Goal: Feedback & Contribution: Contribute content

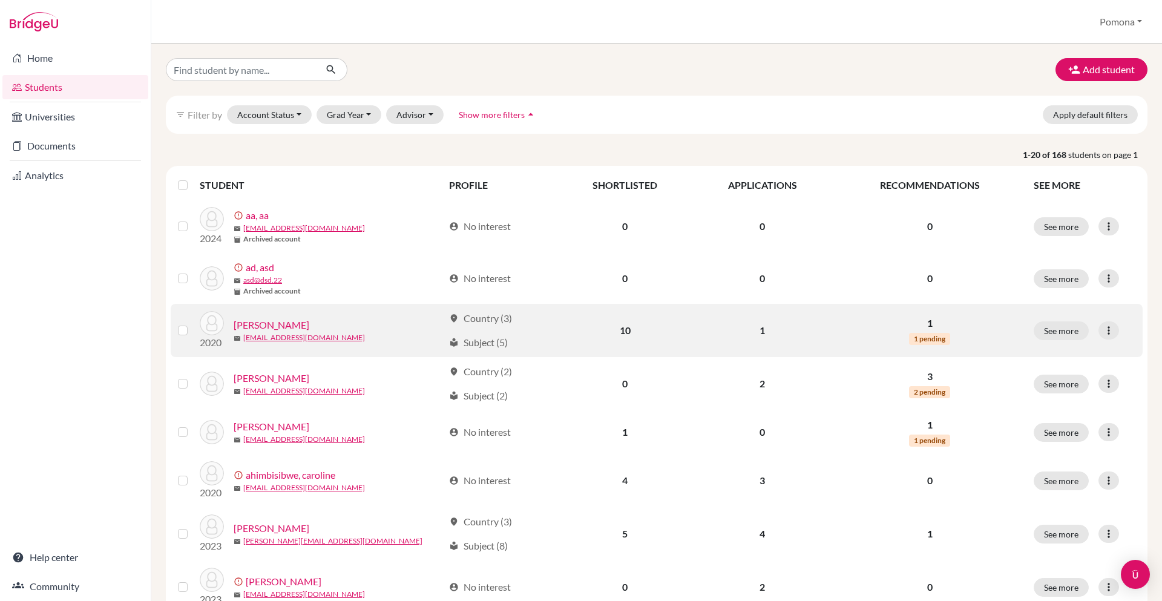
click at [261, 327] on link "[PERSON_NAME]" at bounding box center [272, 325] width 76 height 15
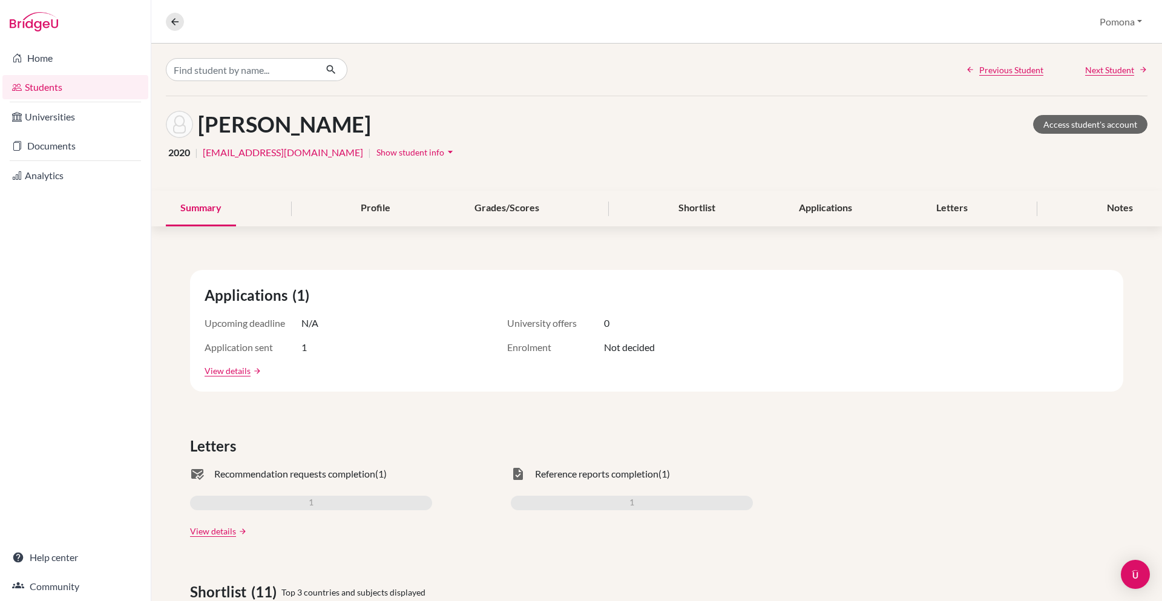
click at [444, 156] on icon "arrow_drop_down" at bounding box center [450, 152] width 12 height 12
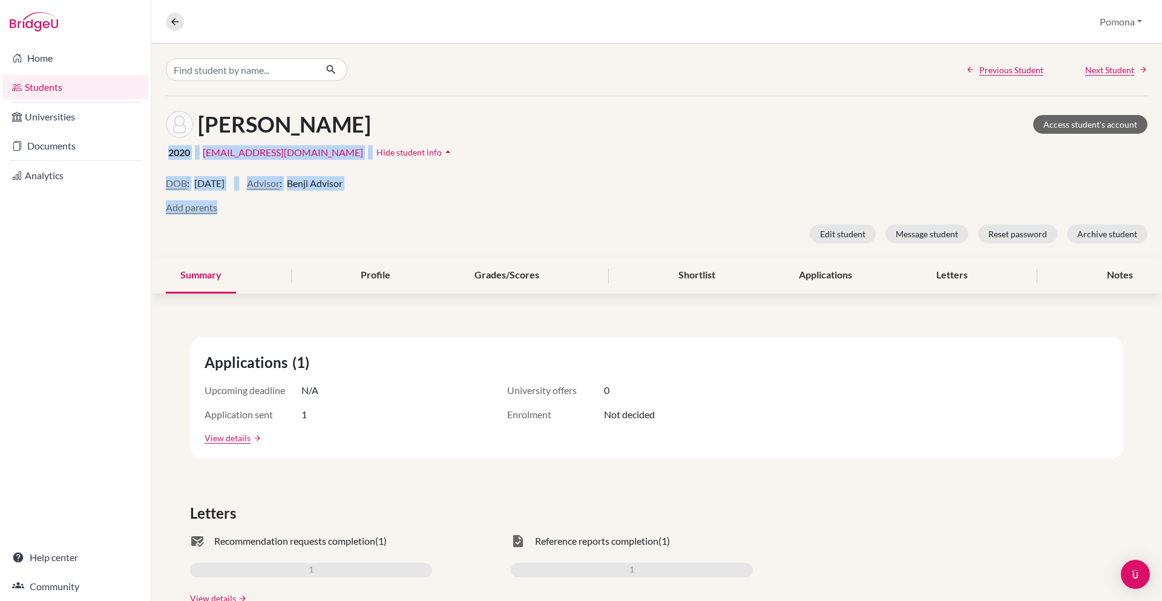
drag, startPoint x: 215, startPoint y: 152, endPoint x: 410, endPoint y: 213, distance: 204.8
click at [410, 213] on div "Agaba, Karen Access student's account 2020 | agkarenza@gmail.com | Hide student…" at bounding box center [656, 177] width 1011 height 162
click at [425, 208] on div "Add parents" at bounding box center [657, 207] width 982 height 15
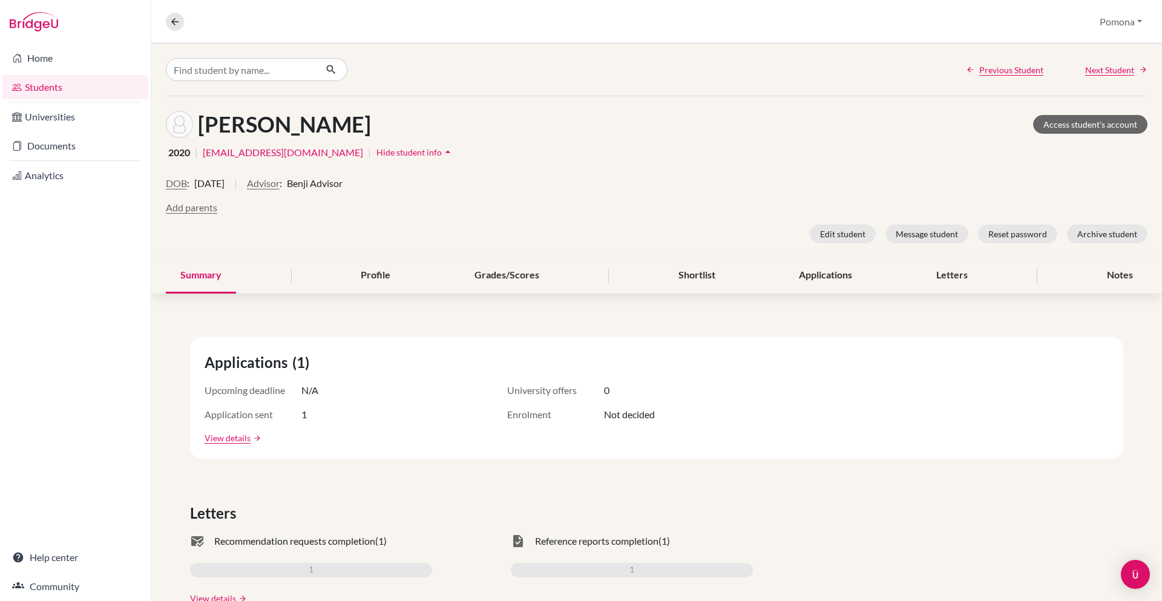
click at [165, 21] on div "Overview Student details Pomona Profile School Settings Log out" at bounding box center [656, 22] width 1011 height 44
click at [168, 21] on button at bounding box center [175, 22] width 18 height 18
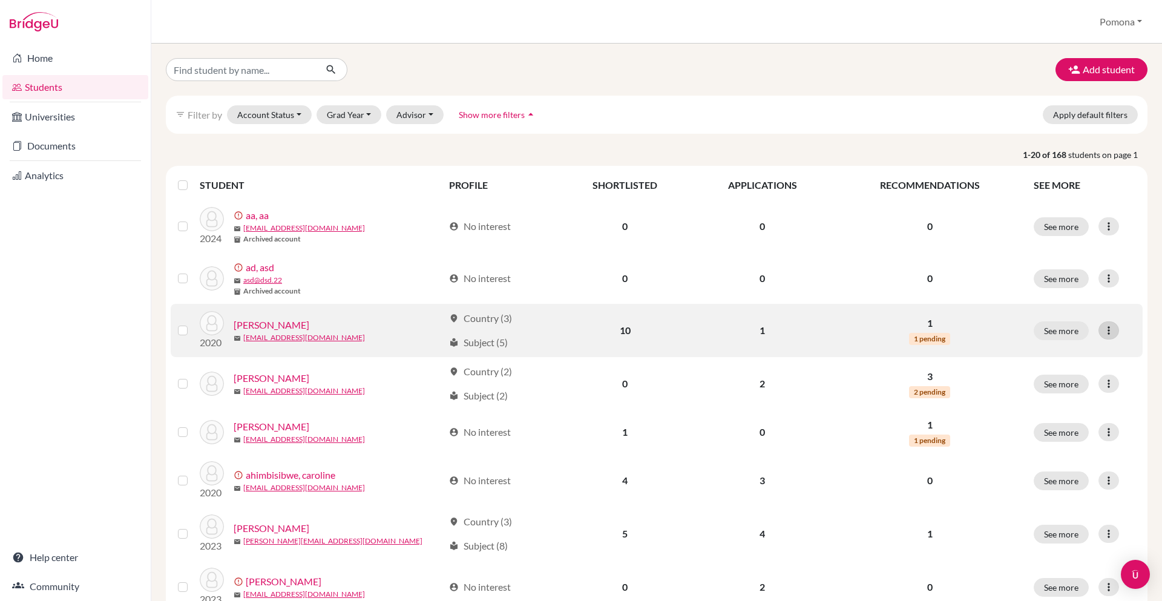
click at [1103, 331] on icon at bounding box center [1109, 330] width 12 height 12
click at [192, 323] on label at bounding box center [192, 323] width 0 height 0
click at [0, 0] on input "checkbox" at bounding box center [0, 0] width 0 height 0
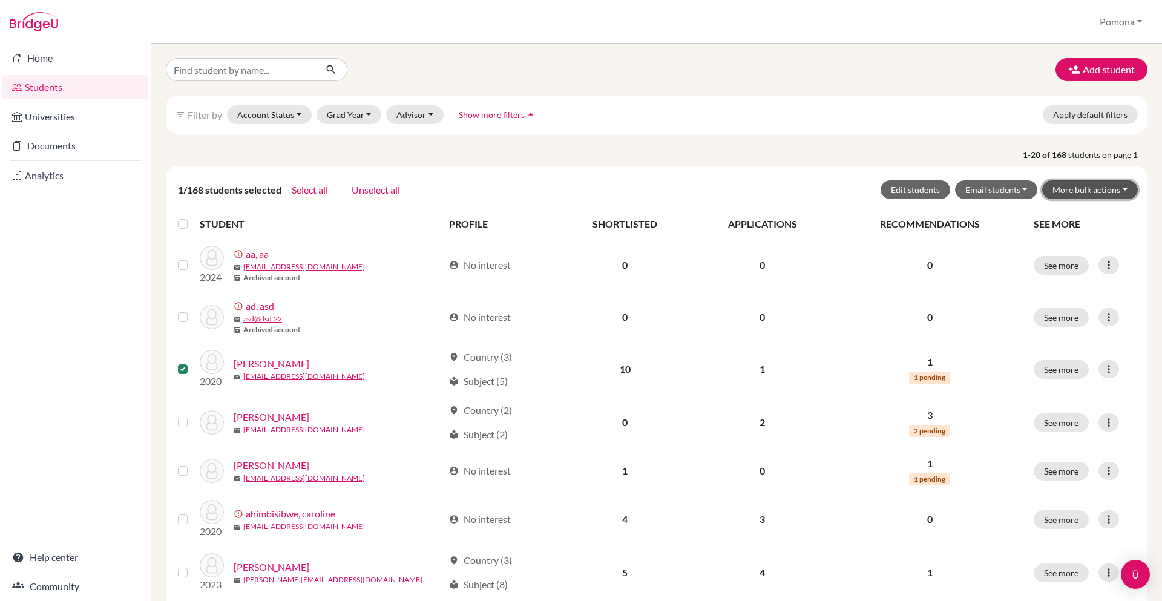
click at [1080, 198] on button "More bulk actions" at bounding box center [1090, 189] width 96 height 19
click at [1082, 194] on button "More bulk actions" at bounding box center [1090, 189] width 96 height 19
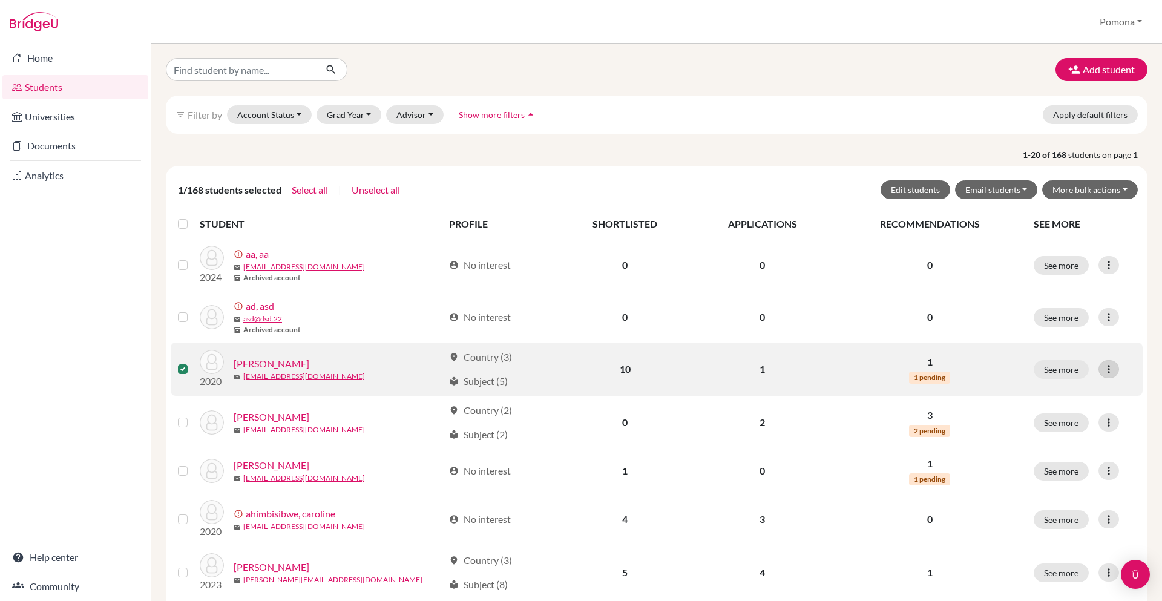
click at [1104, 368] on icon at bounding box center [1109, 369] width 12 height 12
click at [192, 362] on label at bounding box center [192, 362] width 0 height 0
click at [0, 0] on input "checkbox" at bounding box center [0, 0] width 0 height 0
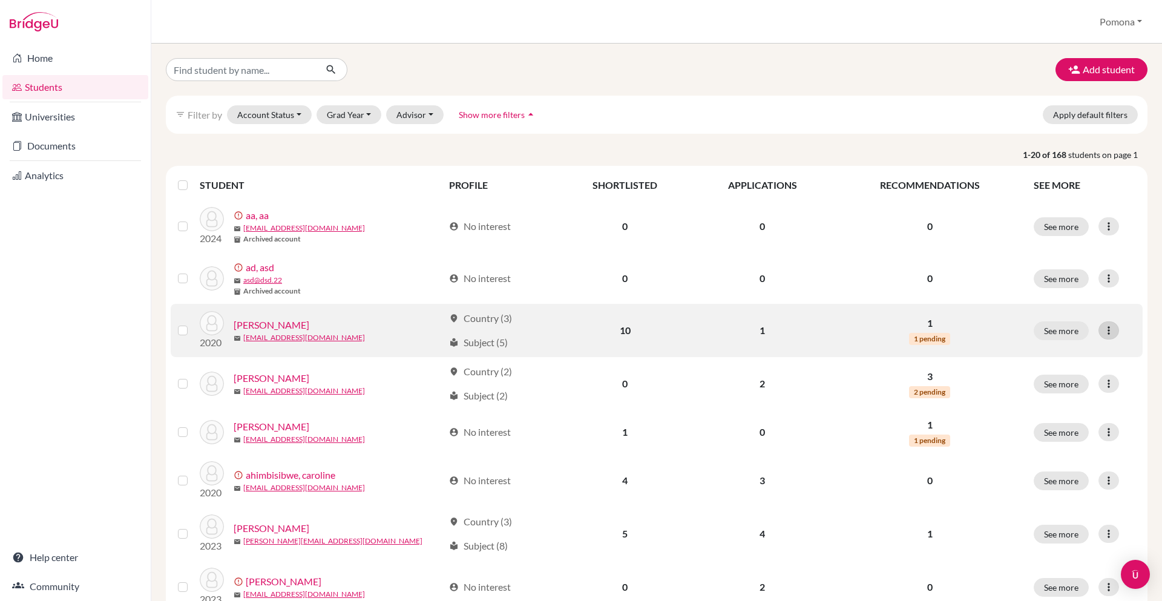
click at [1104, 329] on icon at bounding box center [1109, 330] width 12 height 12
click at [1103, 330] on icon at bounding box center [1109, 330] width 12 height 12
click at [269, 323] on link "Agaba, Karen" at bounding box center [272, 325] width 76 height 15
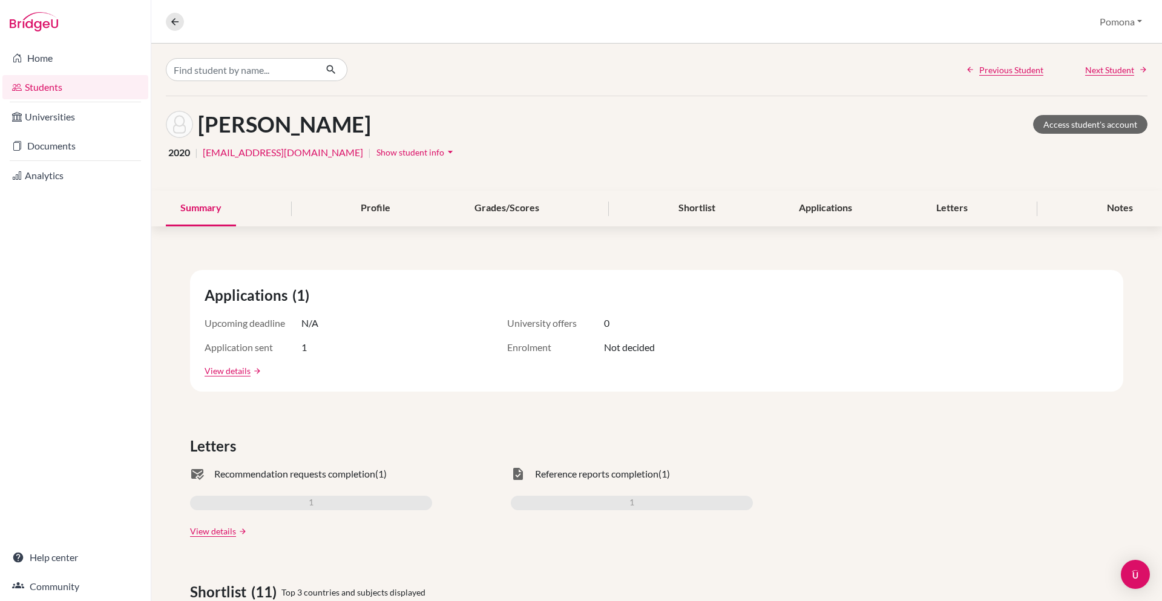
click at [376, 157] on span "Show student info" at bounding box center [410, 152] width 68 height 10
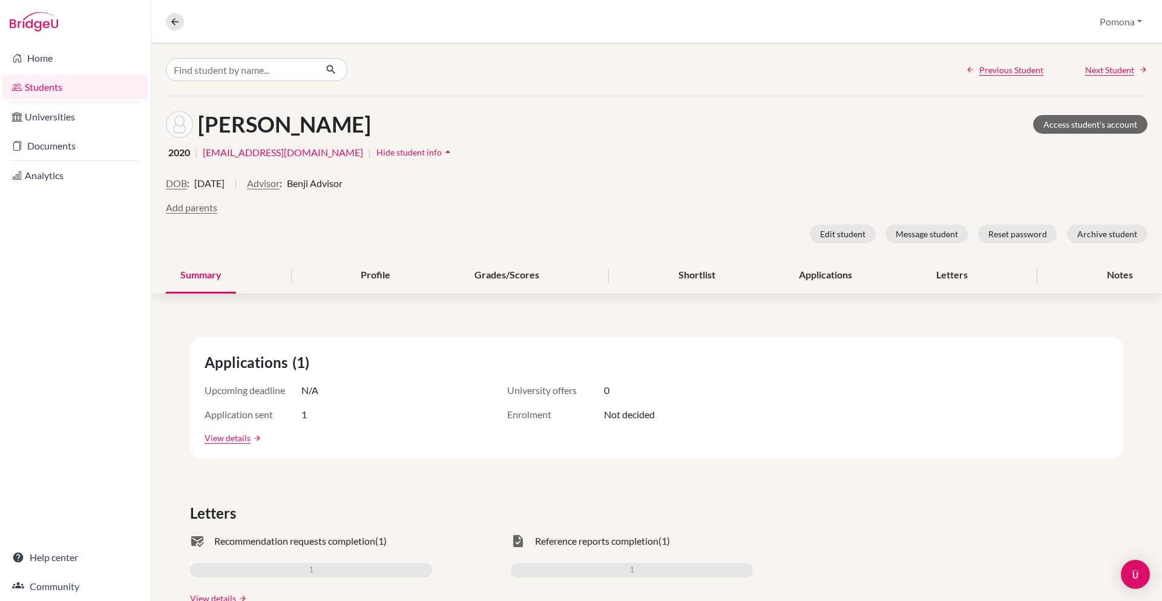
click at [376, 152] on span "Hide student info" at bounding box center [408, 152] width 65 height 10
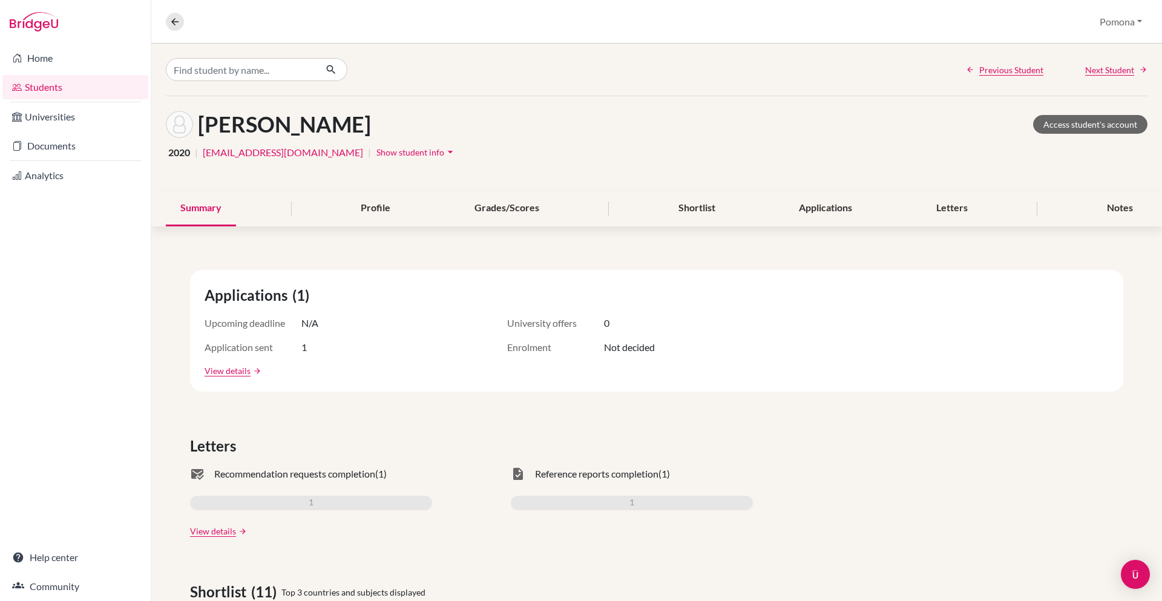
click at [235, 378] on div "Applications (1) Upcoming deadline N/A University offers 0 Application sent 1 E…" at bounding box center [656, 331] width 933 height 122
click at [225, 286] on span "Applications" at bounding box center [249, 295] width 88 height 22
click at [286, 290] on span "Applications" at bounding box center [249, 295] width 88 height 22
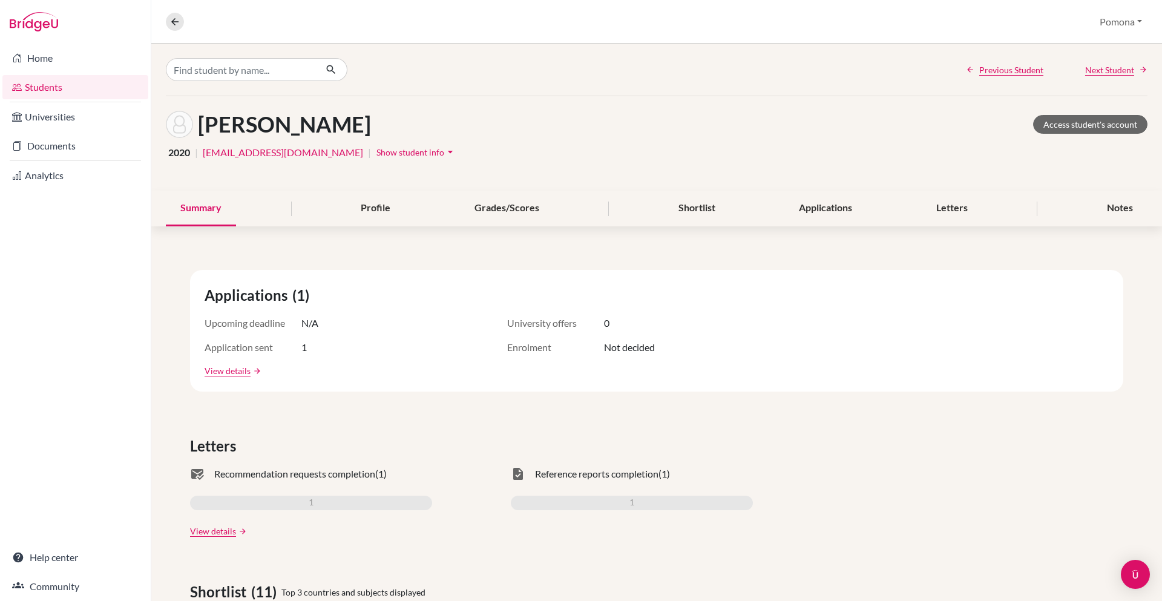
click at [286, 290] on span "Applications" at bounding box center [249, 295] width 88 height 22
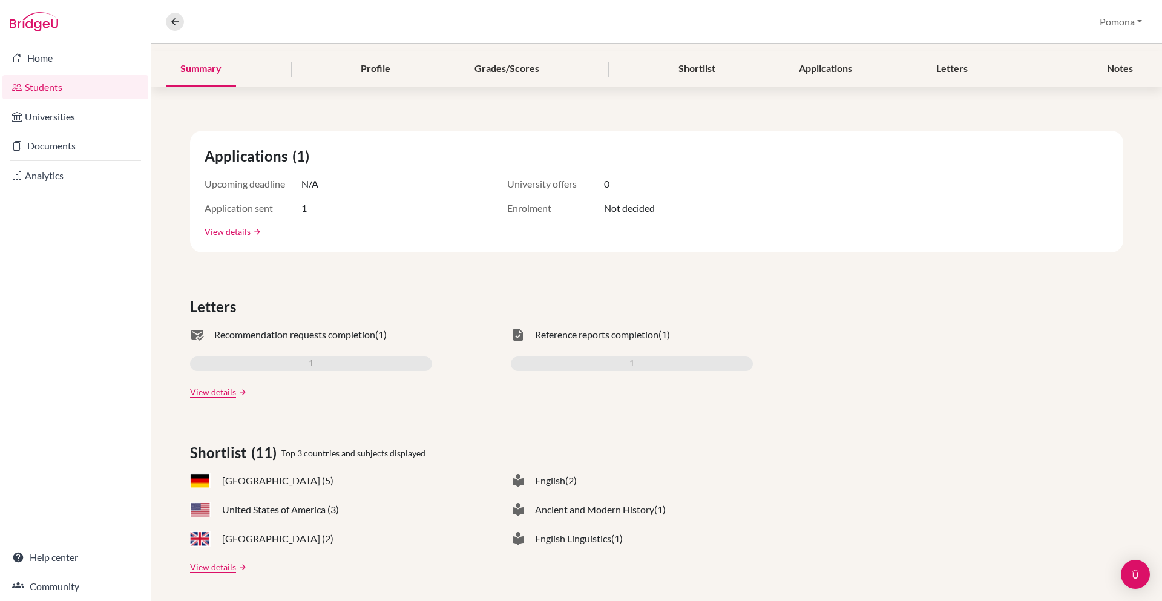
click at [212, 310] on span "Letters" at bounding box center [215, 307] width 51 height 22
click at [263, 310] on div "Letters" at bounding box center [656, 307] width 933 height 22
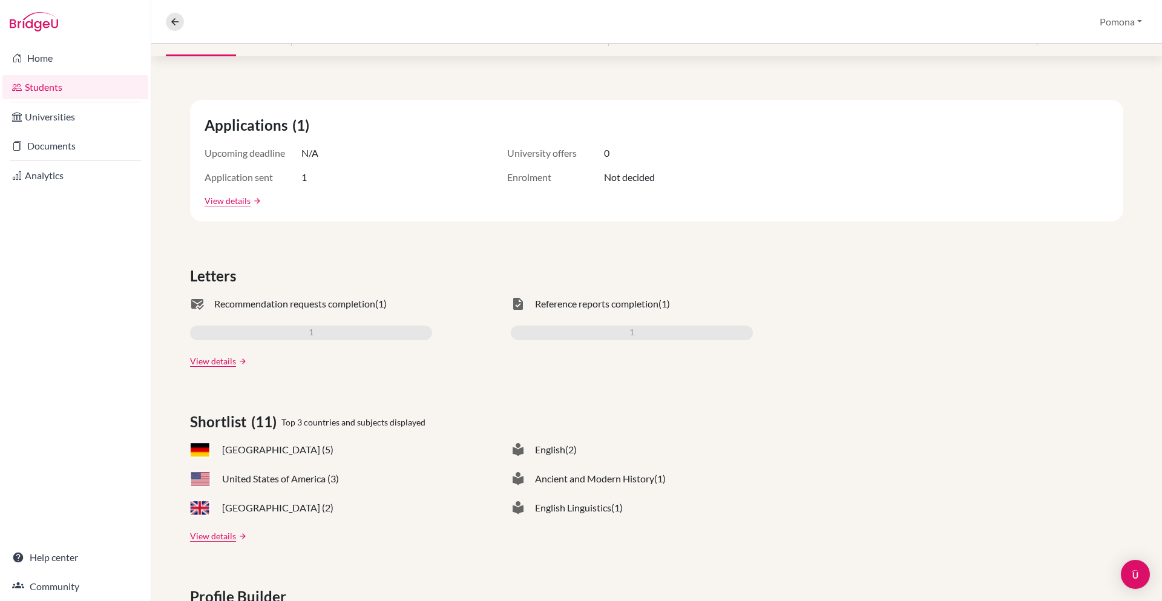
scroll to position [332, 0]
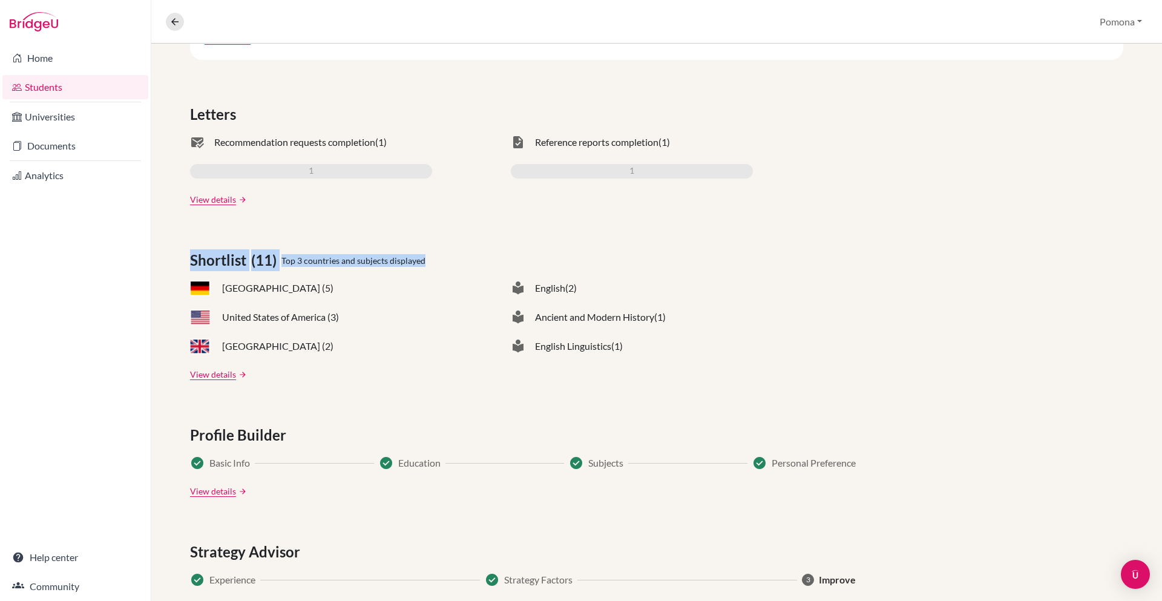
drag, startPoint x: 203, startPoint y: 258, endPoint x: 425, endPoint y: 259, distance: 222.7
click at [425, 259] on div "Shortlist (11) Top 3 countries and subjects displayed" at bounding box center [656, 260] width 933 height 22
click at [339, 262] on span "Top 3 countries and subjects displayed" at bounding box center [353, 260] width 144 height 13
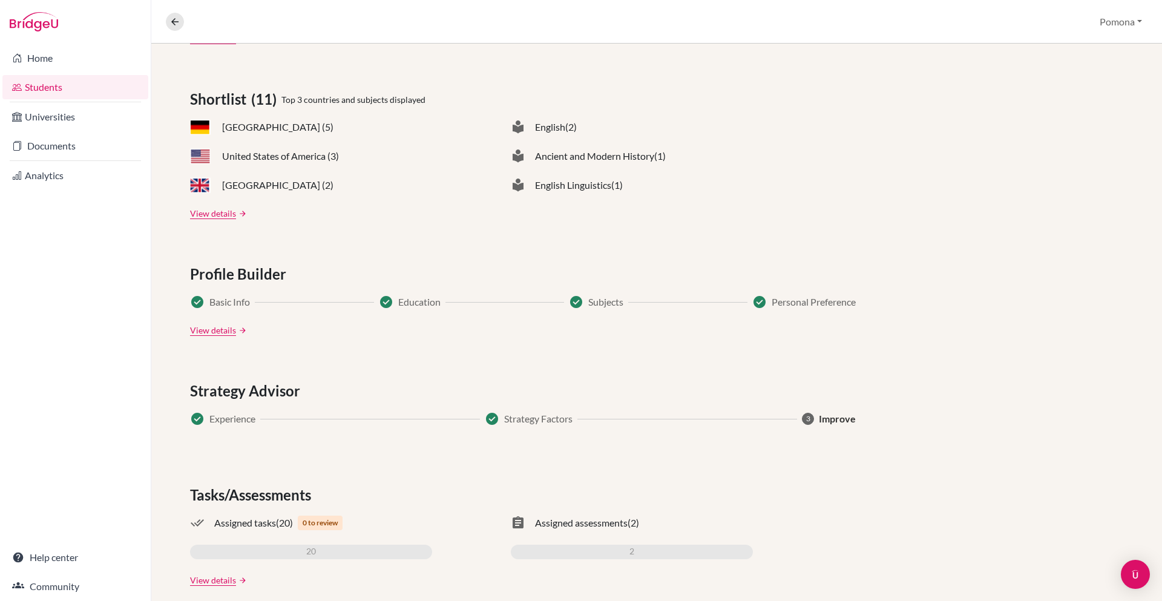
click at [253, 278] on span "Profile Builder" at bounding box center [240, 274] width 101 height 22
click at [262, 278] on span "Profile Builder" at bounding box center [240, 274] width 101 height 22
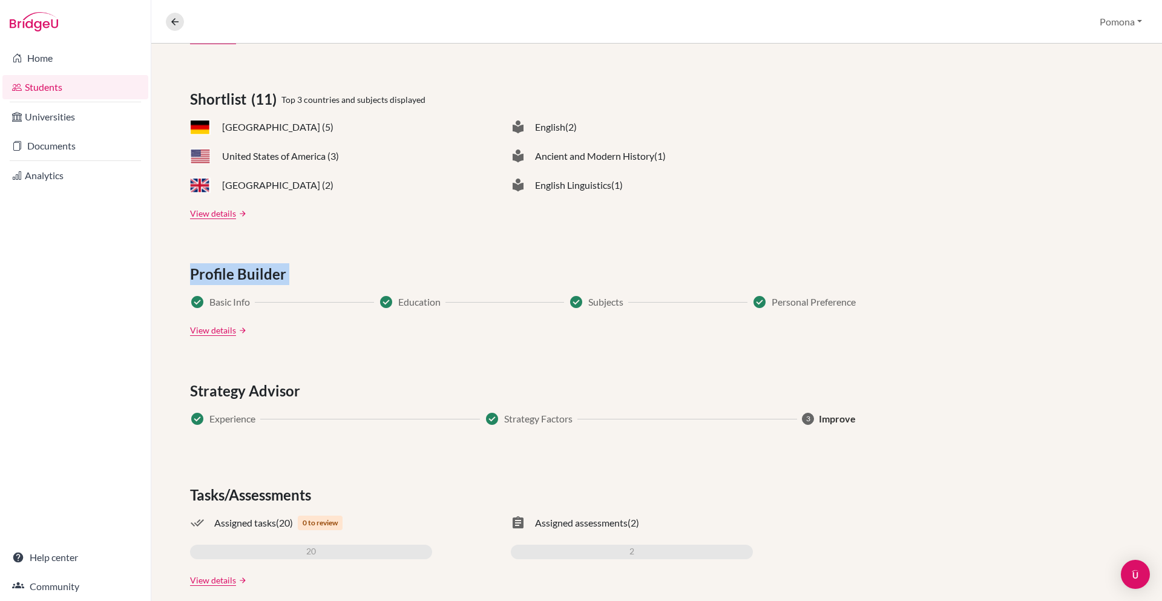
click at [262, 278] on span "Profile Builder" at bounding box center [240, 274] width 101 height 22
click at [271, 394] on span "Strategy Advisor" at bounding box center [247, 391] width 115 height 22
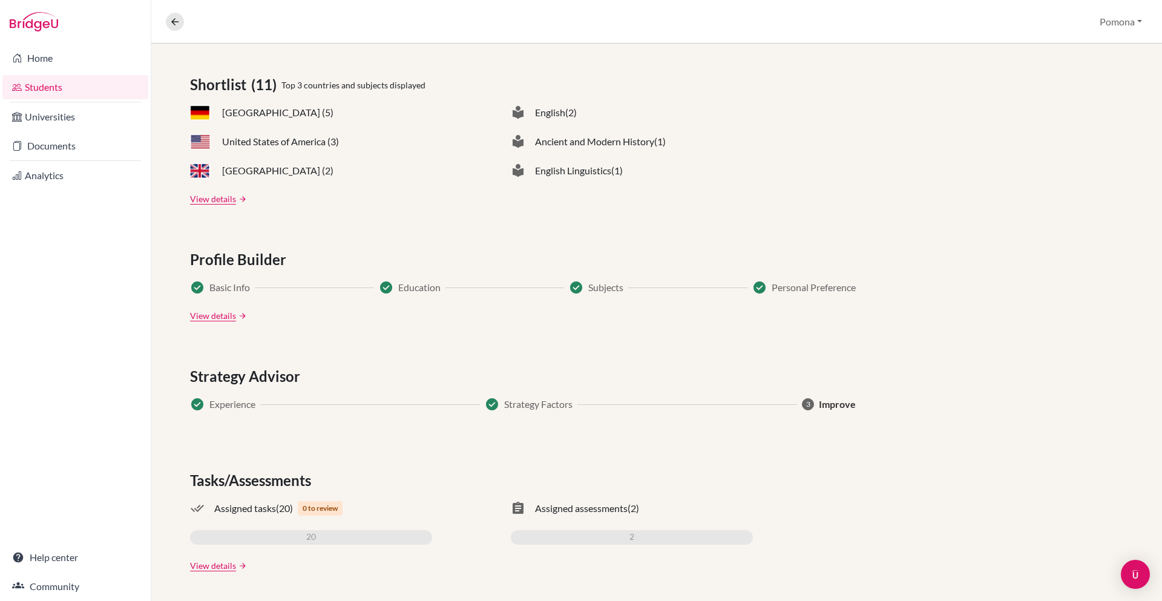
click at [268, 487] on span "Tasks/Assessments" at bounding box center [253, 481] width 126 height 22
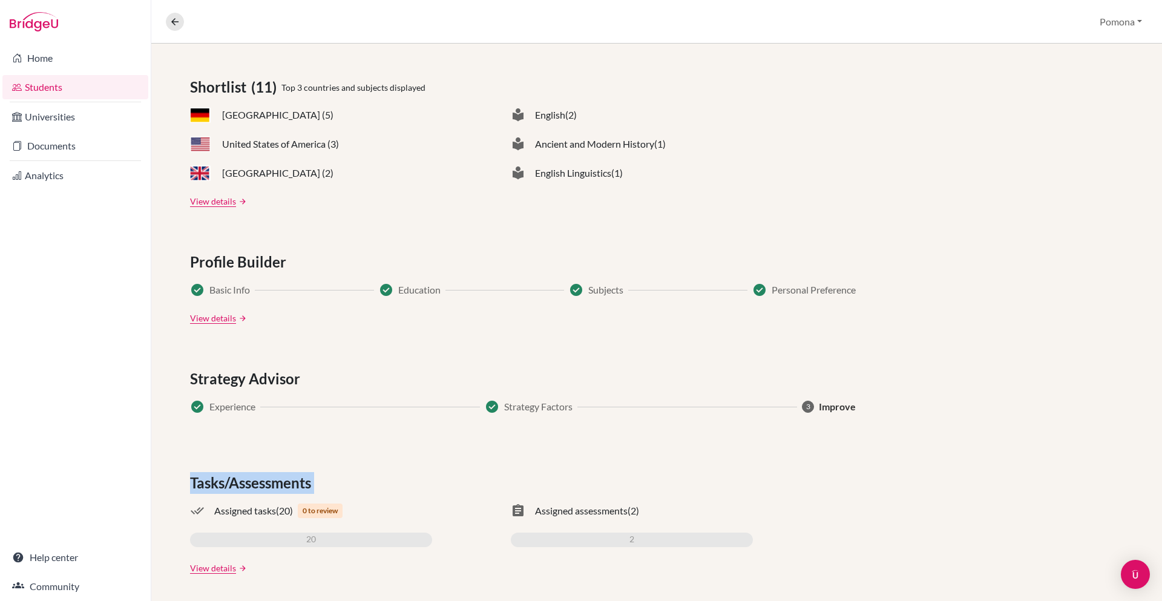
scroll to position [502, 0]
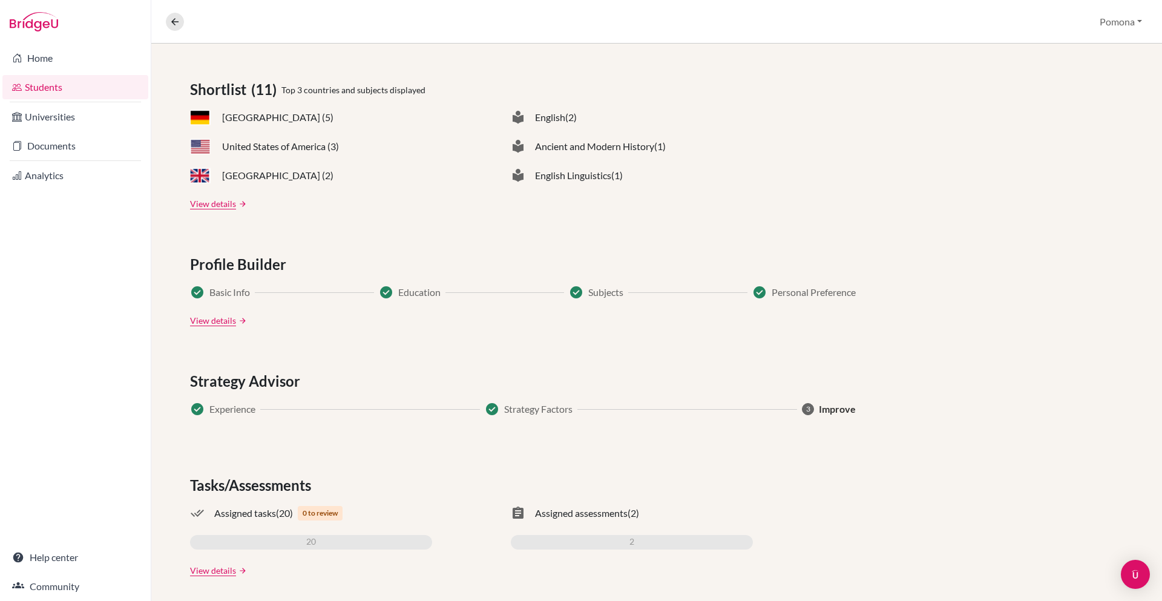
click at [249, 264] on span "Profile Builder" at bounding box center [240, 265] width 101 height 22
click at [263, 400] on div "Strategy Advisor check_circle Experience check_circle Strategy Factors 3 Improve" at bounding box center [656, 400] width 933 height 61
click at [272, 475] on span "Tasks/Assessments" at bounding box center [253, 485] width 126 height 22
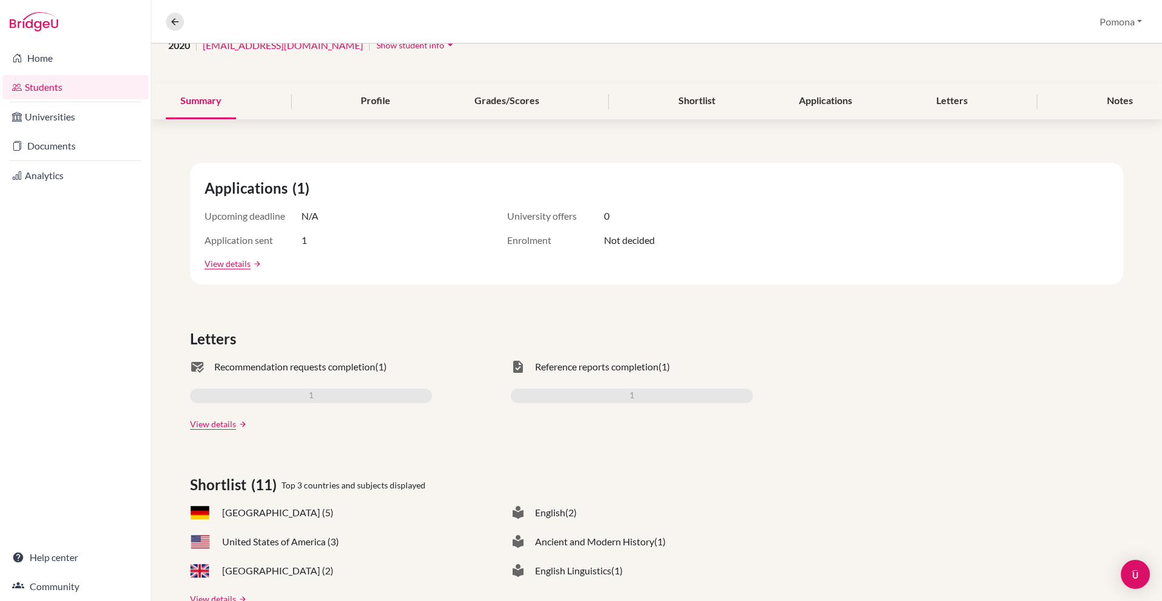
scroll to position [0, 0]
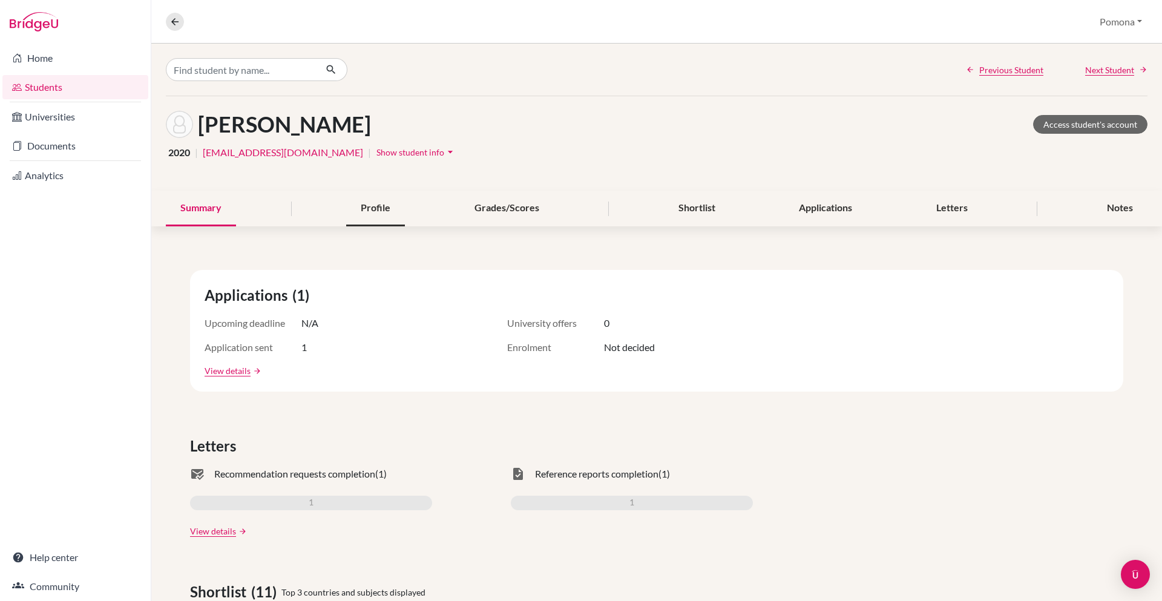
click at [381, 203] on div "Profile" at bounding box center [375, 209] width 59 height 36
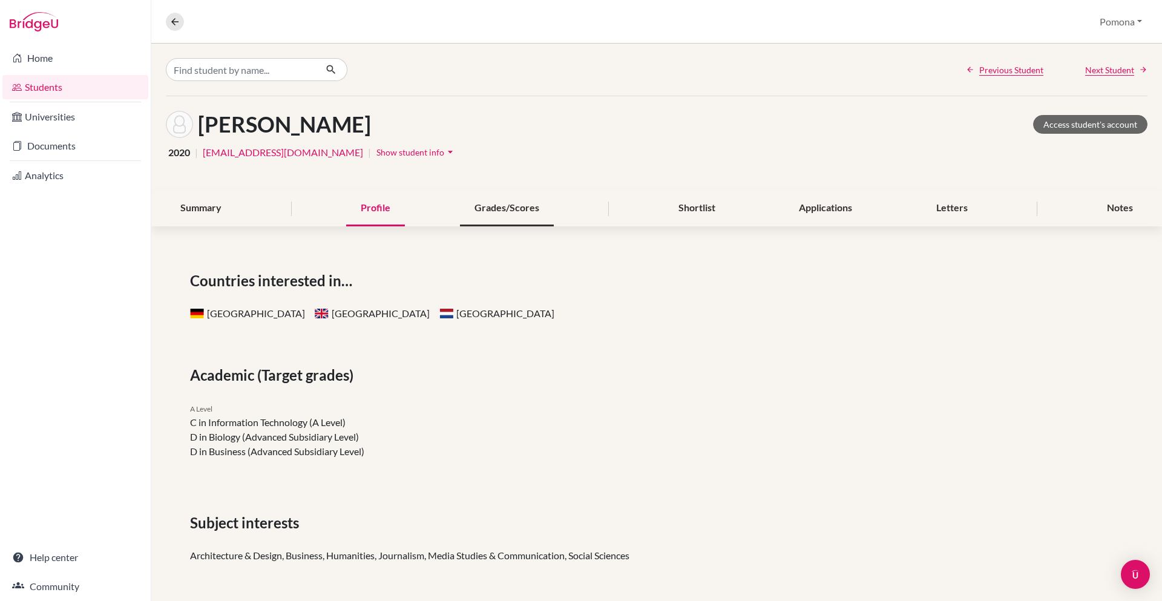
click at [514, 203] on div "Grades/Scores" at bounding box center [507, 209] width 94 height 36
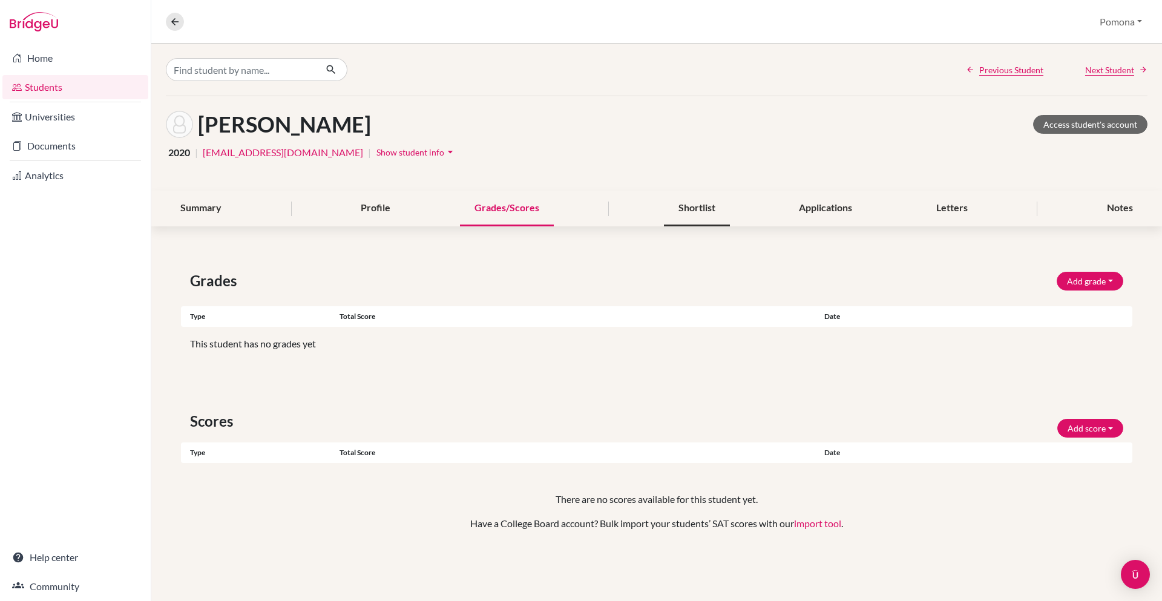
click at [668, 203] on div "Shortlist" at bounding box center [697, 209] width 66 height 36
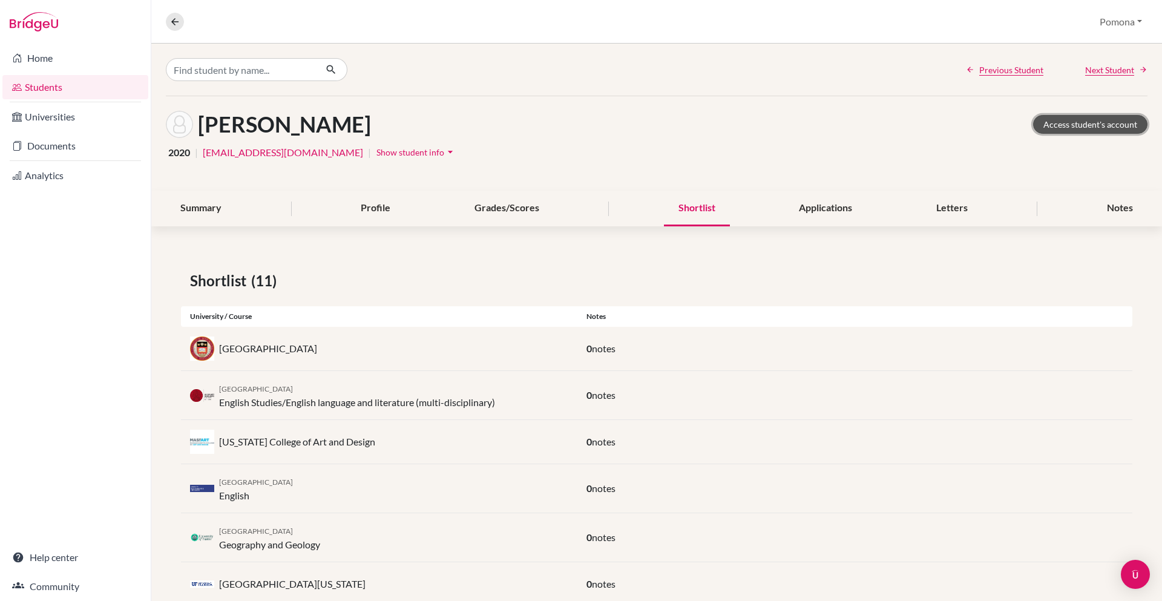
click at [1061, 127] on link "Access student's account" at bounding box center [1090, 124] width 114 height 19
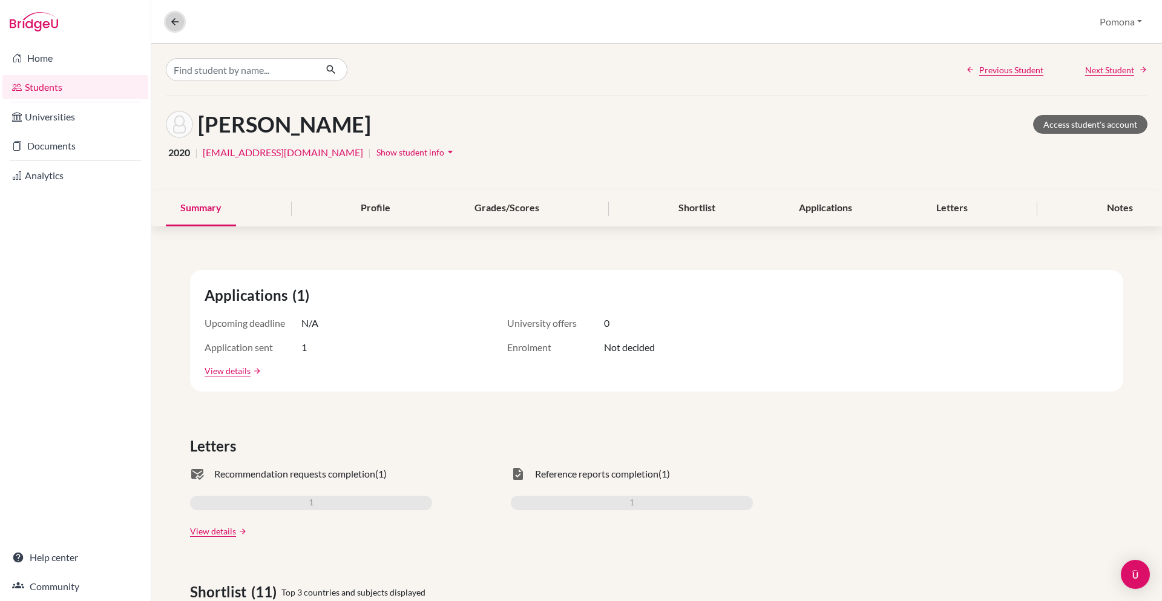
click at [176, 30] on button at bounding box center [175, 22] width 18 height 18
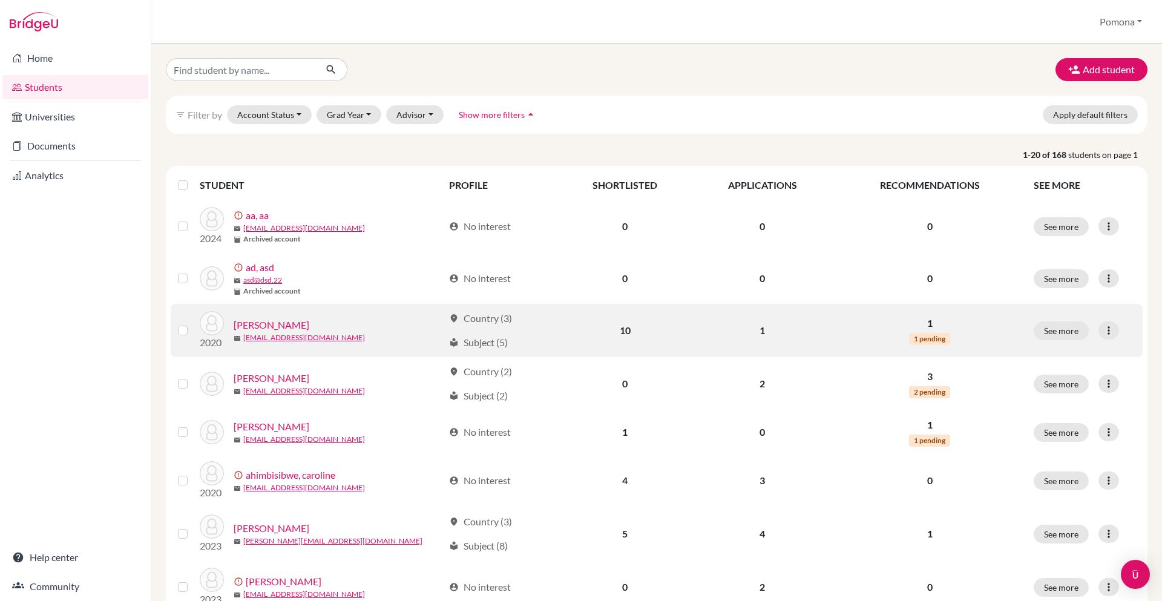
click at [261, 326] on link "[PERSON_NAME]" at bounding box center [272, 325] width 76 height 15
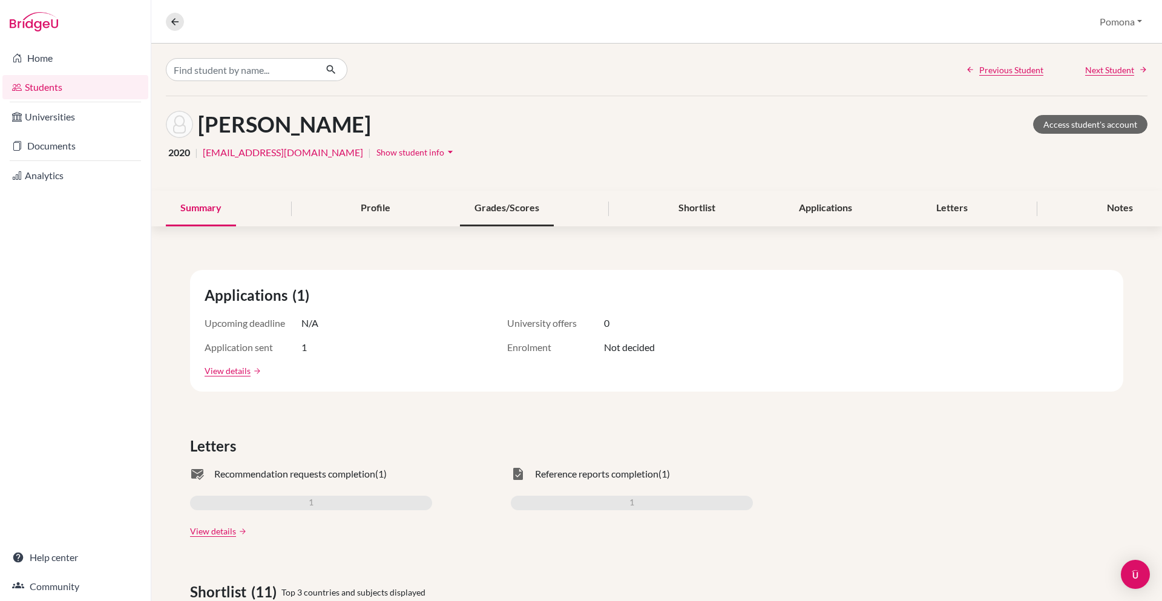
click at [512, 212] on div "Grades/Scores" at bounding box center [507, 209] width 94 height 36
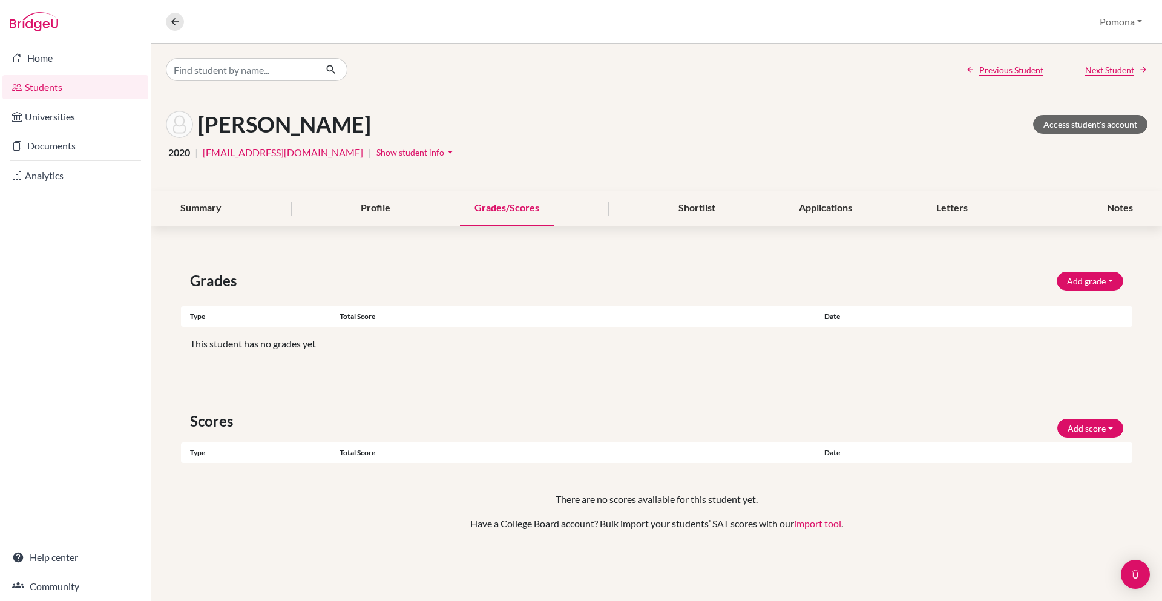
click at [479, 249] on div "Grades Add grade IB Predicted 4.0 GPA Weighted GPA Type Total score Date Unsupp…" at bounding box center [656, 415] width 1011 height 348
click at [1109, 215] on div "Notes" at bounding box center [1119, 209] width 55 height 36
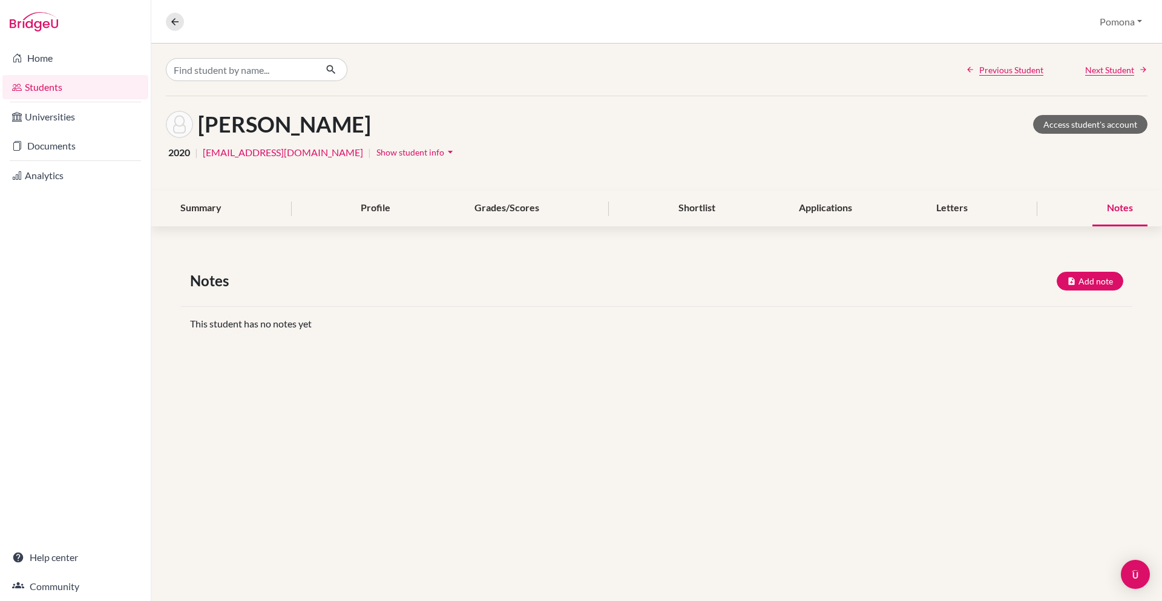
click at [206, 284] on span "Notes" at bounding box center [212, 281] width 44 height 22
drag, startPoint x: 334, startPoint y: 284, endPoint x: 901, endPoint y: 281, distance: 566.5
click at [335, 284] on div "Notes Add note" at bounding box center [656, 281] width 951 height 22
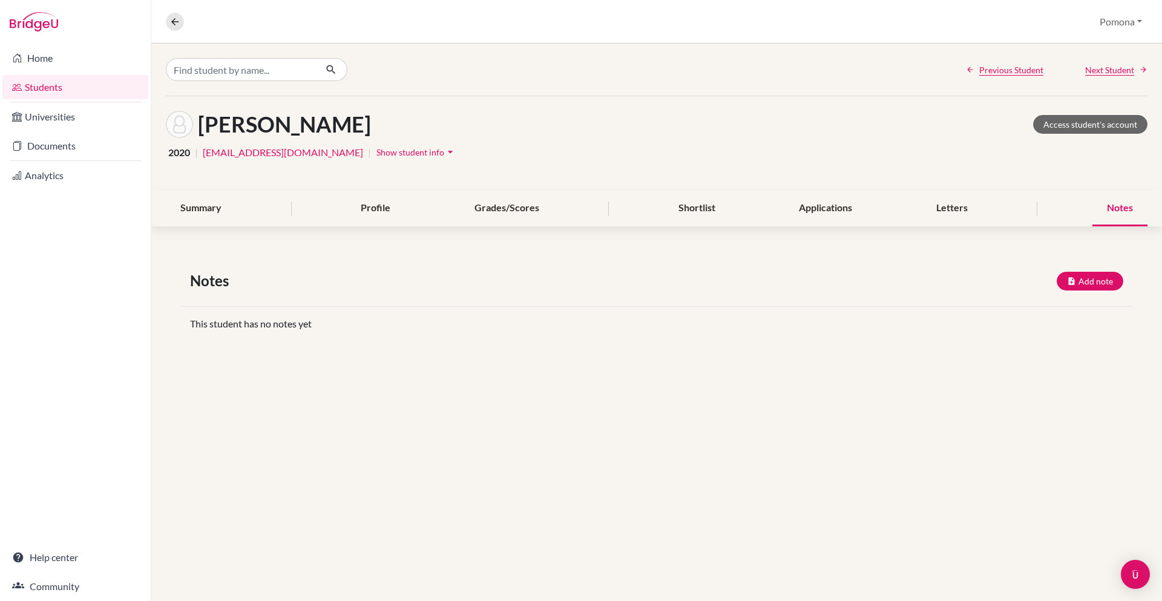
click at [246, 122] on h1 "Agaba, Karen" at bounding box center [284, 124] width 173 height 26
drag, startPoint x: 278, startPoint y: 122, endPoint x: 361, endPoint y: 126, distance: 82.4
click at [278, 122] on h1 "Agaba, Karen" at bounding box center [284, 124] width 173 height 26
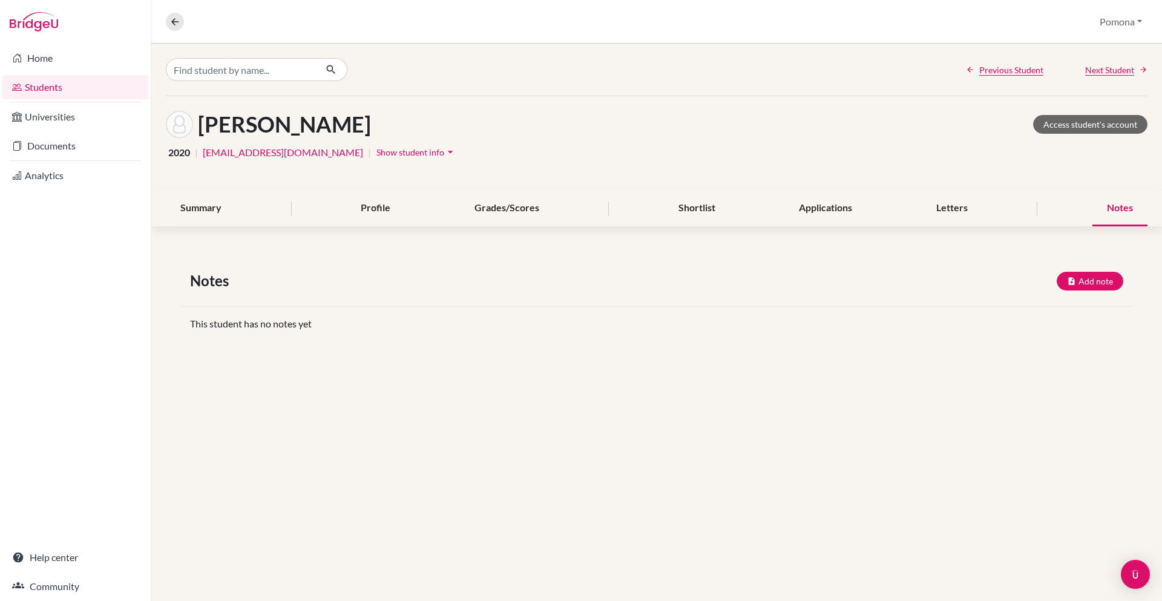
click at [1078, 270] on div "Notes Add note" at bounding box center [656, 281] width 951 height 22
click at [1083, 280] on button "Add note" at bounding box center [1090, 281] width 67 height 19
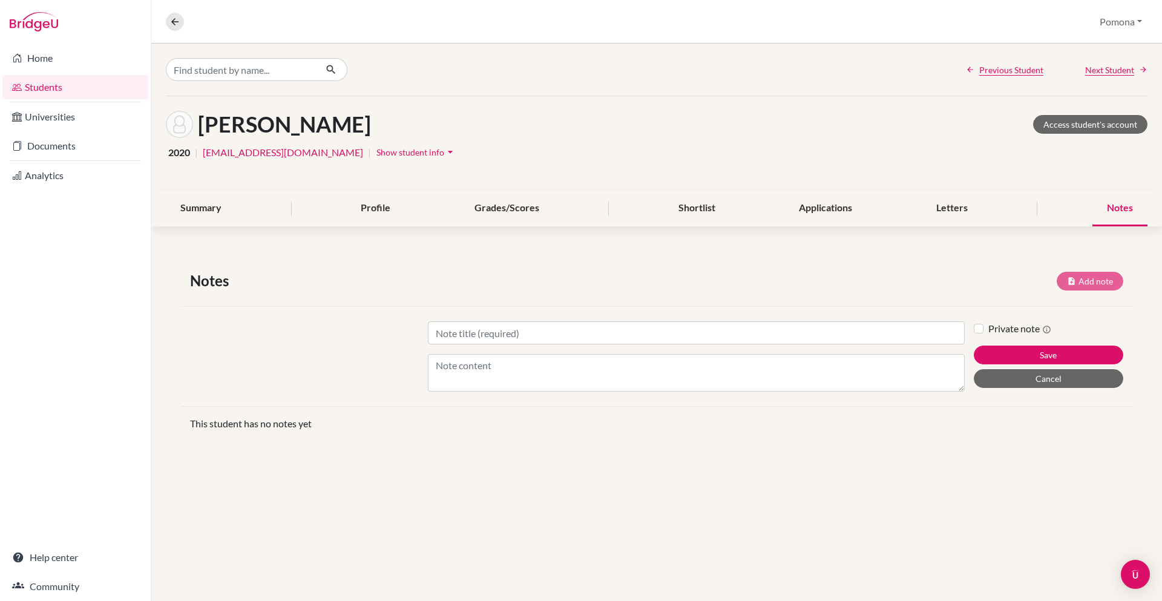
click at [479, 329] on div "Title Content Private note Save Cancel" at bounding box center [656, 356] width 951 height 100
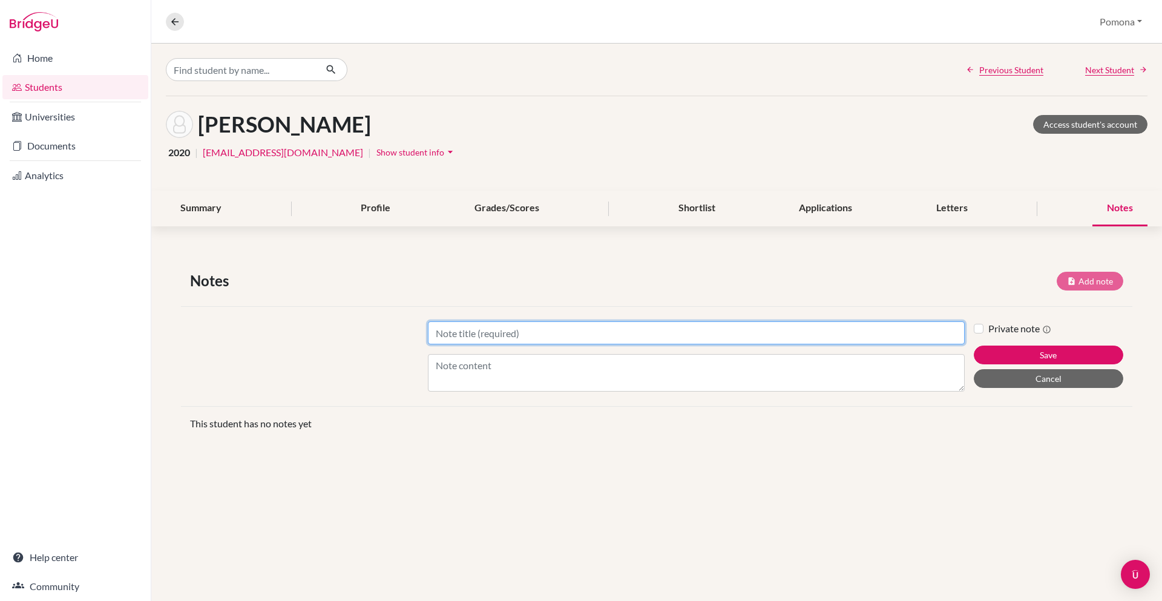
click at [488, 332] on input "Title" at bounding box center [696, 332] width 537 height 23
type input "Meeting about subject choice"
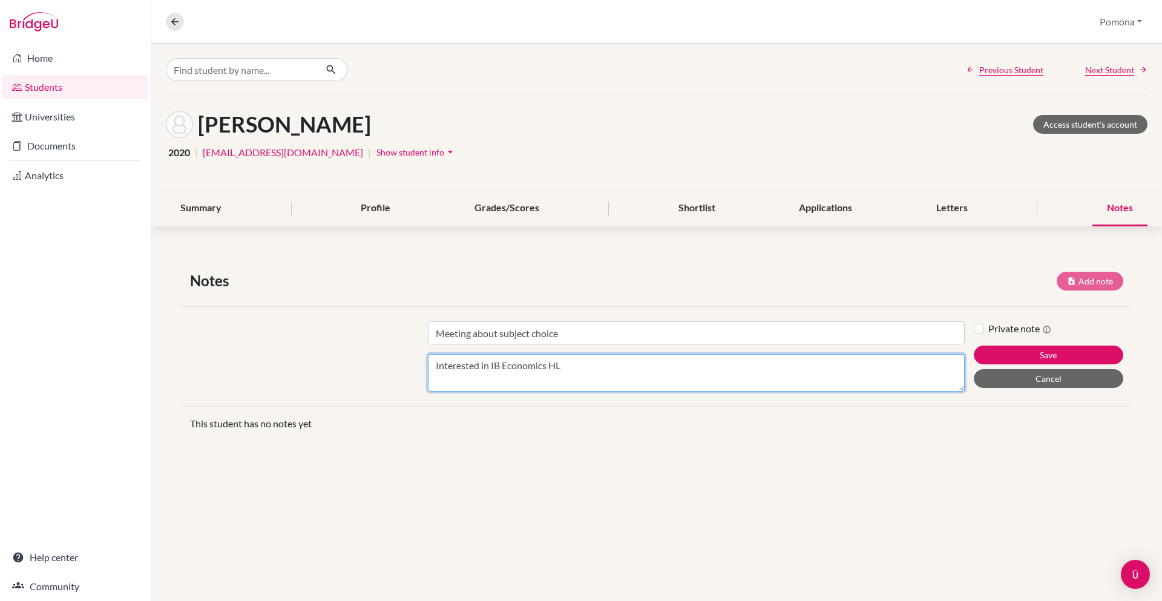
type textarea "Interested in IB Economics HL"
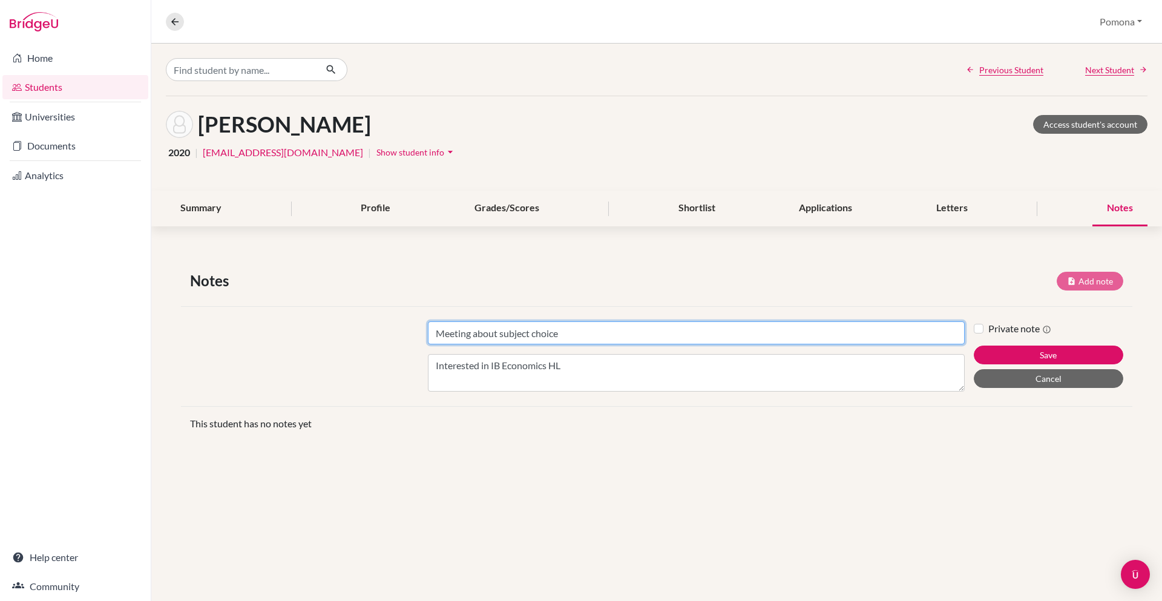
drag, startPoint x: 435, startPoint y: 335, endPoint x: 609, endPoint y: 343, distance: 174.5
click at [609, 343] on input "Meeting about subject choice" at bounding box center [696, 332] width 537 height 23
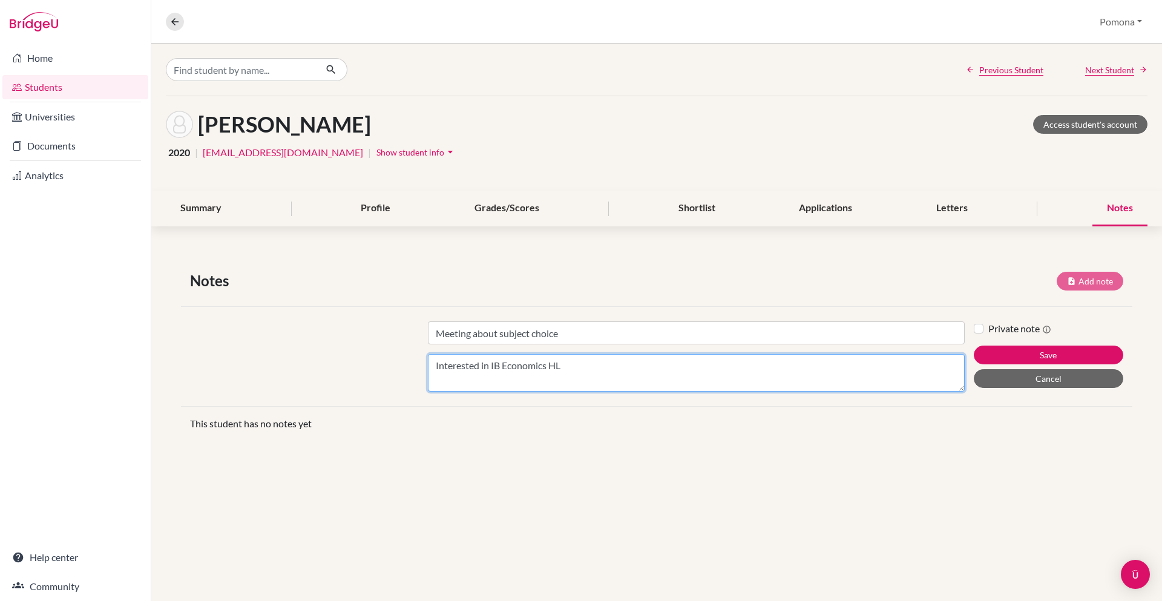
click at [566, 376] on textarea "Interested in IB Economics HL" at bounding box center [696, 373] width 537 height 38
drag, startPoint x: 683, startPoint y: 381, endPoint x: 1009, endPoint y: 375, distance: 326.3
click at [688, 382] on textarea "Interested in IB Economics HL" at bounding box center [696, 373] width 537 height 38
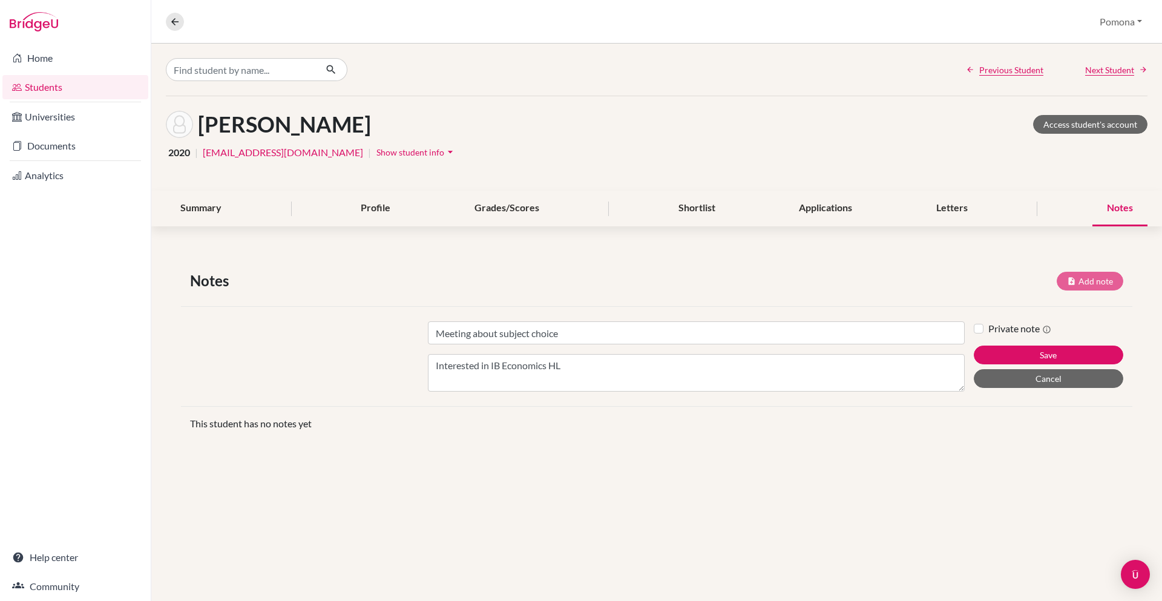
click at [988, 330] on label "Private note" at bounding box center [1019, 328] width 63 height 15
click at [980, 330] on input "Private note" at bounding box center [979, 327] width 10 height 12
click at [983, 329] on div "Private note" at bounding box center [1048, 328] width 149 height 15
click at [988, 330] on label "Private note" at bounding box center [1019, 328] width 63 height 15
click at [980, 330] on input "Private note" at bounding box center [979, 327] width 10 height 12
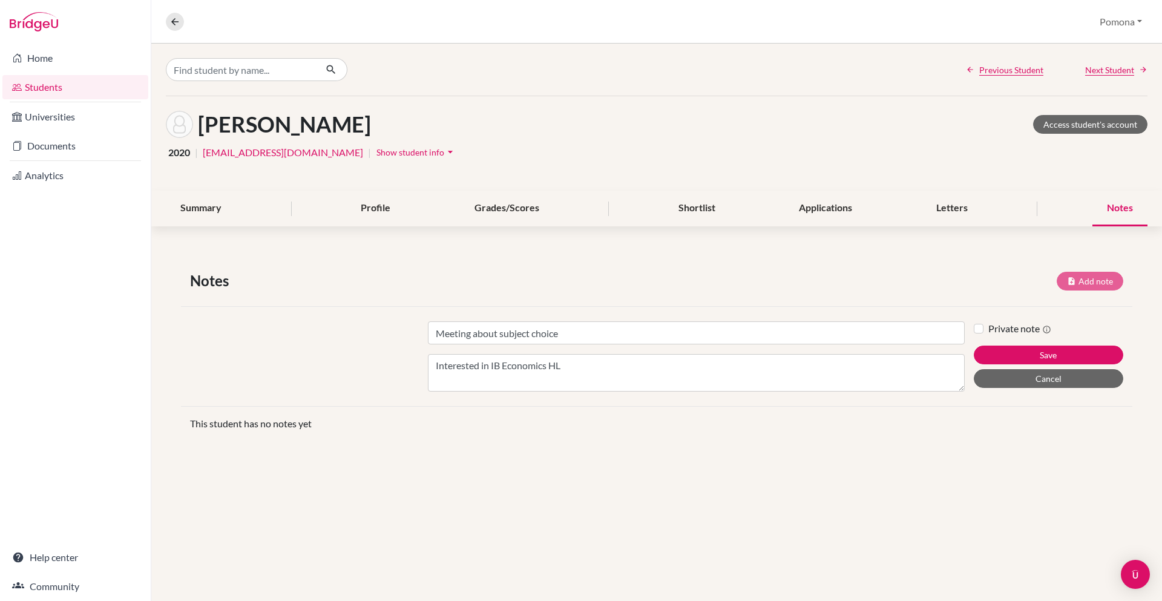
click at [988, 330] on label "Private note" at bounding box center [1019, 328] width 63 height 15
click at [980, 330] on input "Private note" at bounding box center [979, 327] width 10 height 12
click at [988, 330] on label "Private note" at bounding box center [1019, 328] width 63 height 15
click at [979, 330] on input "Private note" at bounding box center [979, 327] width 10 height 12
checkbox input "false"
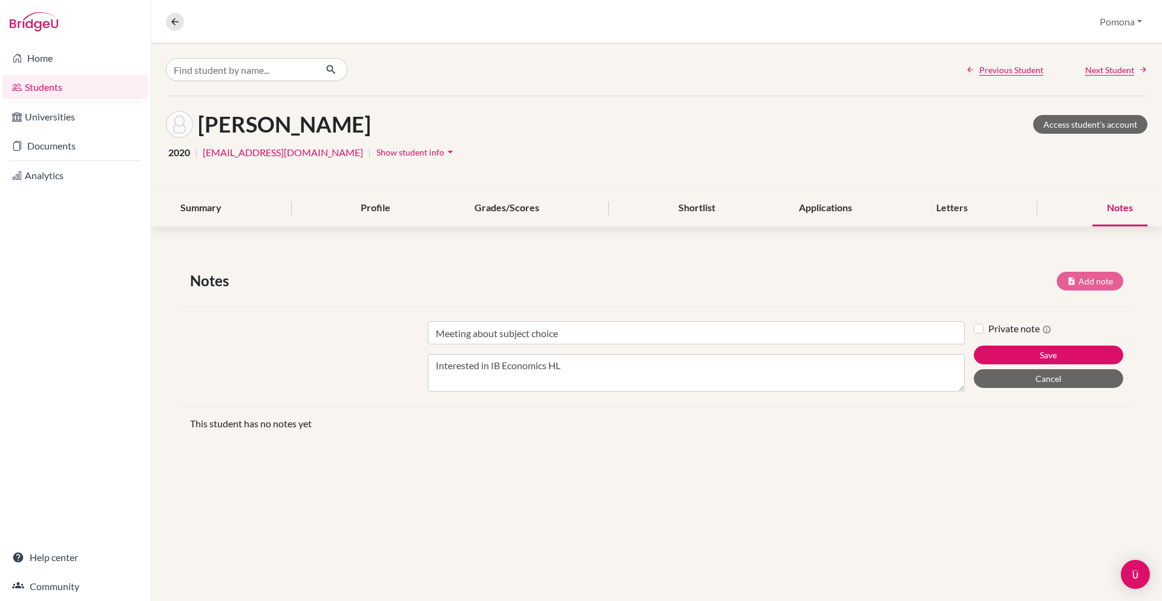
click at [911, 471] on div "Previous Student Next Student Agaba, Karen Access student's account 2020 | agka…" at bounding box center [656, 322] width 1011 height 557
click at [1011, 353] on button "Save" at bounding box center [1048, 355] width 149 height 19
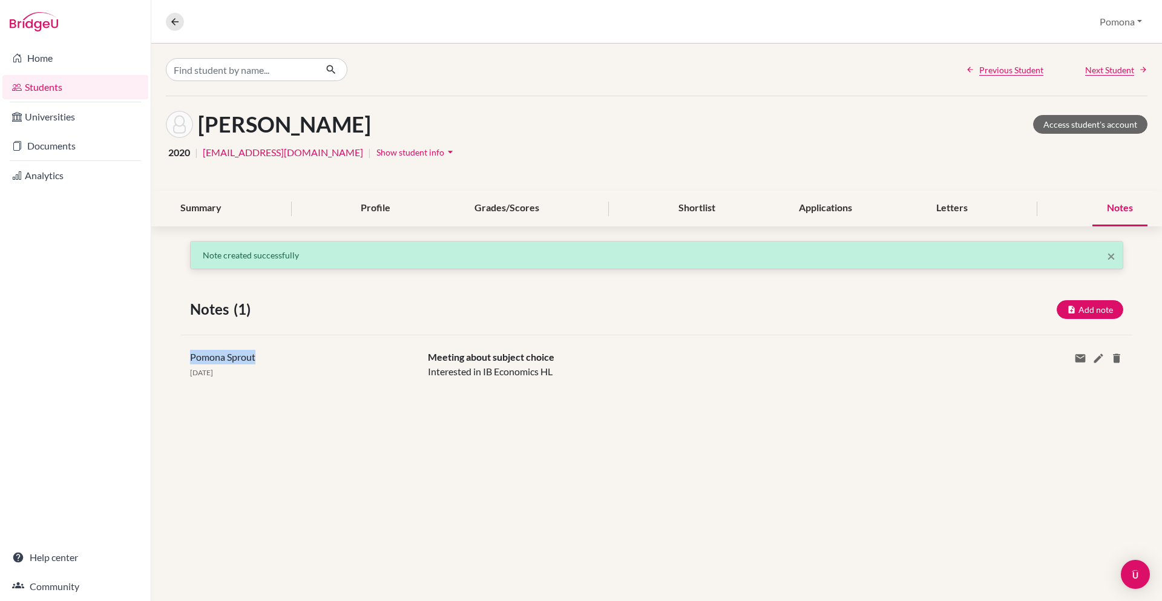
drag, startPoint x: 189, startPoint y: 355, endPoint x: 295, endPoint y: 356, distance: 105.9
click at [295, 356] on div "Pomona Sprout 19 Aug 2025" at bounding box center [300, 364] width 238 height 29
drag, startPoint x: 183, startPoint y: 375, endPoint x: 252, endPoint y: 375, distance: 69.0
click at [252, 375] on div "Pomona Sprout 19 Aug 2025" at bounding box center [300, 364] width 238 height 29
click at [449, 370] on div "Meeting about subject choice Interested in IB Economics HL" at bounding box center [696, 364] width 555 height 29
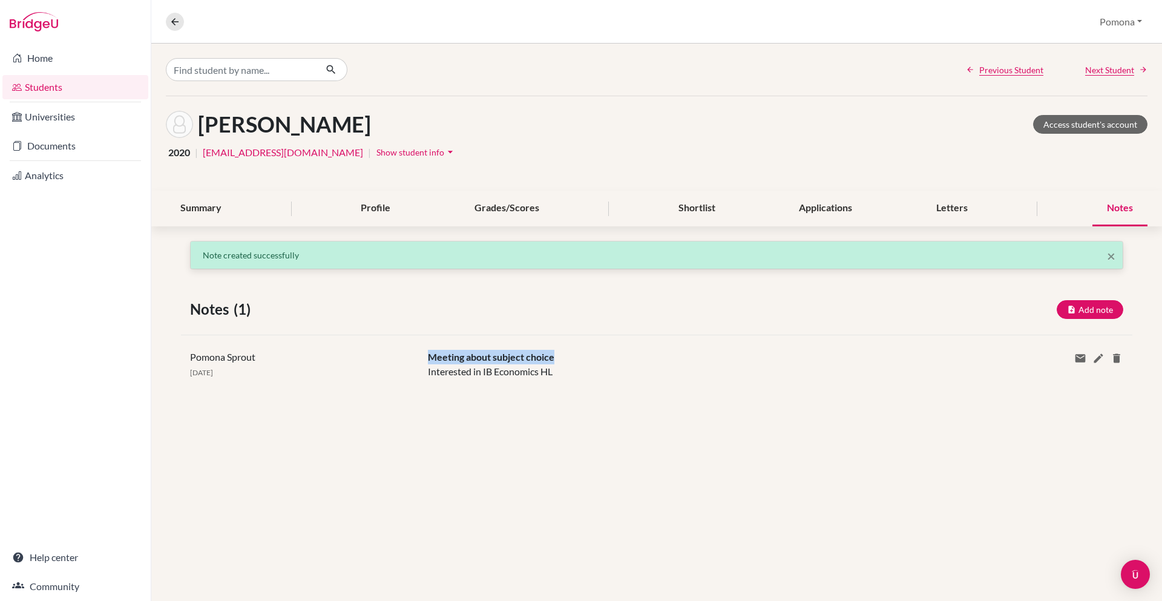
drag, startPoint x: 427, startPoint y: 358, endPoint x: 551, endPoint y: 369, distance: 124.5
click at [574, 359] on div "Meeting about subject choice Interested in IB Economics HL" at bounding box center [696, 364] width 555 height 29
click at [496, 376] on div "Meeting about subject choice Interested in IB Economics HL" at bounding box center [696, 364] width 555 height 29
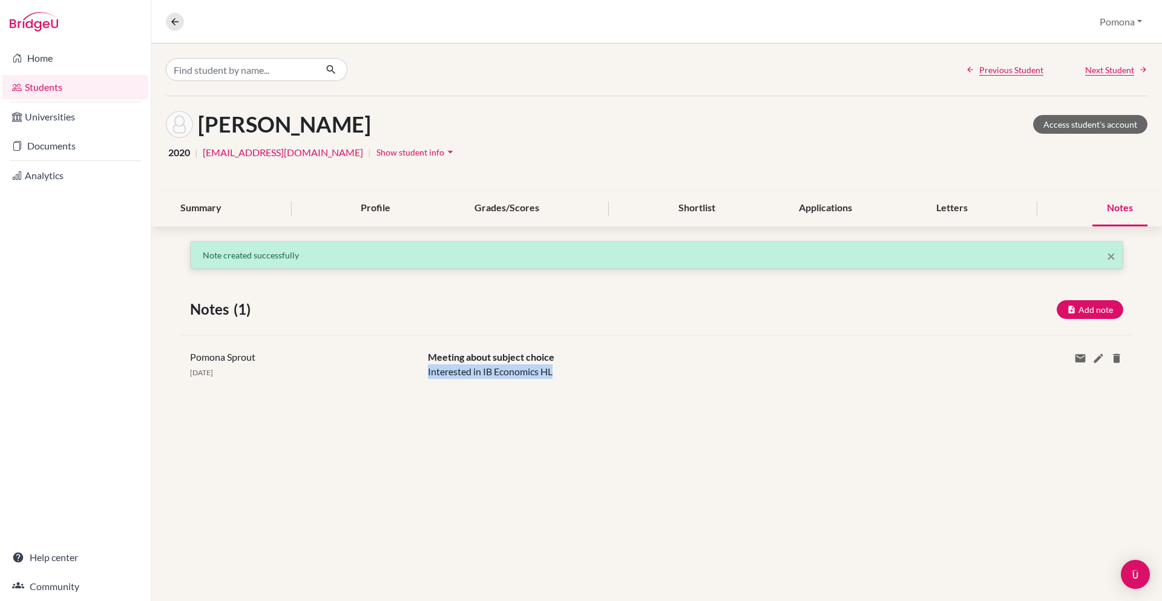
click at [550, 376] on div "Meeting about subject choice Interested in IB Economics HL" at bounding box center [696, 364] width 555 height 29
click at [1101, 358] on icon at bounding box center [1098, 358] width 12 height 12
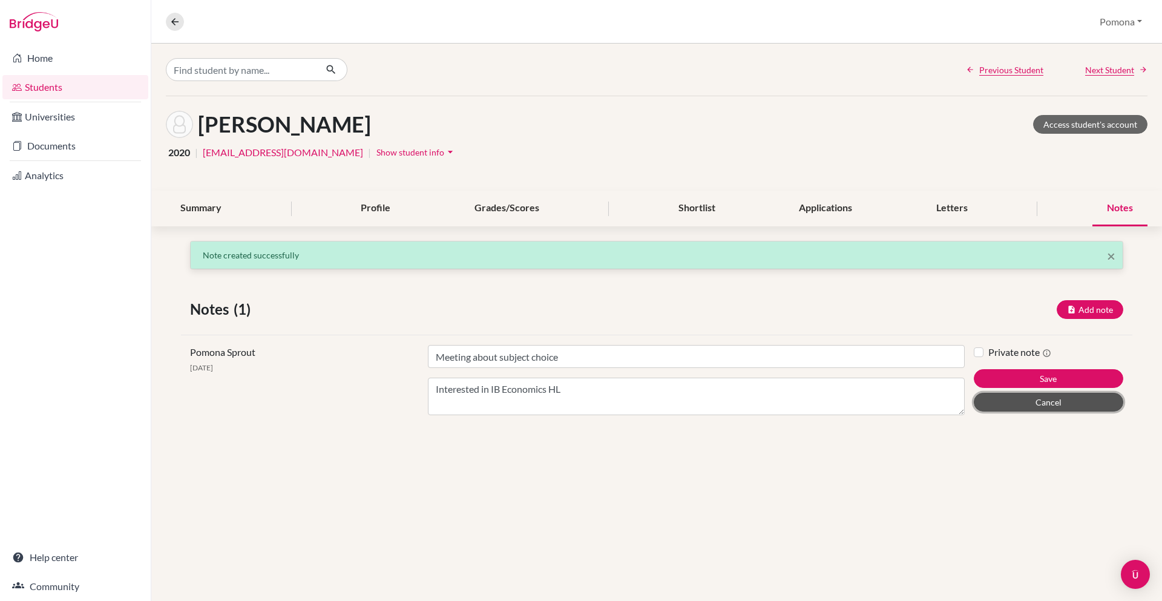
click at [1049, 404] on button "Cancel" at bounding box center [1048, 402] width 149 height 19
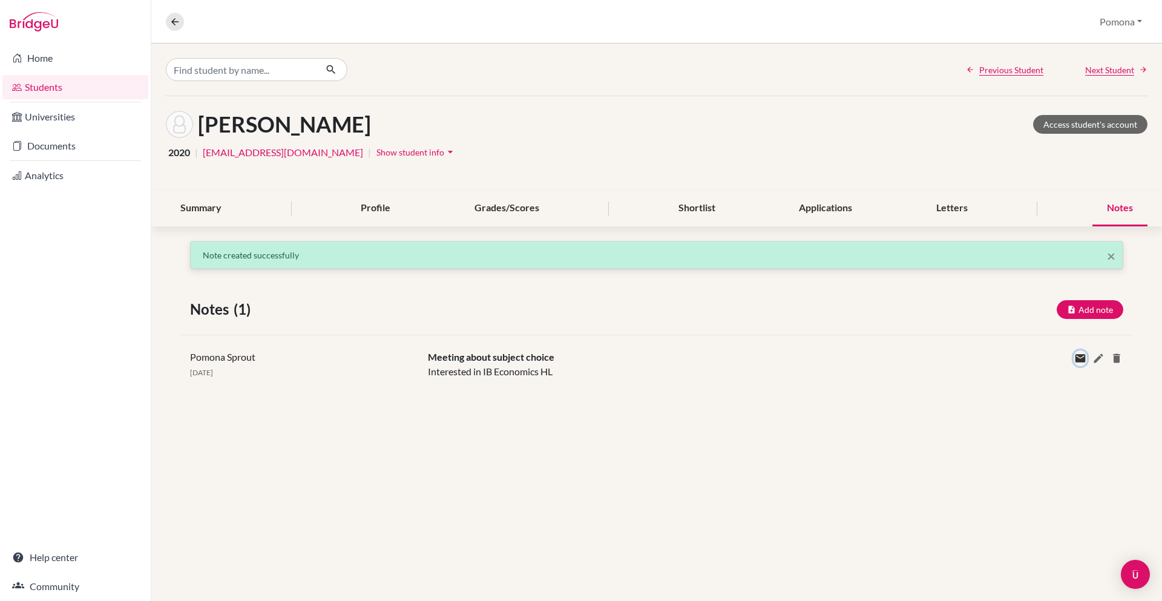
click at [1082, 361] on icon at bounding box center [1080, 358] width 12 height 12
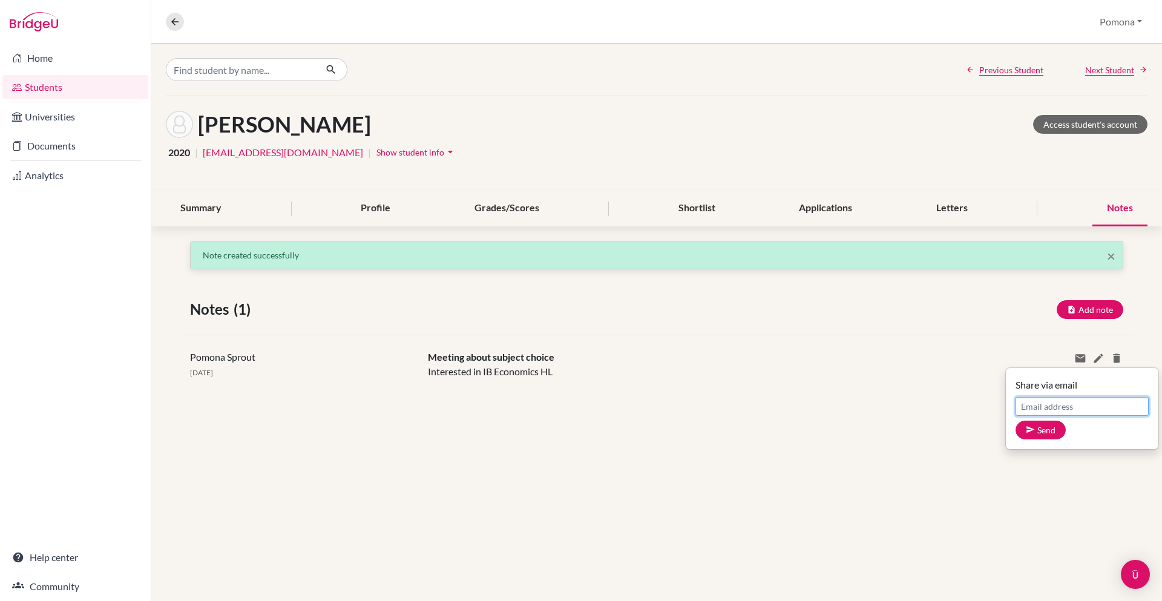
click at [1062, 401] on input "Email address" at bounding box center [1082, 406] width 133 height 19
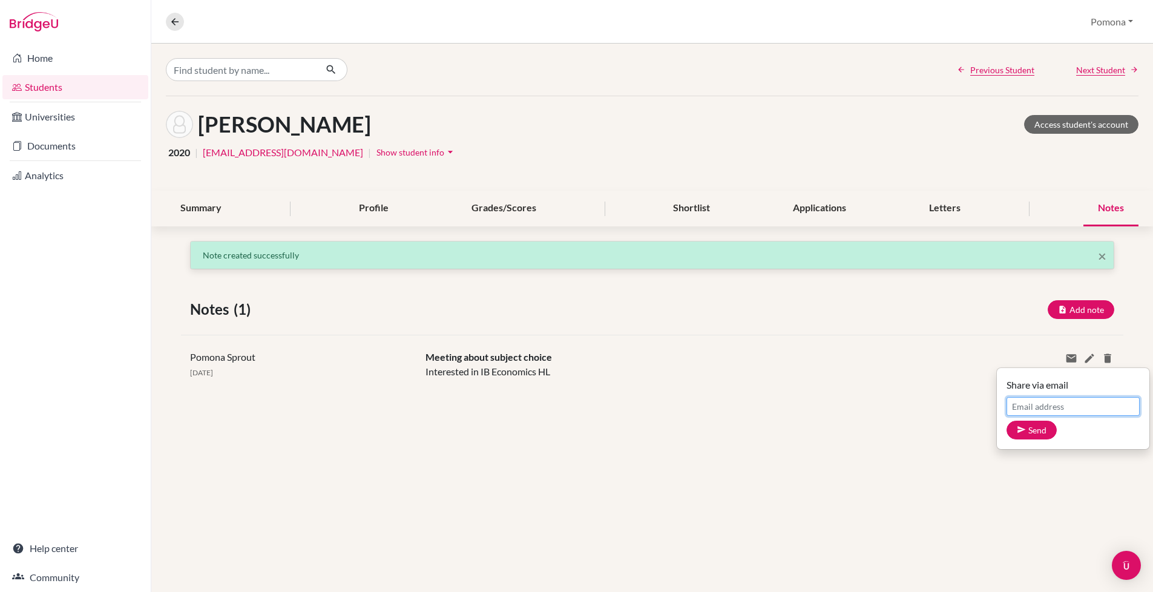
click at [1011, 407] on input "Email address" at bounding box center [1072, 406] width 133 height 19
click at [1024, 387] on p "Share via email" at bounding box center [1072, 385] width 133 height 15
click at [1024, 387] on div "Pomona Sprout [DATE] Meeting about subject choice Interested in IB Economics HL…" at bounding box center [652, 364] width 942 height 59
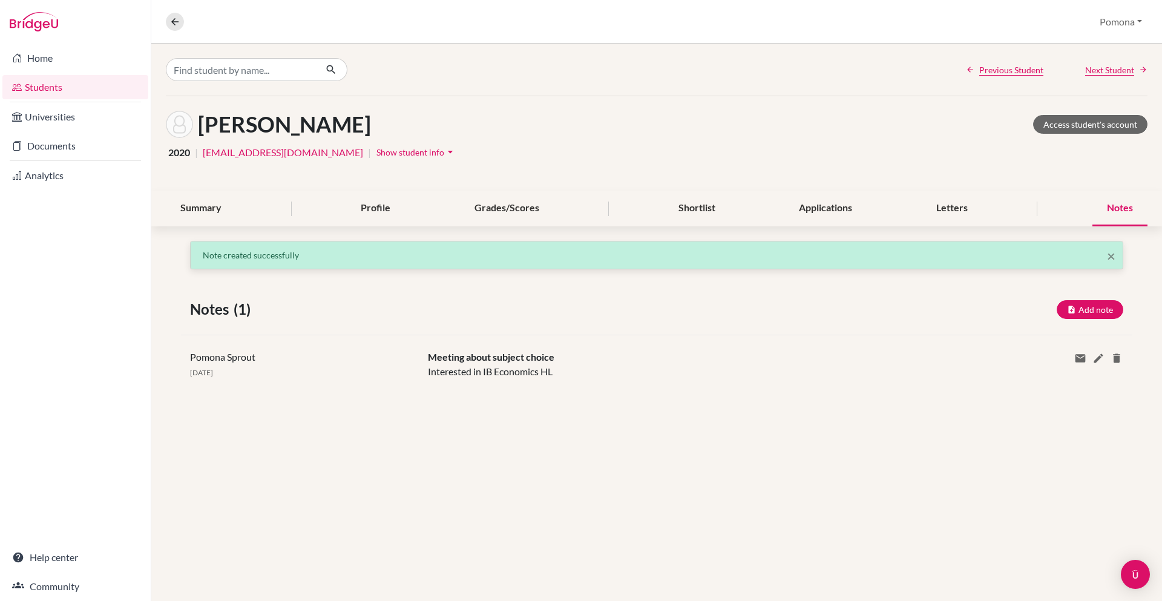
click at [1024, 387] on div "Pomona Sprout [DATE] Meeting about subject choice Interested in IB Economics HL…" at bounding box center [656, 364] width 951 height 59
click at [1078, 358] on icon at bounding box center [1080, 358] width 12 height 12
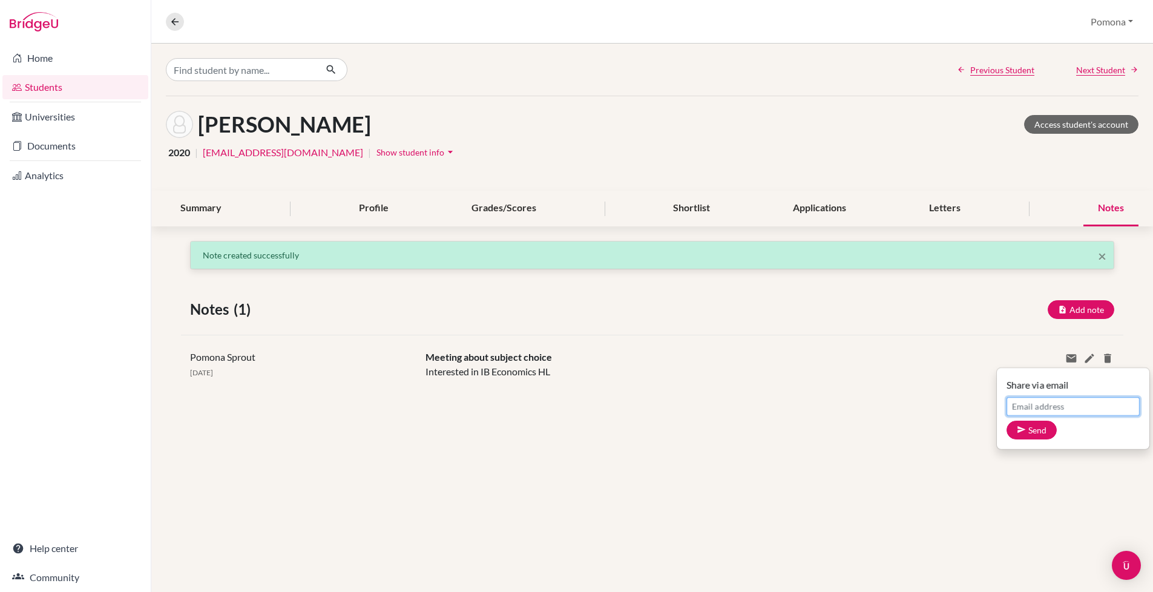
click at [1046, 405] on input "Email address" at bounding box center [1072, 406] width 133 height 19
click at [953, 402] on div "× Note created successfully Notes (1) Add note Title Content Private note Save …" at bounding box center [652, 332] width 1002 height 182
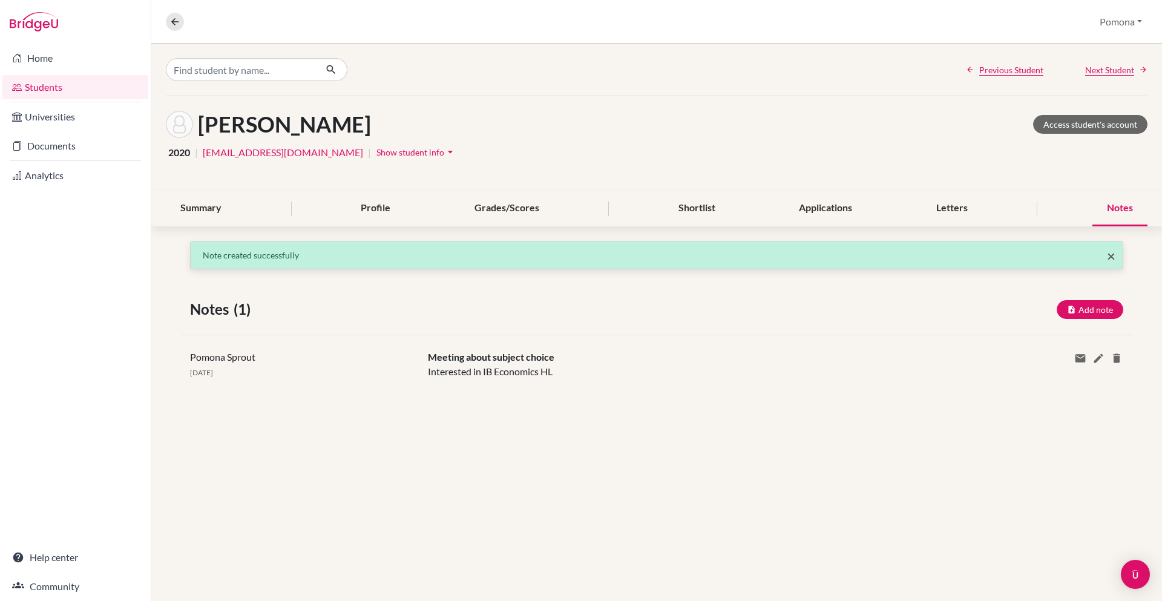
click at [1112, 259] on span "×" at bounding box center [1111, 256] width 8 height 18
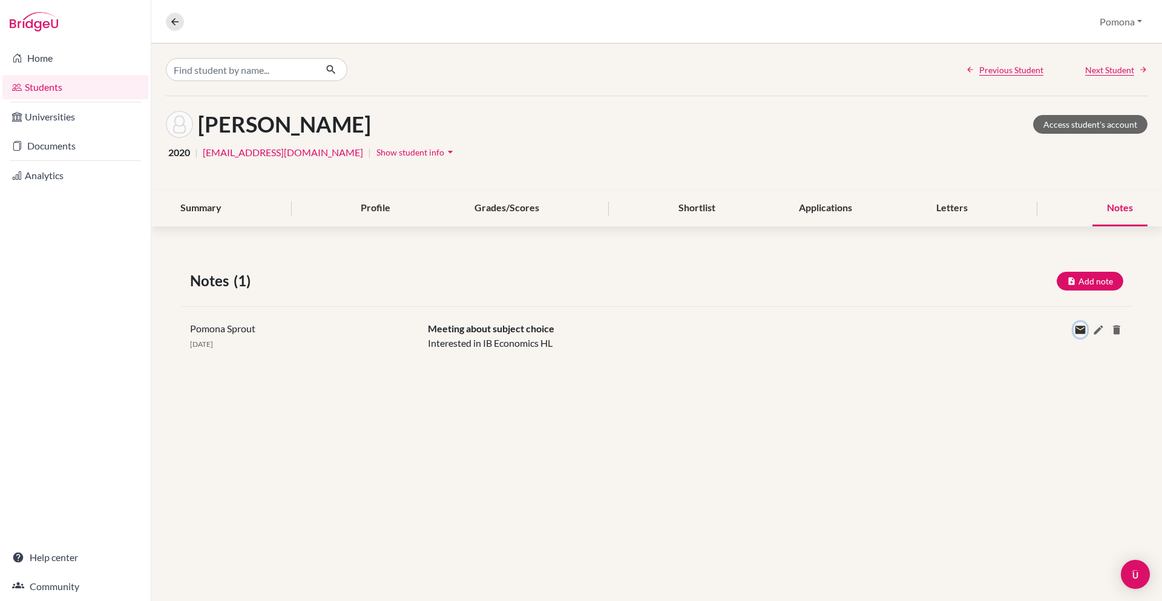
click at [1078, 327] on icon at bounding box center [1080, 330] width 12 height 12
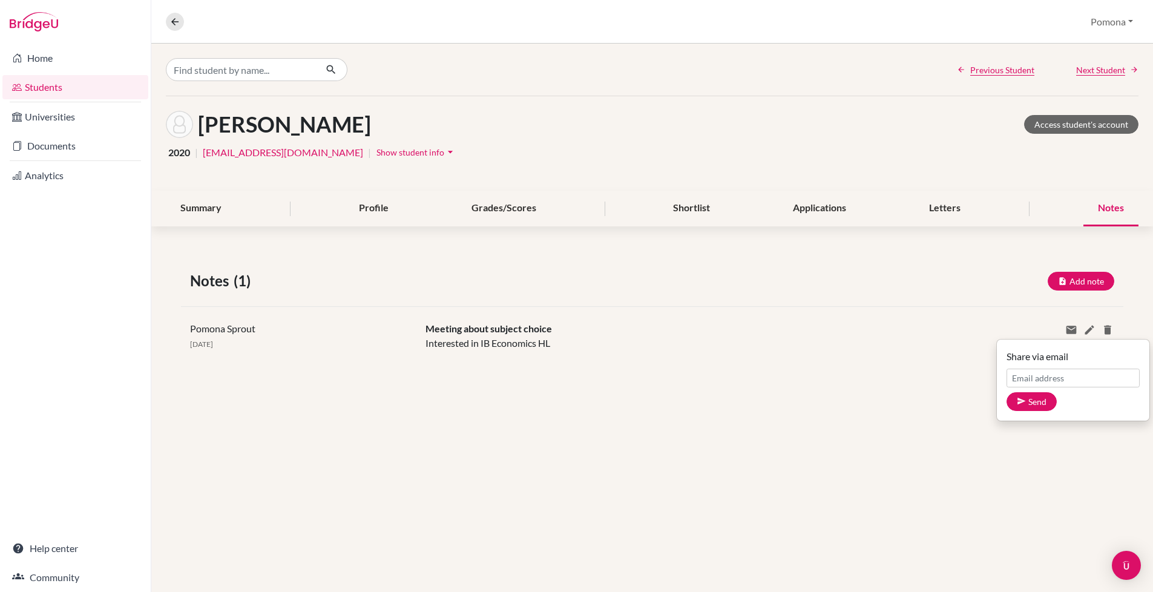
click at [1024, 358] on p "Share via email" at bounding box center [1072, 356] width 133 height 15
click at [1024, 358] on div "Pomona Sprout [DATE] Meeting about subject choice Interested in IB Economics HL…" at bounding box center [652, 335] width 942 height 59
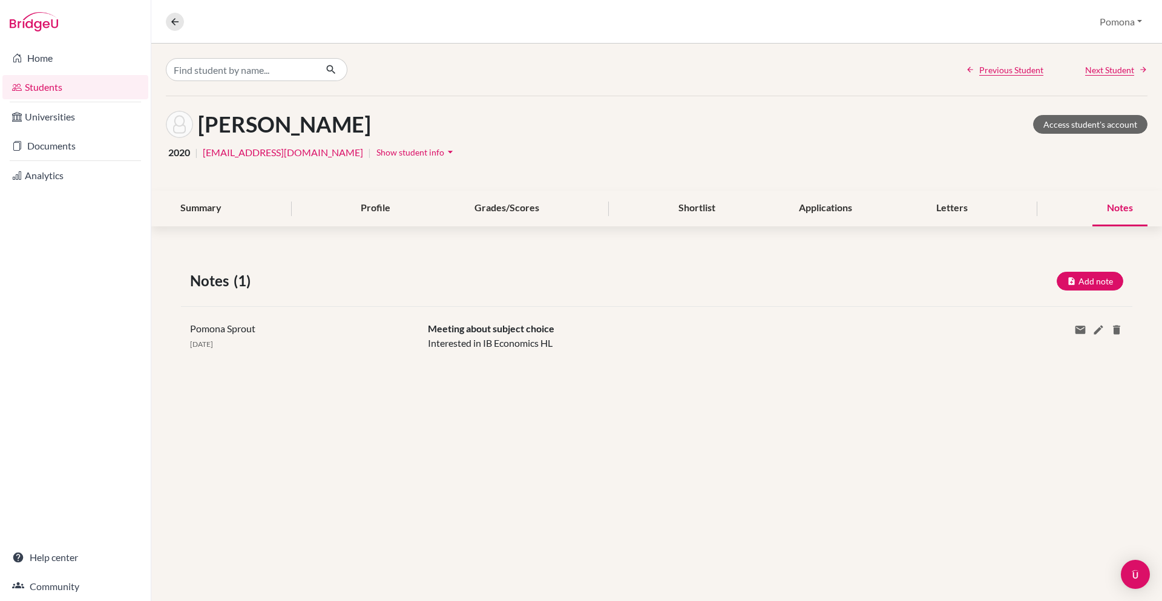
click at [1024, 358] on div "Pomona Sprout [DATE] Meeting about subject choice Interested in IB Economics HL…" at bounding box center [656, 335] width 951 height 59
click at [1080, 327] on icon at bounding box center [1080, 330] width 12 height 12
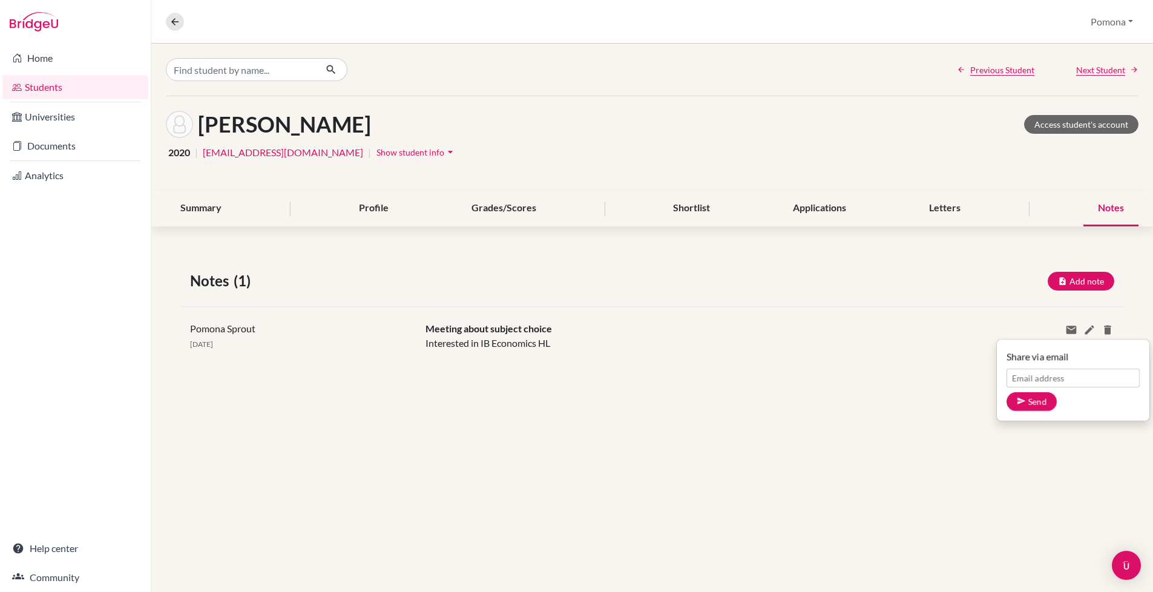
click at [974, 338] on div "Share via email Email address Send Delete this note? Cancel Delete" at bounding box center [1044, 335] width 157 height 29
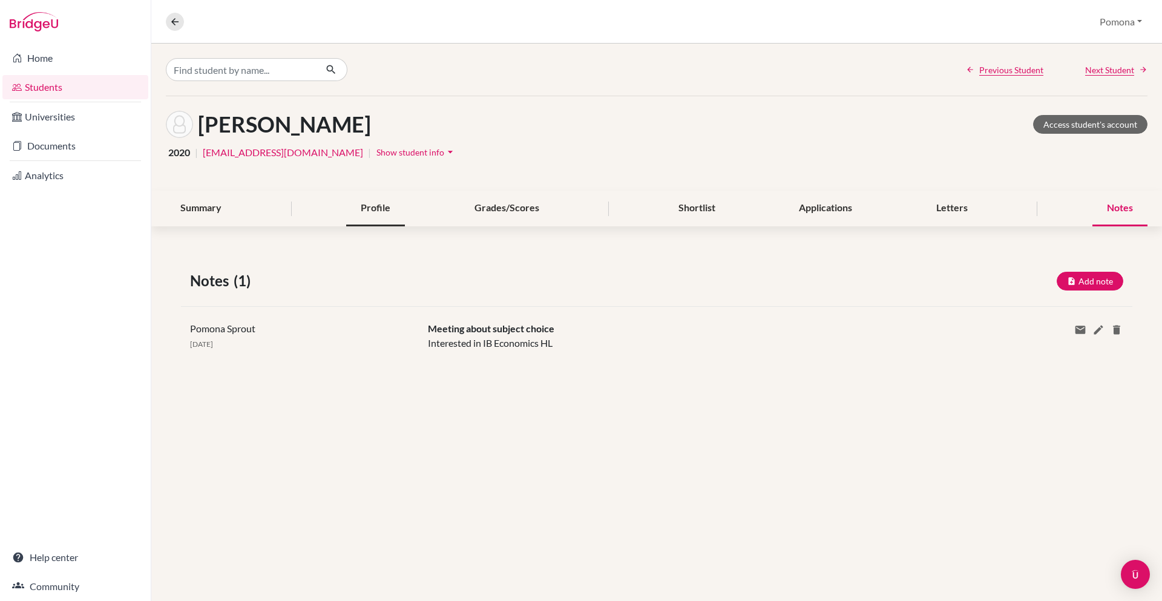
click at [384, 212] on div "Profile" at bounding box center [375, 209] width 59 height 36
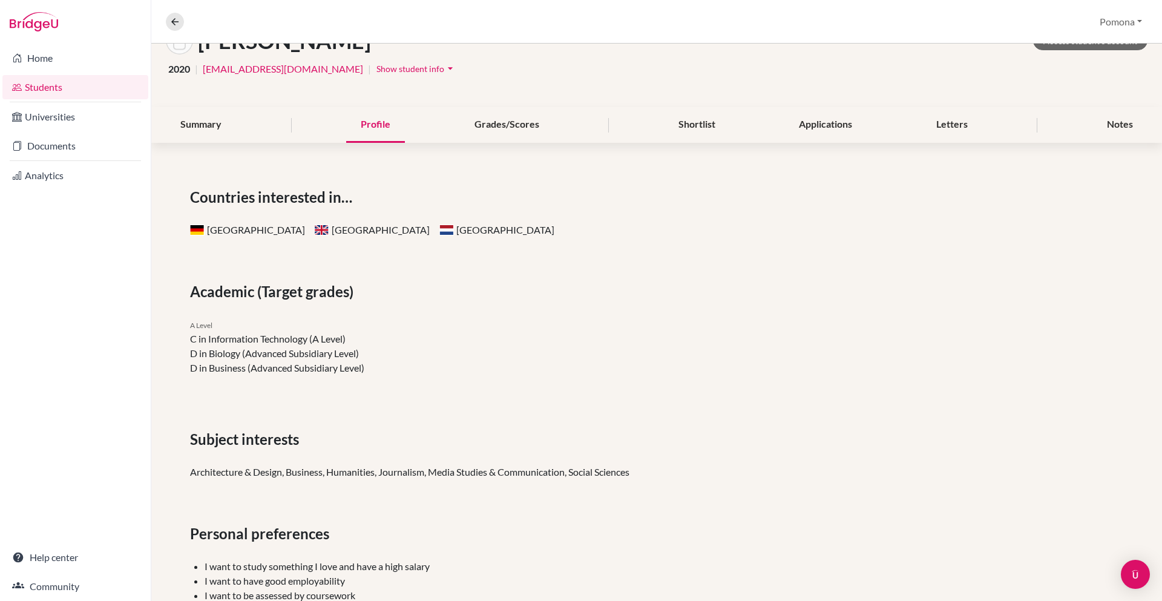
scroll to position [38, 0]
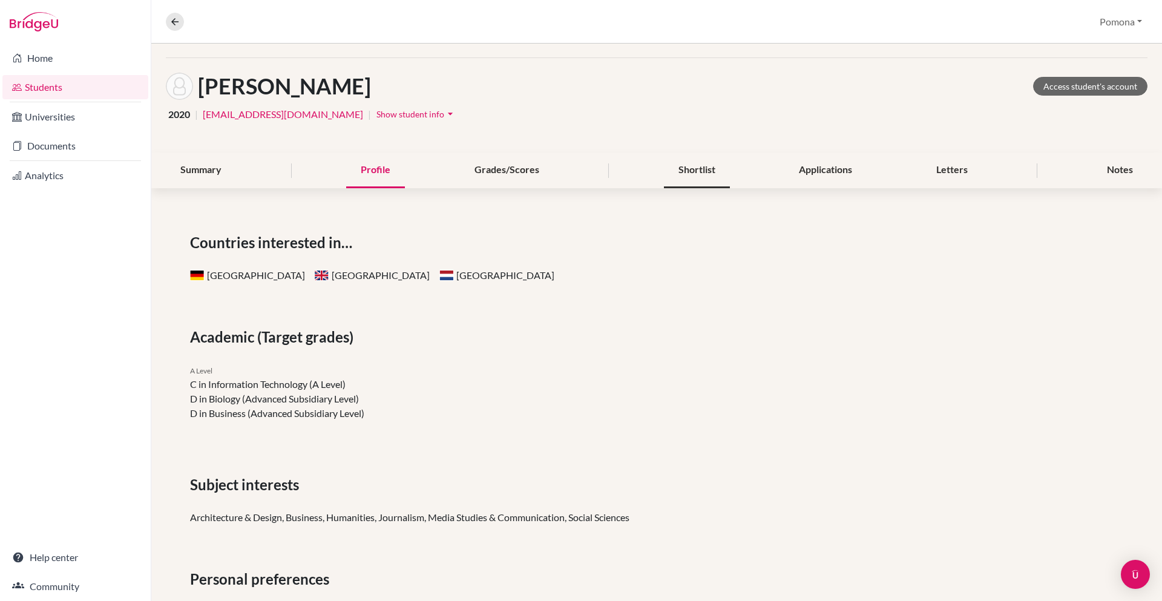
click at [690, 177] on div "Shortlist" at bounding box center [697, 171] width 66 height 36
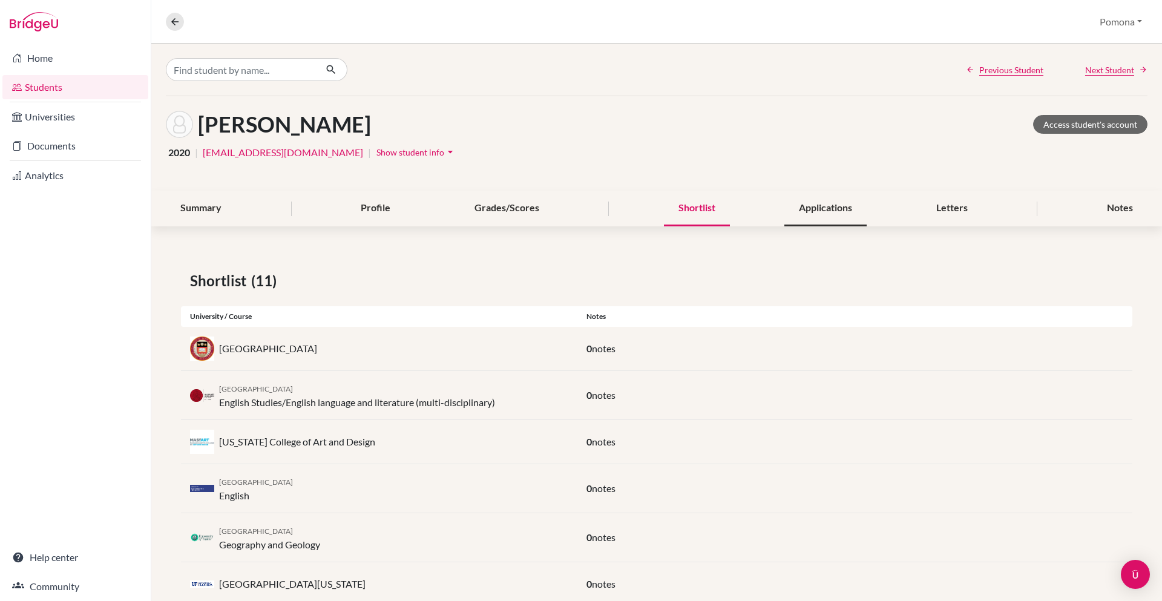
click at [848, 208] on div "Applications" at bounding box center [825, 209] width 82 height 36
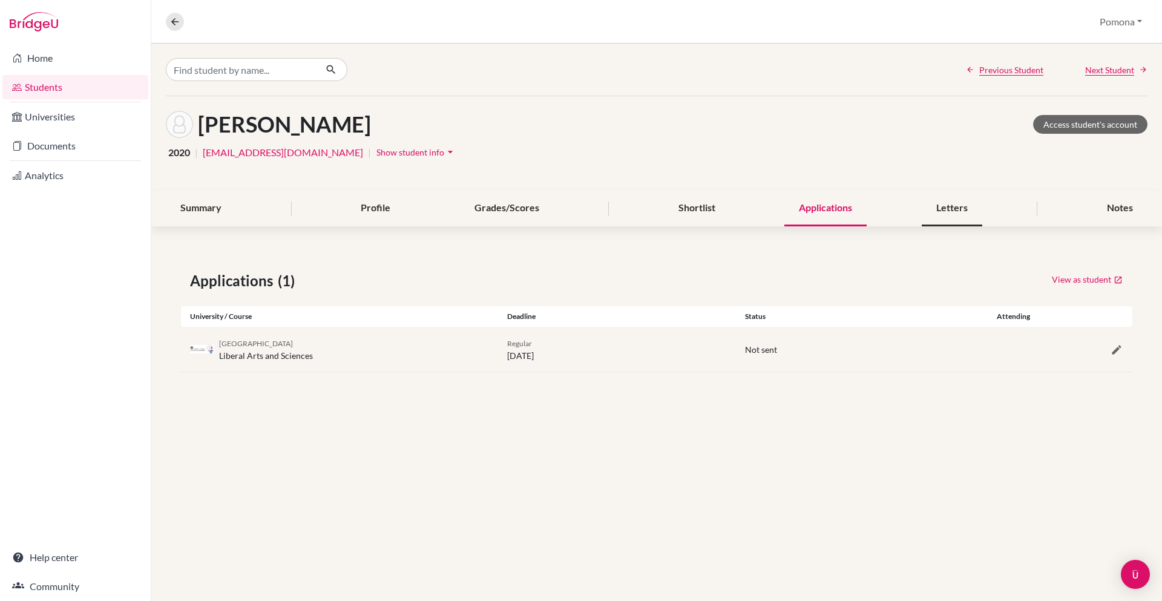
click at [946, 209] on div "Letters" at bounding box center [952, 209] width 61 height 36
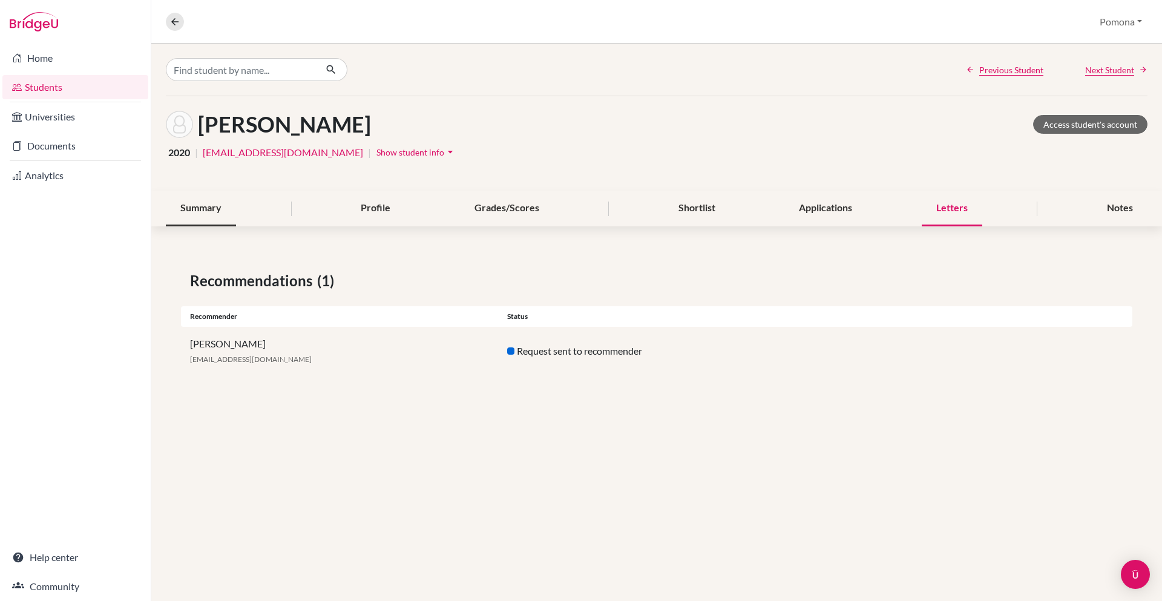
click at [212, 211] on div "Summary" at bounding box center [201, 209] width 70 height 36
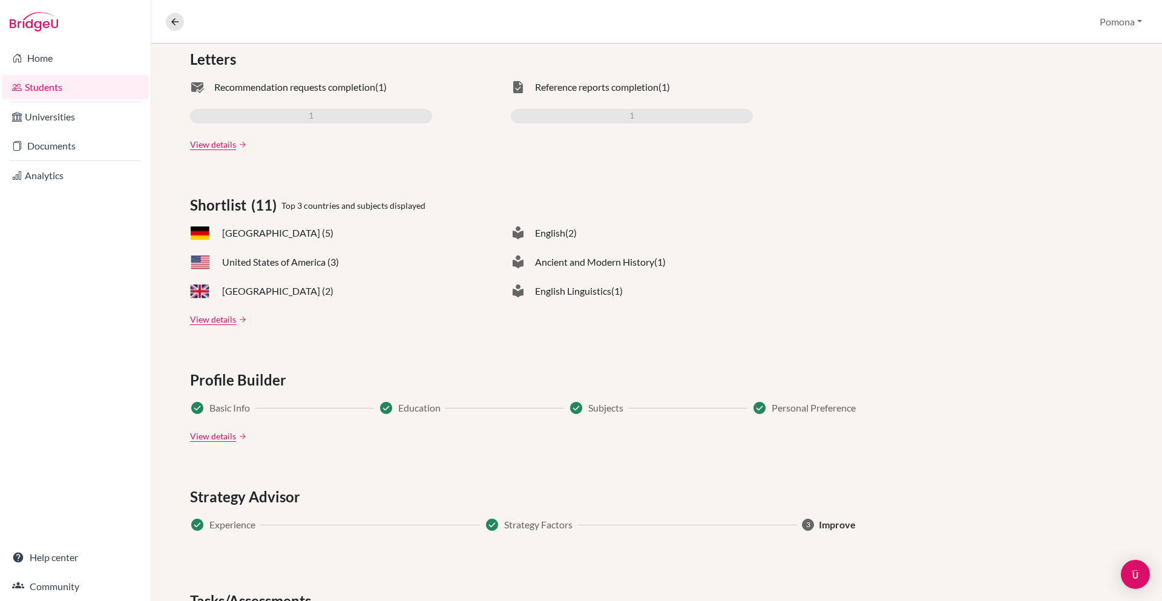
scroll to position [507, 0]
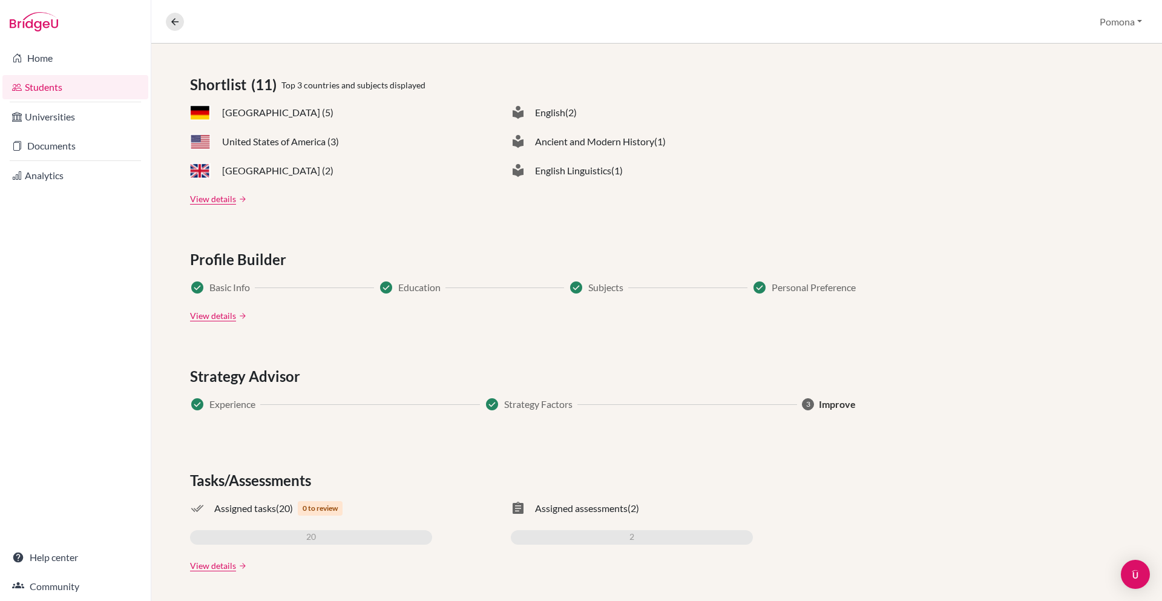
click at [260, 245] on div "Applications (1) Upcoming deadline N/A University offers 0 Application sent 1 E…" at bounding box center [656, 167] width 1011 height 867
click at [271, 371] on span "Strategy Advisor" at bounding box center [247, 377] width 115 height 22
click at [287, 468] on div "Applications (1) Upcoming deadline N/A University offers 0 Application sent 1 E…" at bounding box center [656, 167] width 1011 height 867
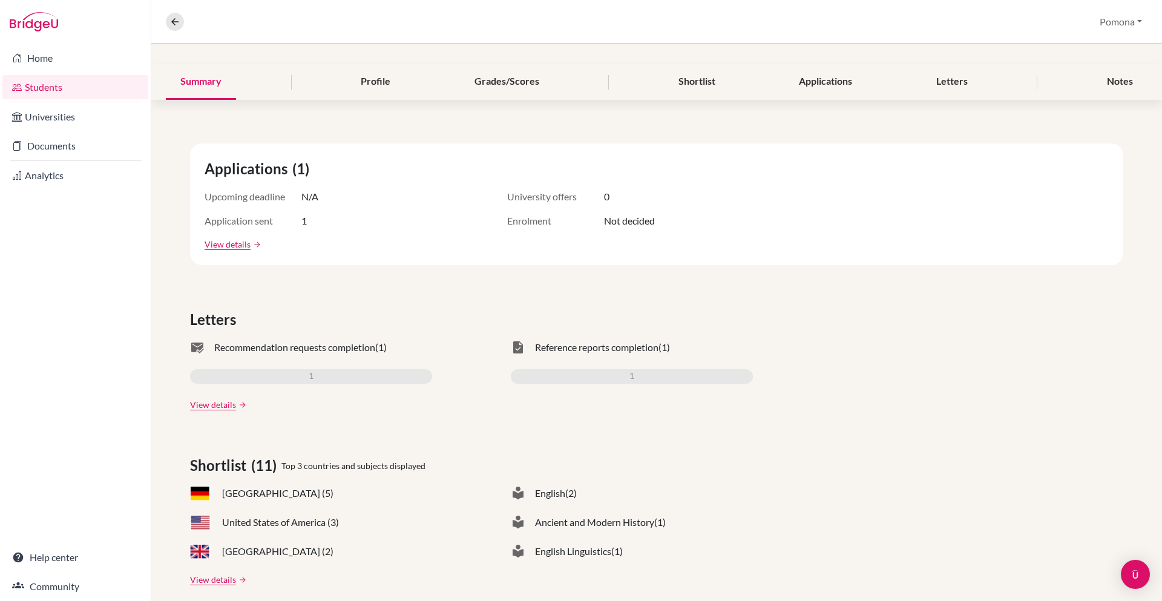
scroll to position [0, 0]
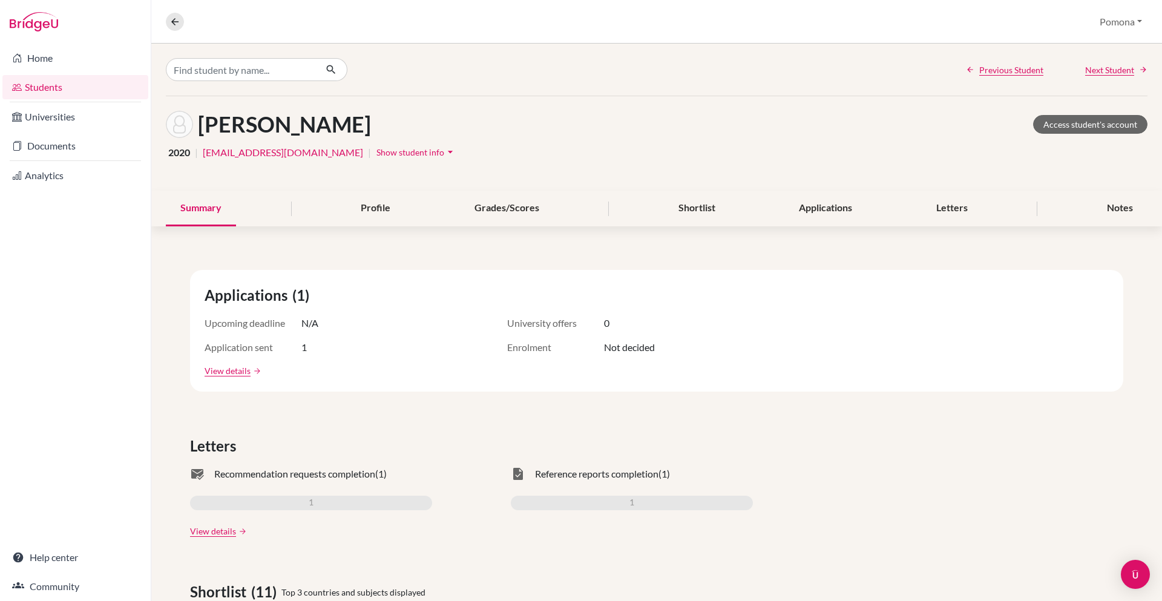
click at [376, 153] on span "Show student info" at bounding box center [410, 152] width 68 height 10
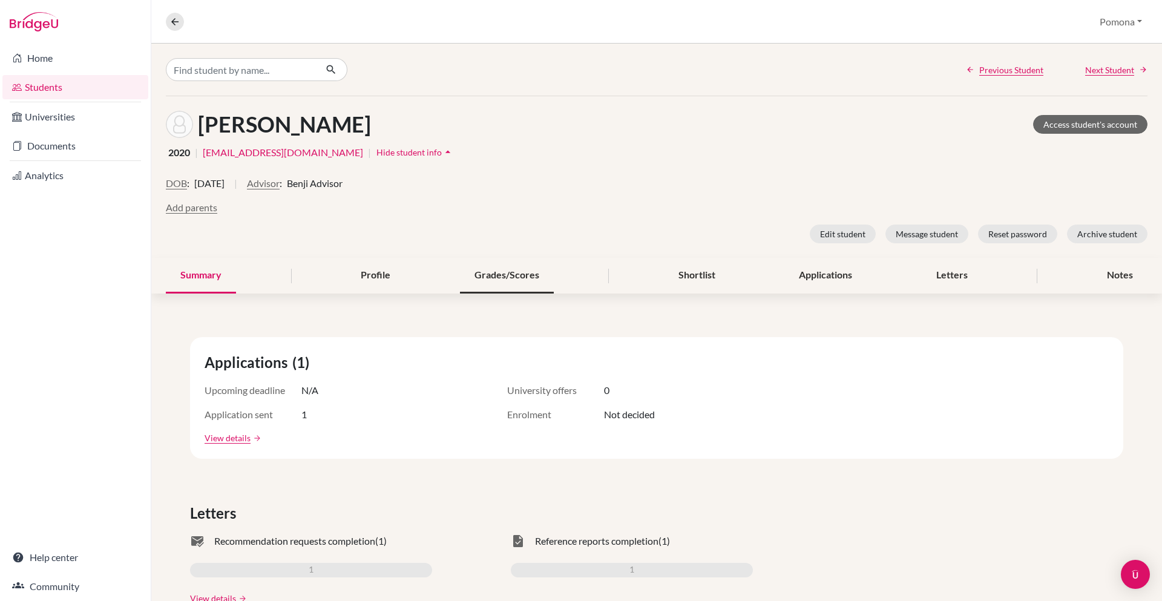
click at [480, 286] on div "Grades/Scores" at bounding box center [507, 276] width 94 height 36
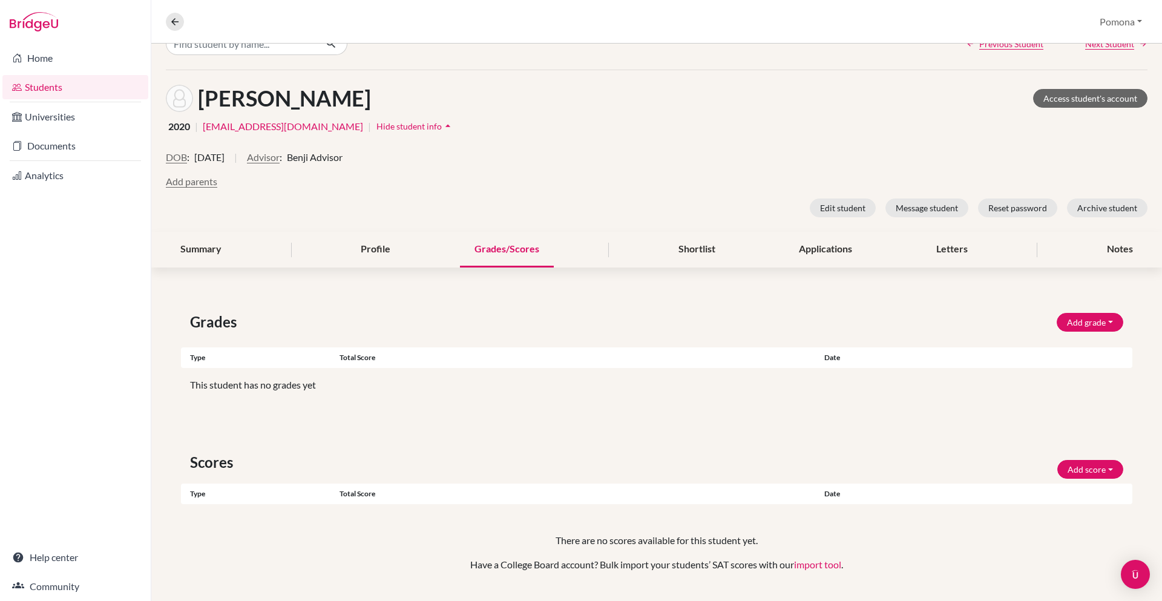
scroll to position [55, 0]
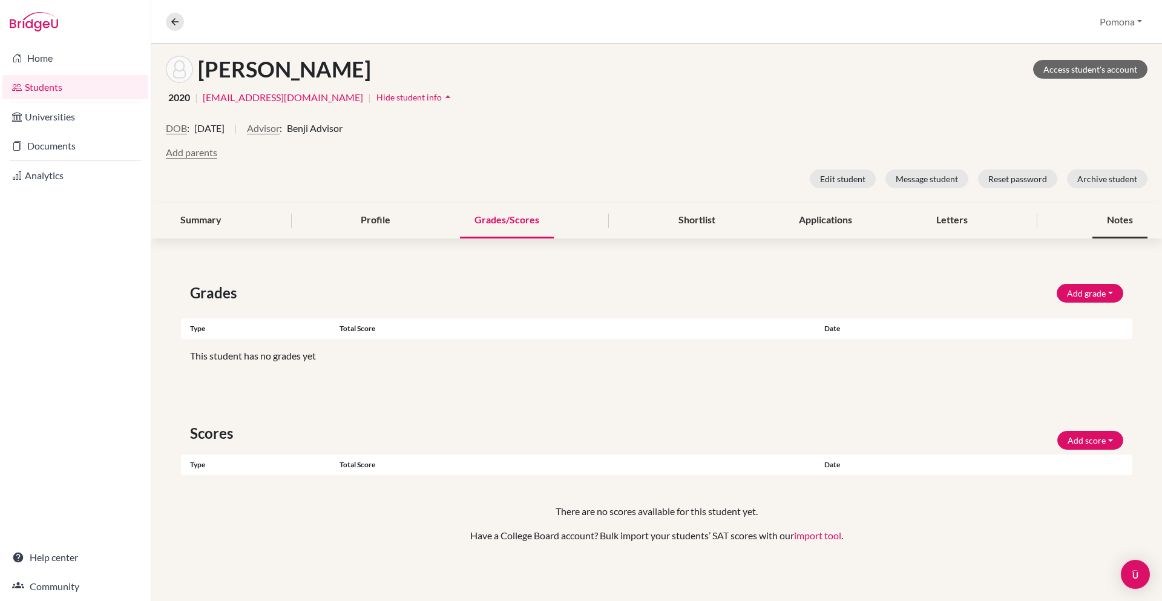
click at [1124, 227] on div "Notes" at bounding box center [1119, 221] width 55 height 36
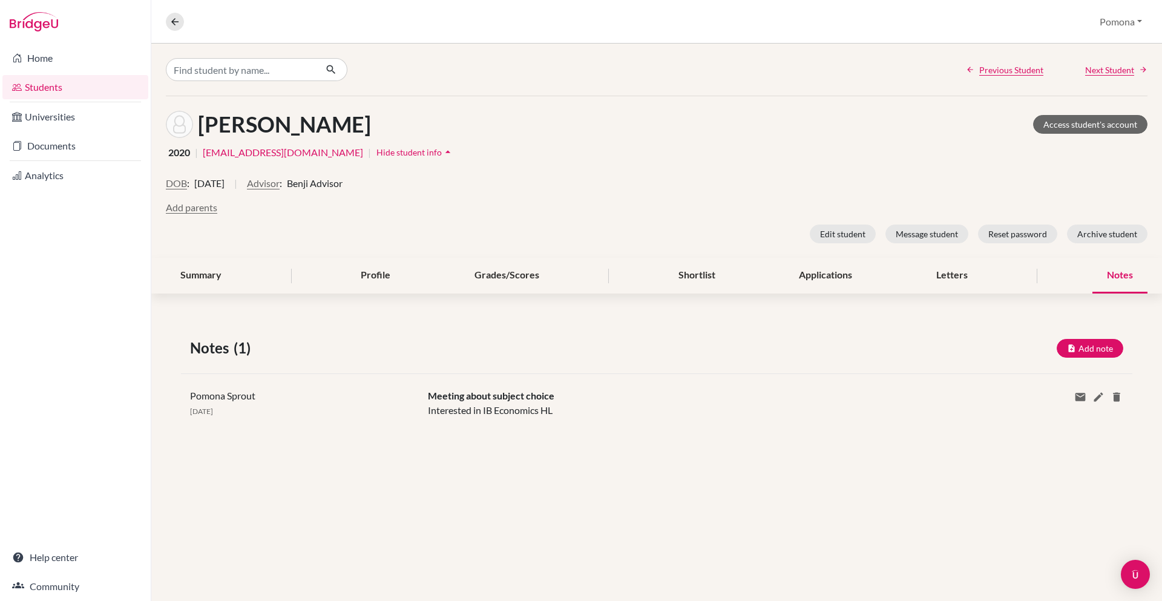
click at [428, 446] on div "Notes (1) Add note Title Content Private note Save Cancel Pomona Sprout 19 Aug …" at bounding box center [656, 384] width 1011 height 153
click at [514, 271] on div "Grades/Scores" at bounding box center [507, 276] width 94 height 36
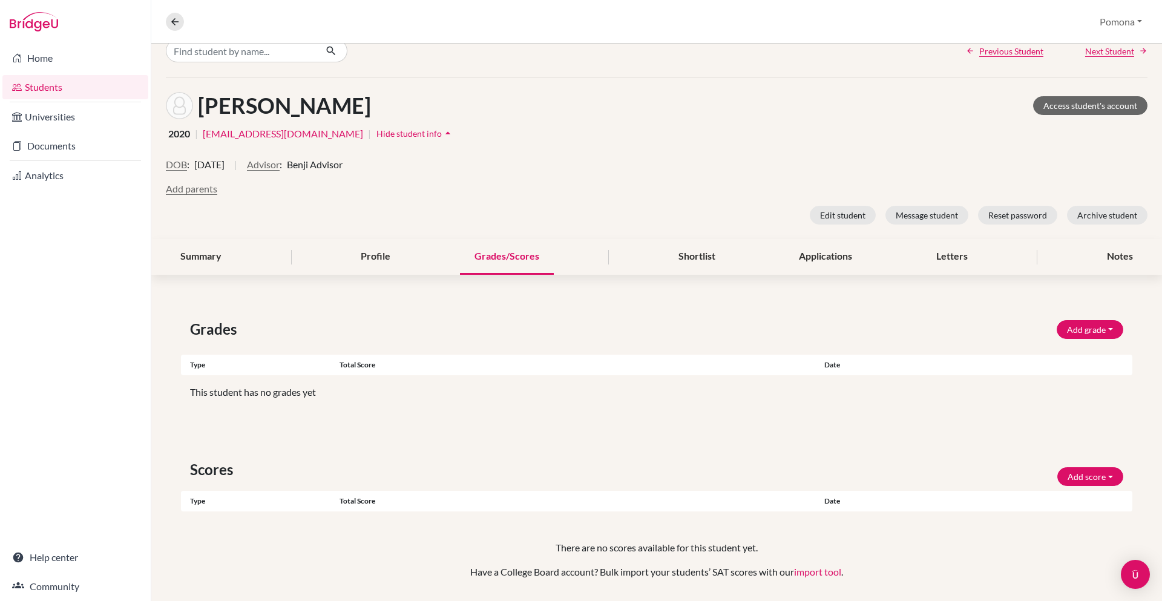
scroll to position [28, 0]
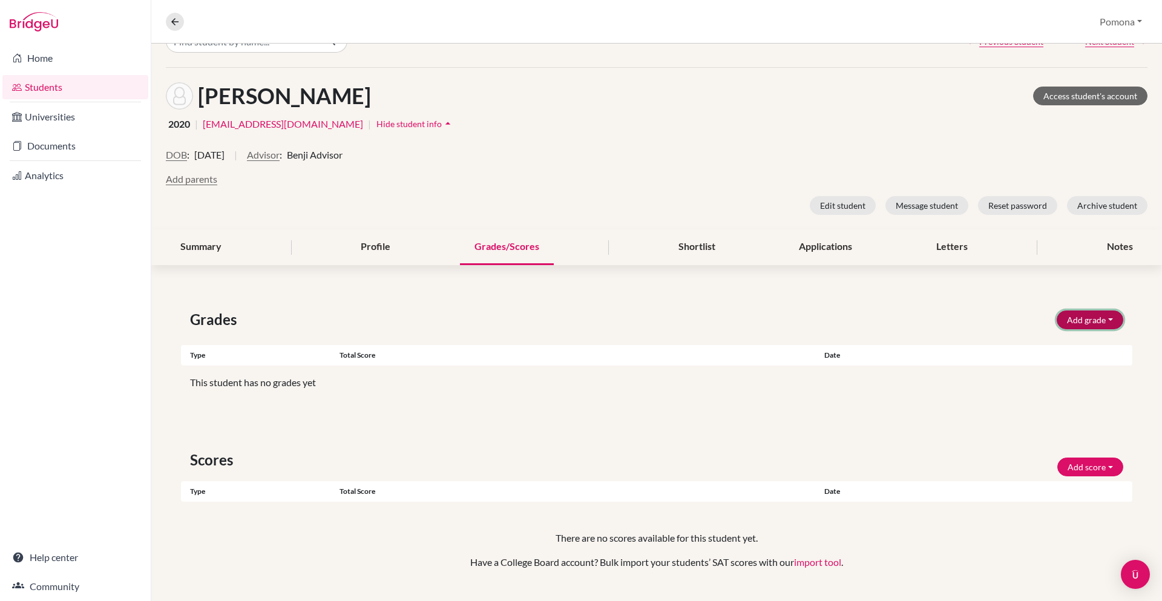
click at [1094, 323] on button "Add grade" at bounding box center [1090, 319] width 67 height 19
click at [1081, 470] on button "Add score" at bounding box center [1090, 467] width 66 height 19
click at [959, 434] on div "Grades Add grade IB Predicted 4.0 GPA Weighted GPA Type Total score Date Unsupp…" at bounding box center [656, 454] width 1011 height 348
click at [1095, 324] on button "Add grade" at bounding box center [1090, 319] width 67 height 19
click at [1075, 459] on button "Add score" at bounding box center [1090, 467] width 66 height 19
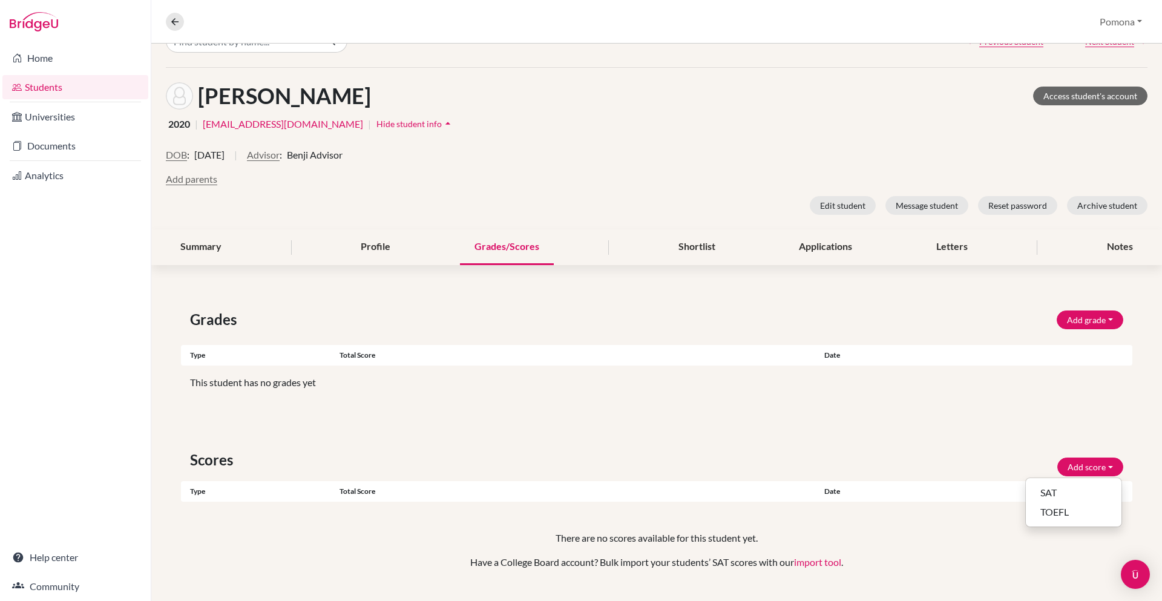
click at [967, 462] on div "Scores Add score SAT TOEFL" at bounding box center [656, 459] width 951 height 33
click at [653, 563] on p "Have a College Board account? Bulk import your students’ SAT scores with our im…" at bounding box center [656, 562] width 875 height 15
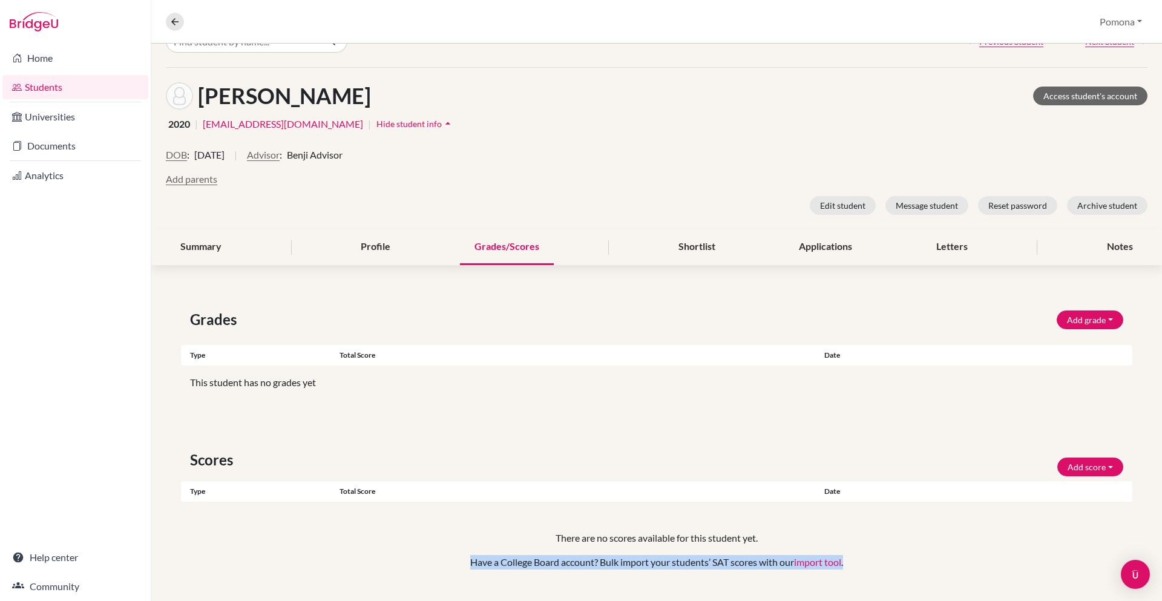
click at [653, 563] on p "Have a College Board account? Bulk import your students’ SAT scores with our im…" at bounding box center [656, 562] width 875 height 15
click at [700, 565] on p "Have a College Board account? Bulk import your students’ SAT scores with our im…" at bounding box center [656, 562] width 875 height 15
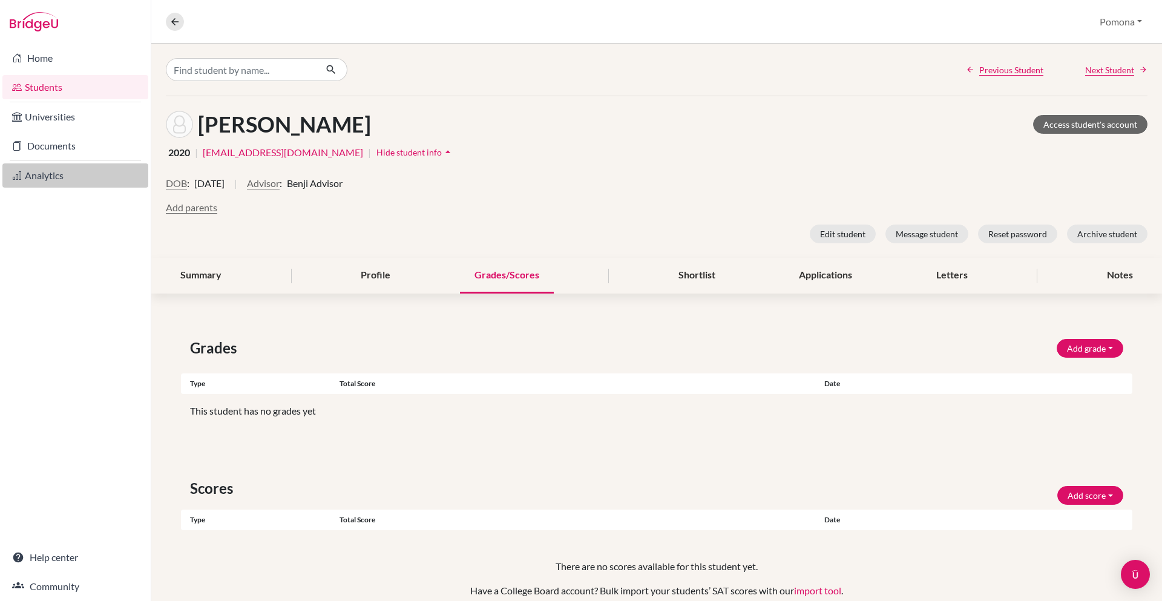
click at [47, 170] on link "Analytics" at bounding box center [75, 175] width 146 height 24
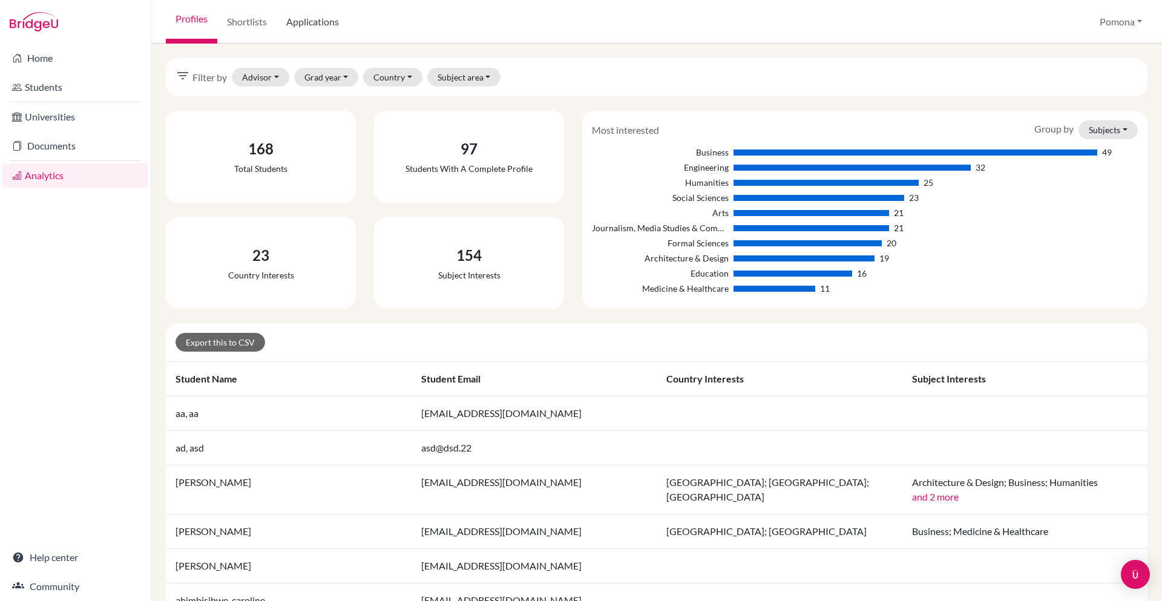
click at [319, 30] on link "Applications" at bounding box center [313, 22] width 72 height 44
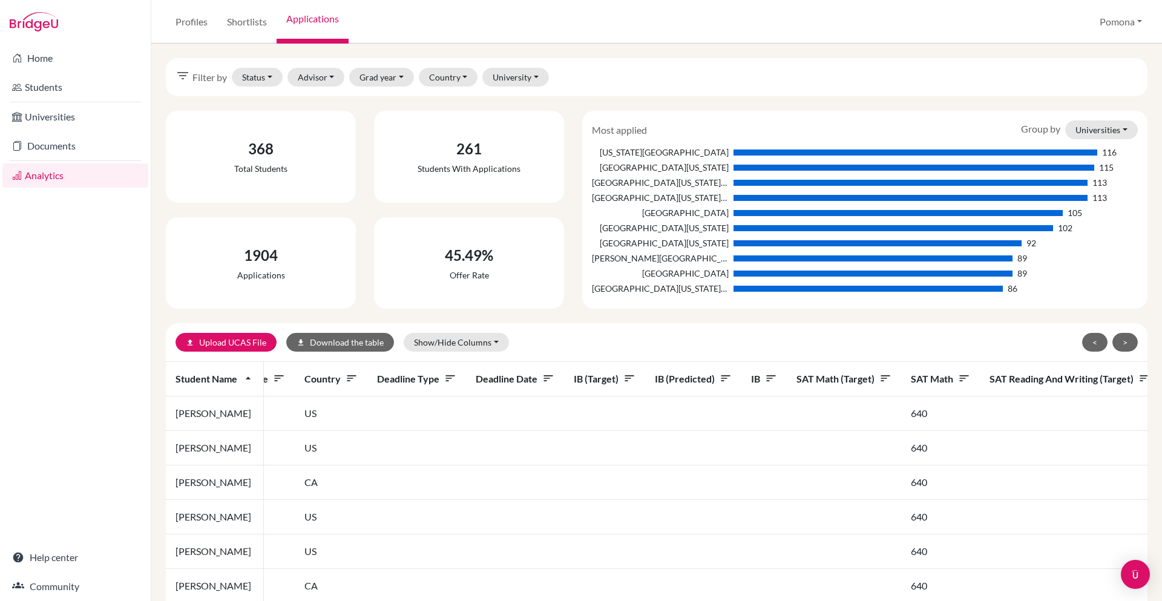
scroll to position [0, 648]
click at [62, 119] on link "Universities" at bounding box center [75, 117] width 146 height 24
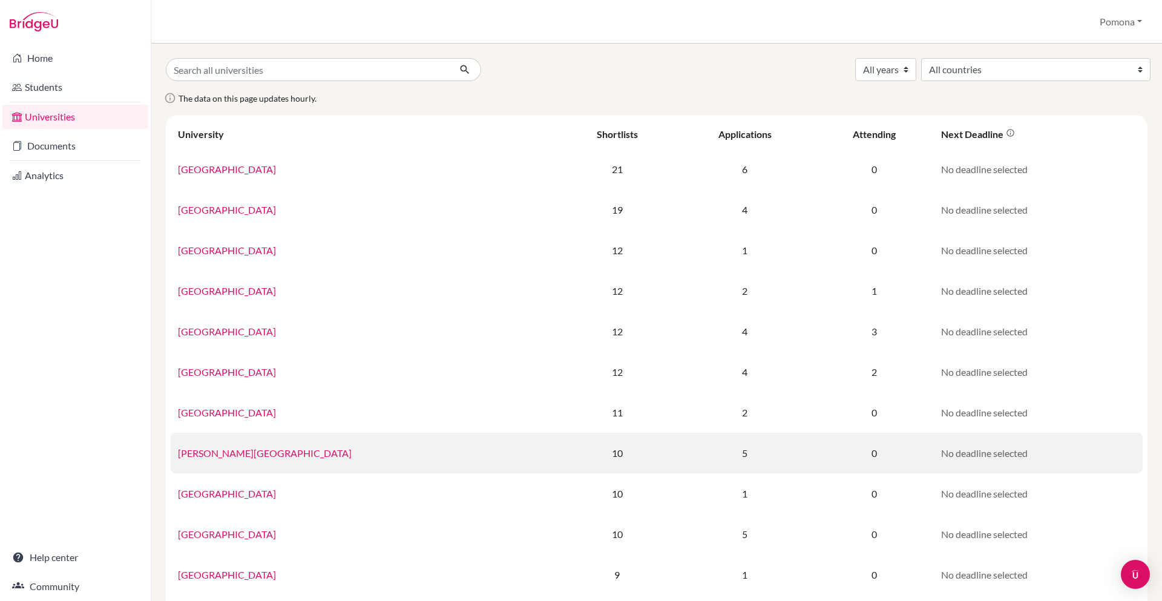
scroll to position [335, 0]
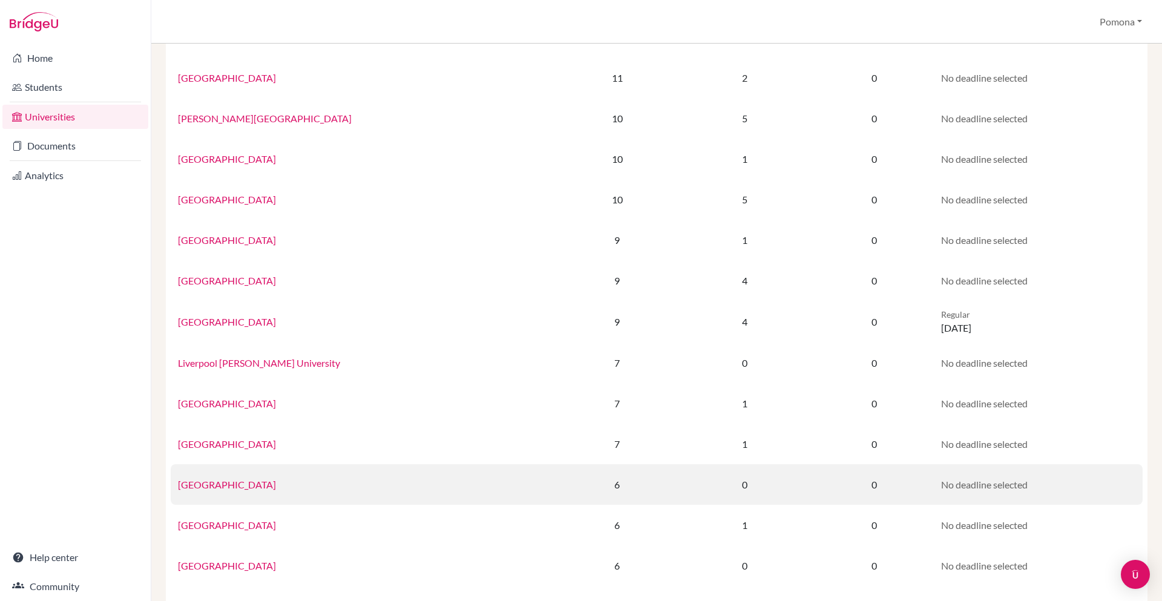
click at [215, 490] on link "Brunel University London" at bounding box center [227, 484] width 98 height 11
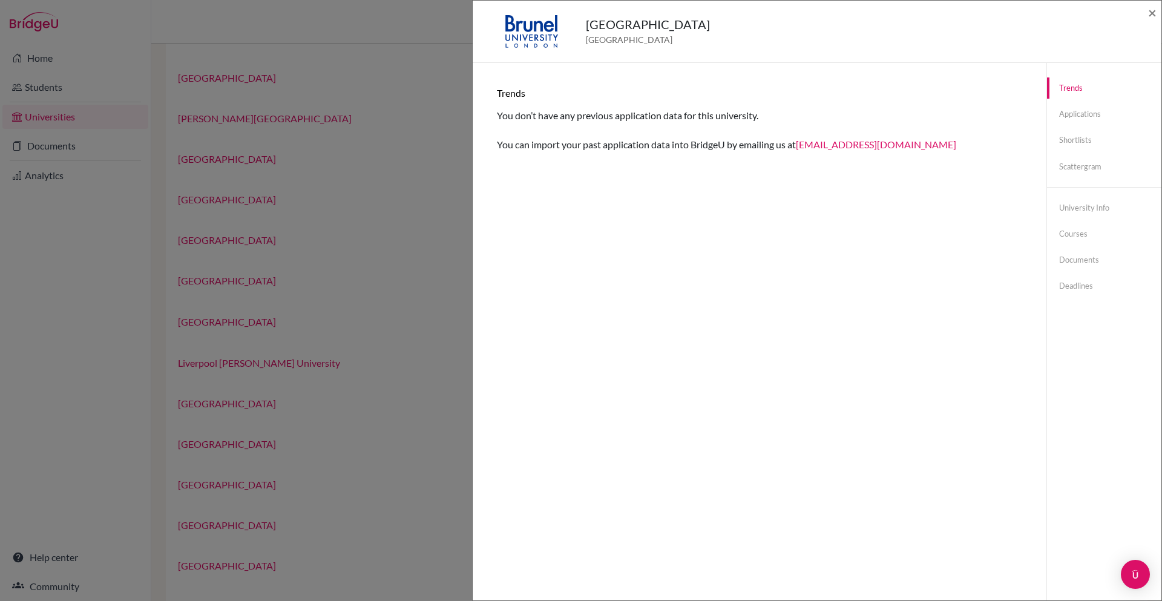
click at [449, 188] on div "Brunel University London United Kingdom × Trends You don’t have any previous ap…" at bounding box center [581, 300] width 1162 height 601
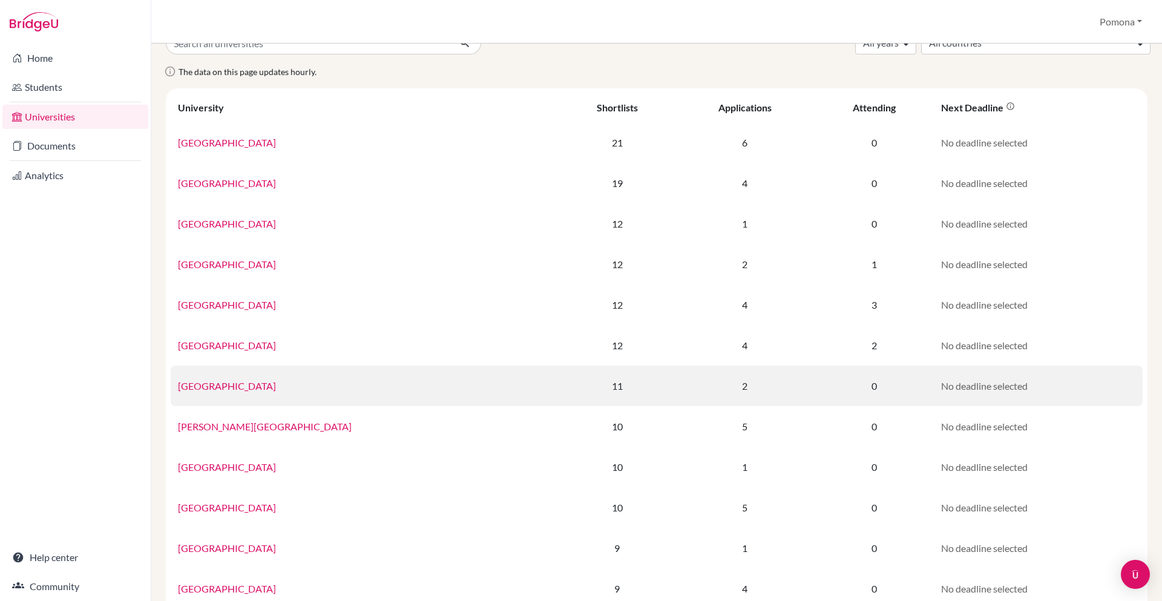
scroll to position [0, 0]
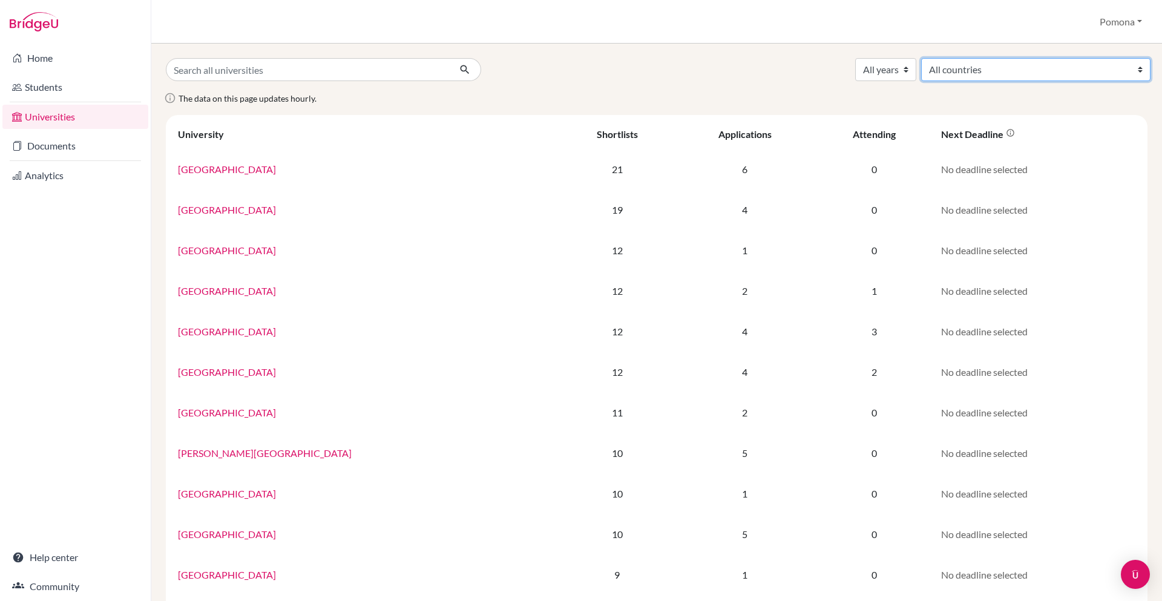
click at [1048, 70] on select "All countries Angola Australia Bangladesh Canada China Colombia Congo (Dem. Rep…" at bounding box center [1035, 69] width 229 height 23
select select "234"
click at [1011, 58] on select "All countries Angola Australia Bangladesh Canada China Colombia Congo (Dem. Rep…" at bounding box center [1035, 69] width 229 height 23
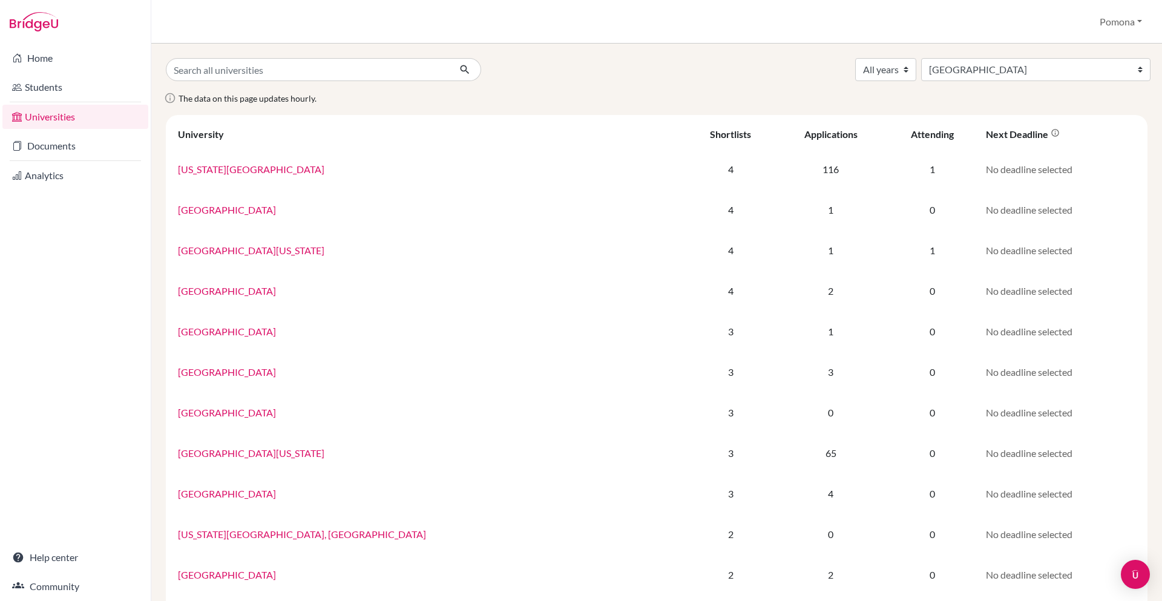
select select "234"
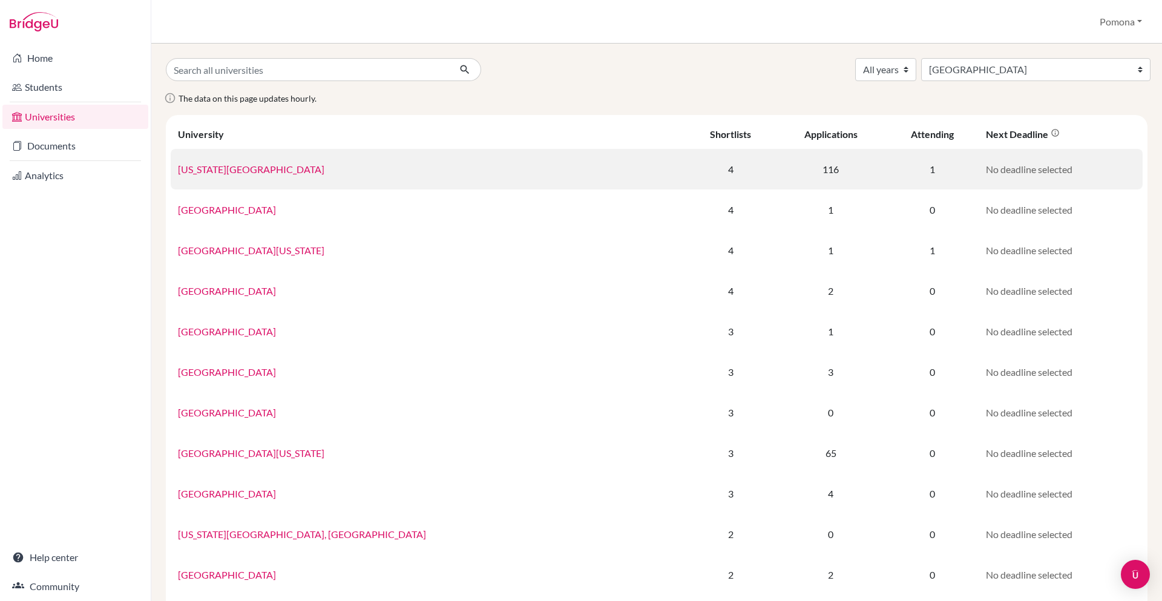
click at [257, 171] on link "[US_STATE][GEOGRAPHIC_DATA]" at bounding box center [251, 168] width 146 height 11
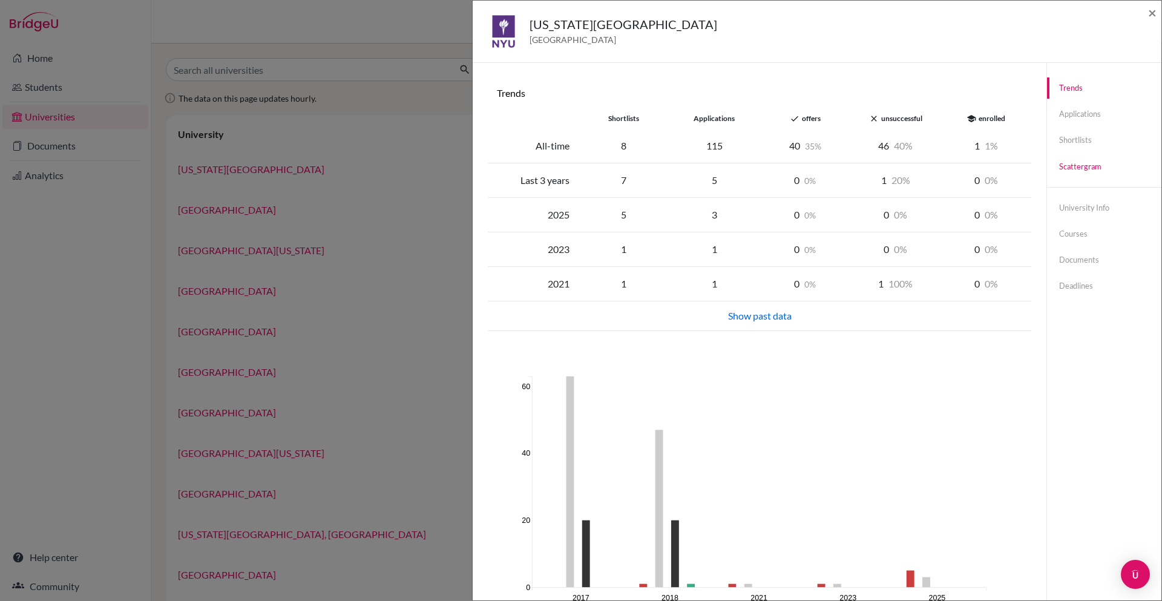
click at [1074, 167] on link "Scattergram" at bounding box center [1104, 166] width 114 height 21
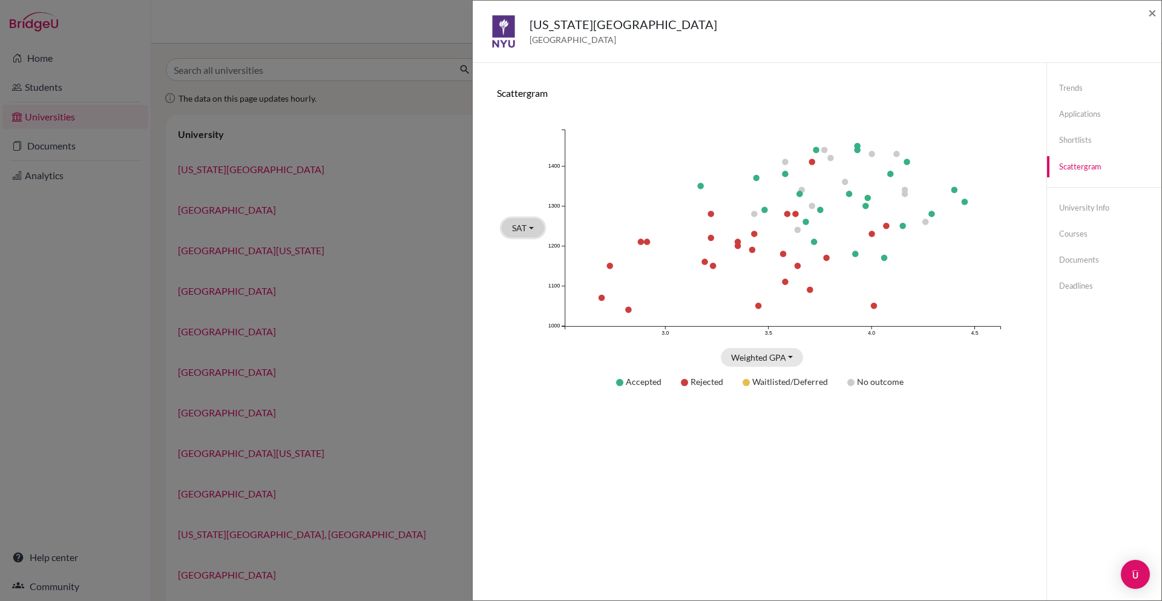
click at [536, 230] on button "SAT" at bounding box center [523, 227] width 42 height 19
click at [770, 357] on button "Weighted GPA" at bounding box center [762, 357] width 83 height 19
click at [542, 258] on div "SAT SAT done None" at bounding box center [520, 227] width 47 height 239
click at [534, 231] on button "SAT" at bounding box center [523, 227] width 42 height 19
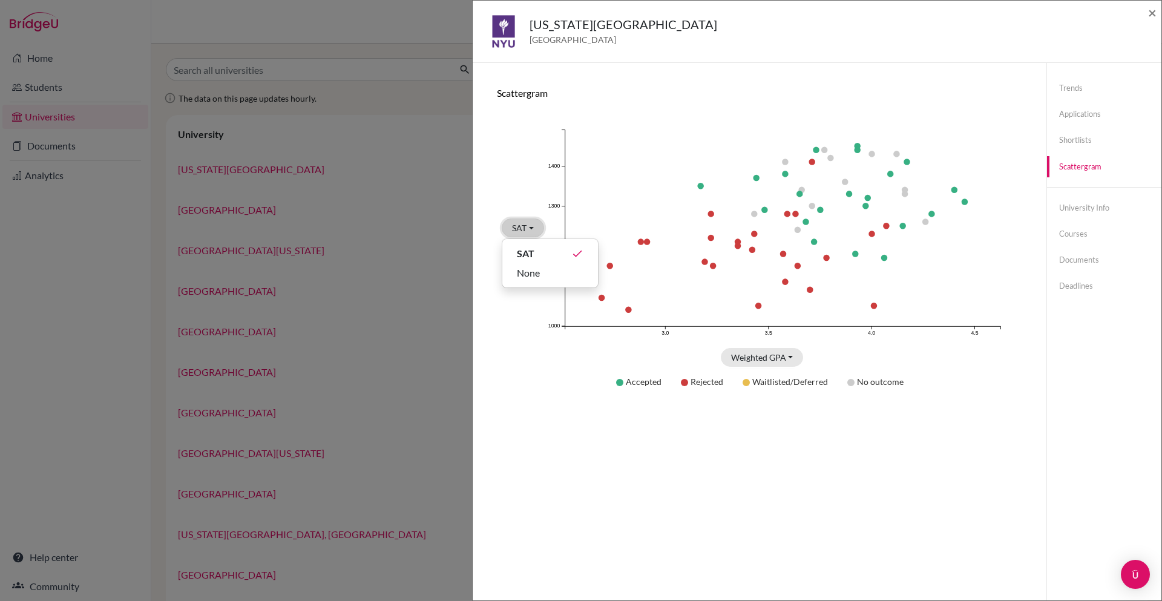
click at [534, 231] on button "SAT" at bounding box center [523, 227] width 42 height 19
click at [534, 230] on button "SAT" at bounding box center [523, 227] width 42 height 19
click at [784, 355] on button "Weighted GPA" at bounding box center [762, 357] width 83 height 19
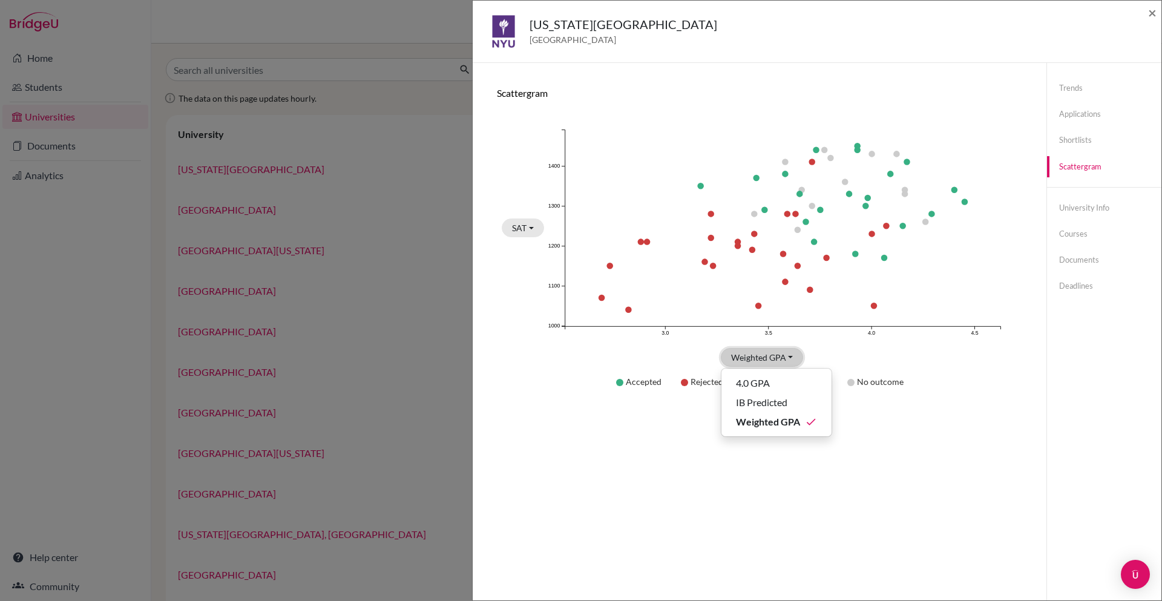
click at [784, 355] on button "Weighted GPA" at bounding box center [762, 357] width 83 height 19
click at [896, 383] on div "Accepted Rejected Waitlisted/Deferred No outcome" at bounding box center [759, 382] width 525 height 30
click at [410, 149] on div "New York University United States of America × Trends shortlists applications d…" at bounding box center [581, 300] width 1162 height 601
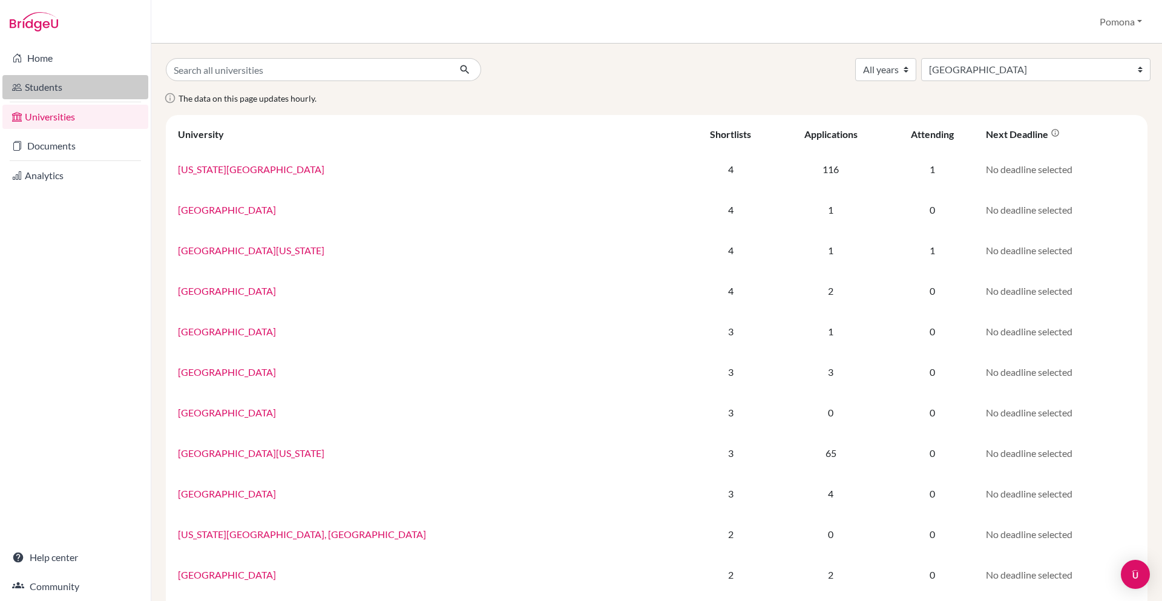
click at [73, 84] on link "Students" at bounding box center [75, 87] width 146 height 24
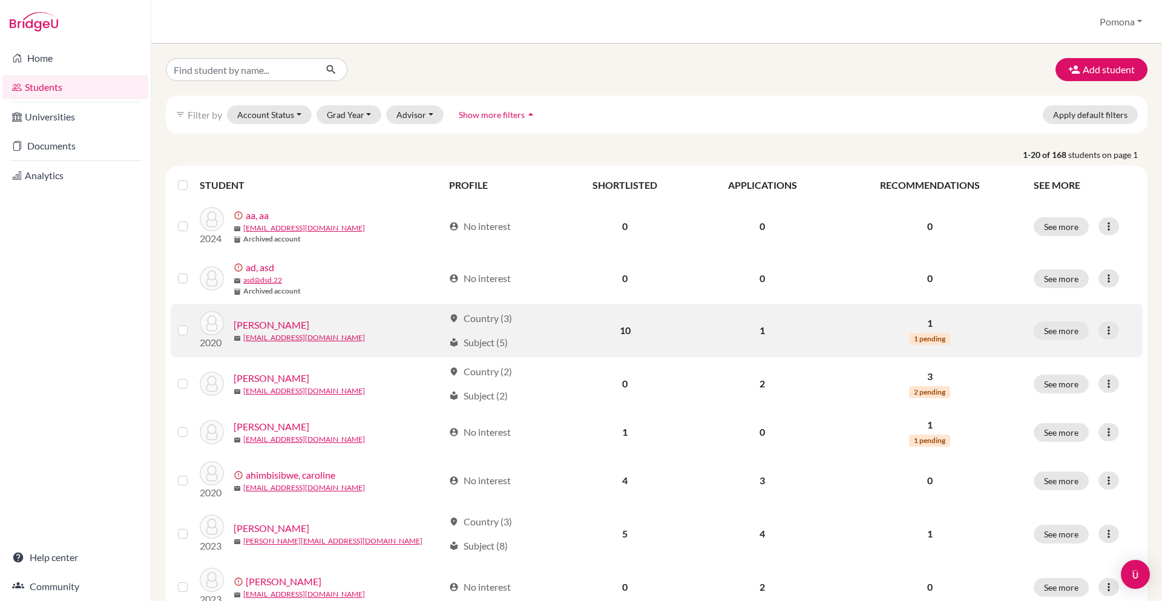
click at [278, 323] on link "[PERSON_NAME]" at bounding box center [272, 325] width 76 height 15
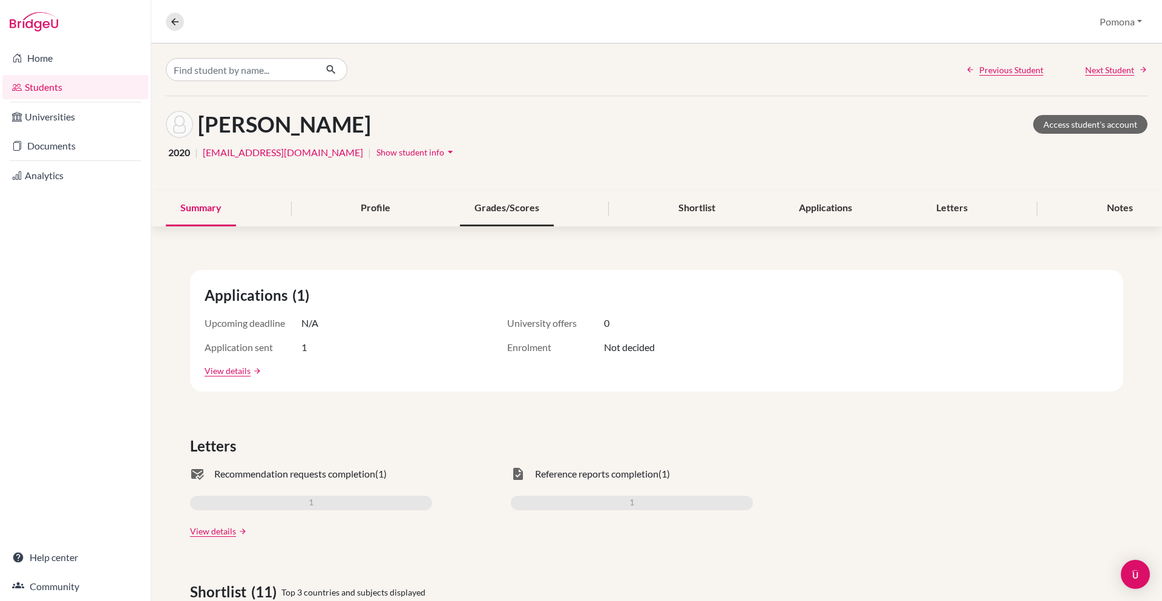
click at [501, 208] on div "Grades/Scores" at bounding box center [507, 209] width 94 height 36
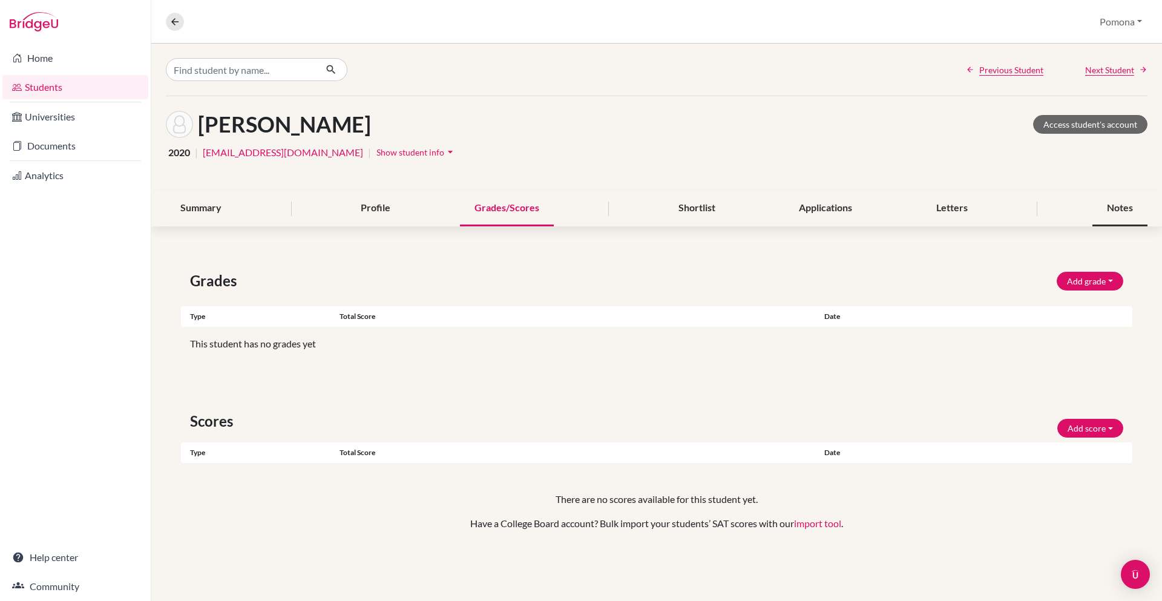
click at [1111, 204] on div "Notes" at bounding box center [1119, 209] width 55 height 36
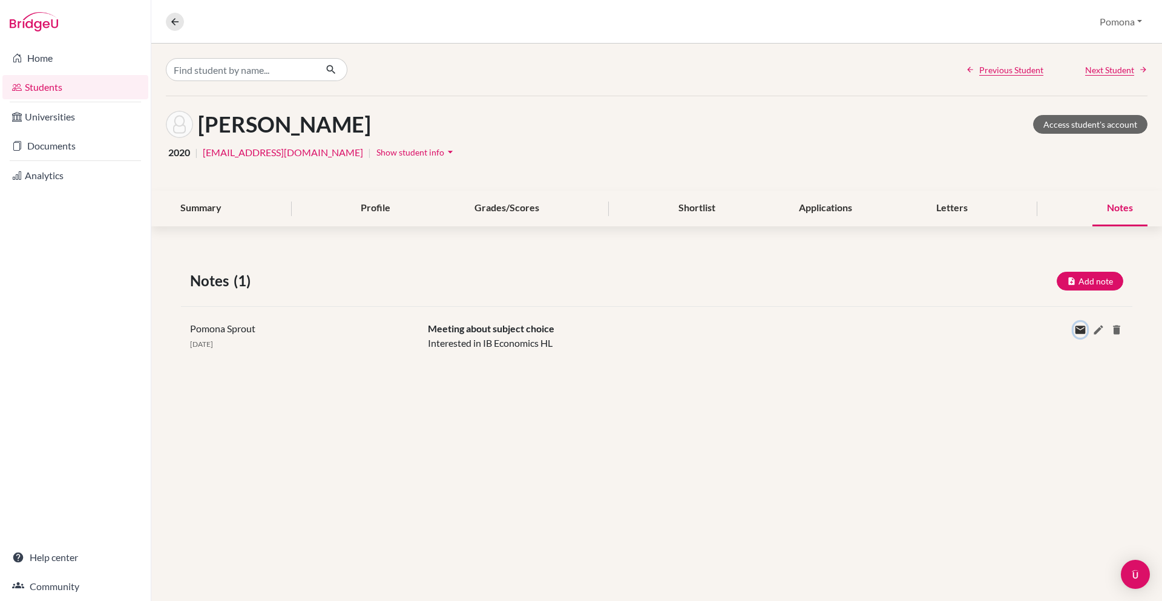
click at [1082, 329] on icon at bounding box center [1080, 330] width 12 height 12
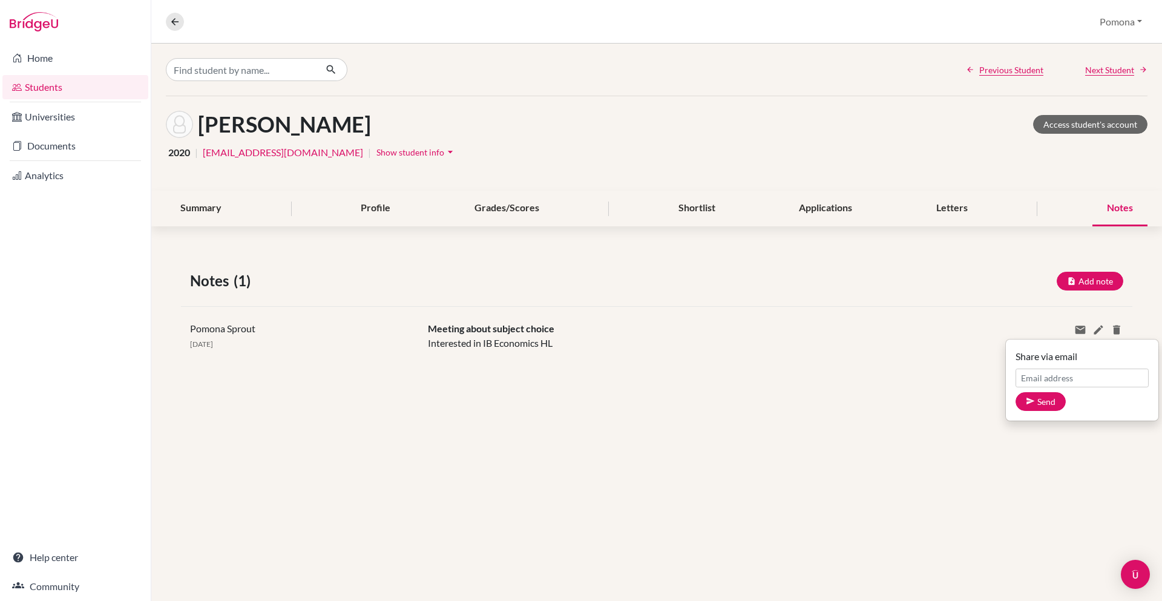
click at [1044, 359] on p "Share via email" at bounding box center [1082, 356] width 133 height 15
click at [1044, 359] on div "Pomona Sprout [DATE] Meeting about subject choice Interested in IB Economics HL…" at bounding box center [656, 335] width 951 height 59
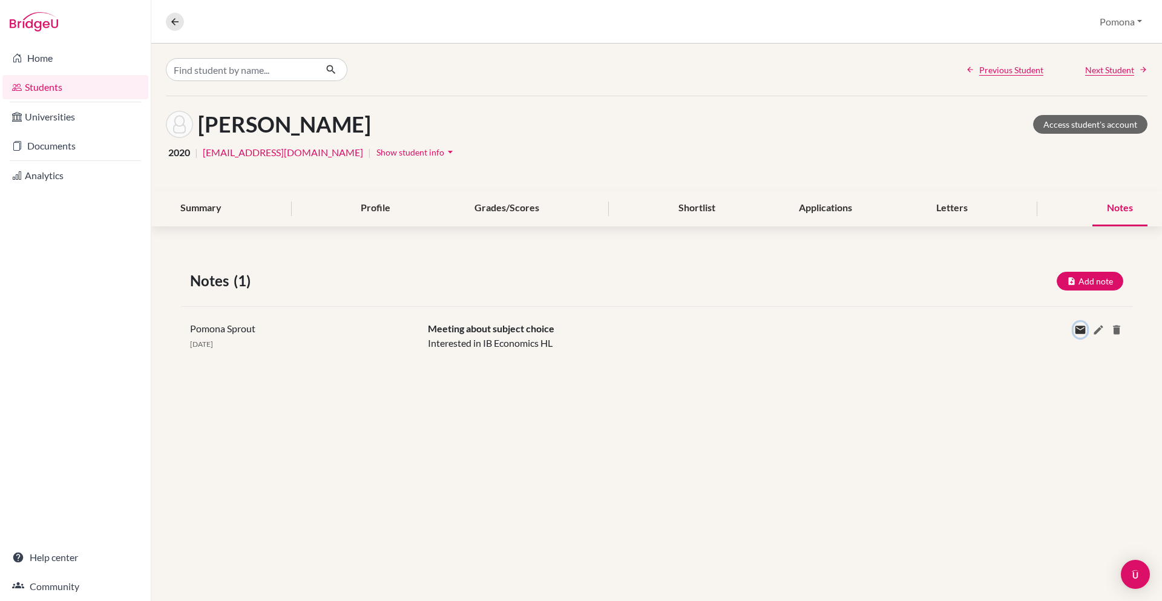
click at [1085, 332] on icon at bounding box center [1080, 330] width 12 height 12
click at [718, 375] on div "Notes (1) Add note Title Content Private note Save Cancel Pomona Sprout [DATE] …" at bounding box center [656, 317] width 1011 height 153
click at [200, 62] on input "Find student by name..." at bounding box center [241, 69] width 150 height 23
click at [182, 25] on button at bounding box center [175, 22] width 18 height 18
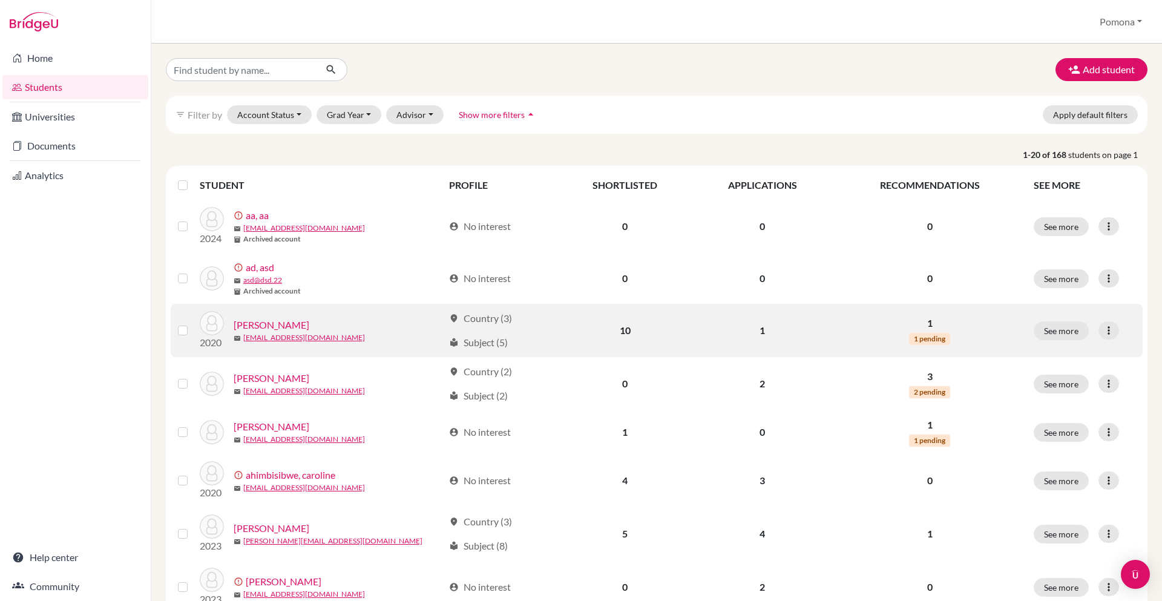
click at [257, 325] on link "[PERSON_NAME]" at bounding box center [272, 325] width 76 height 15
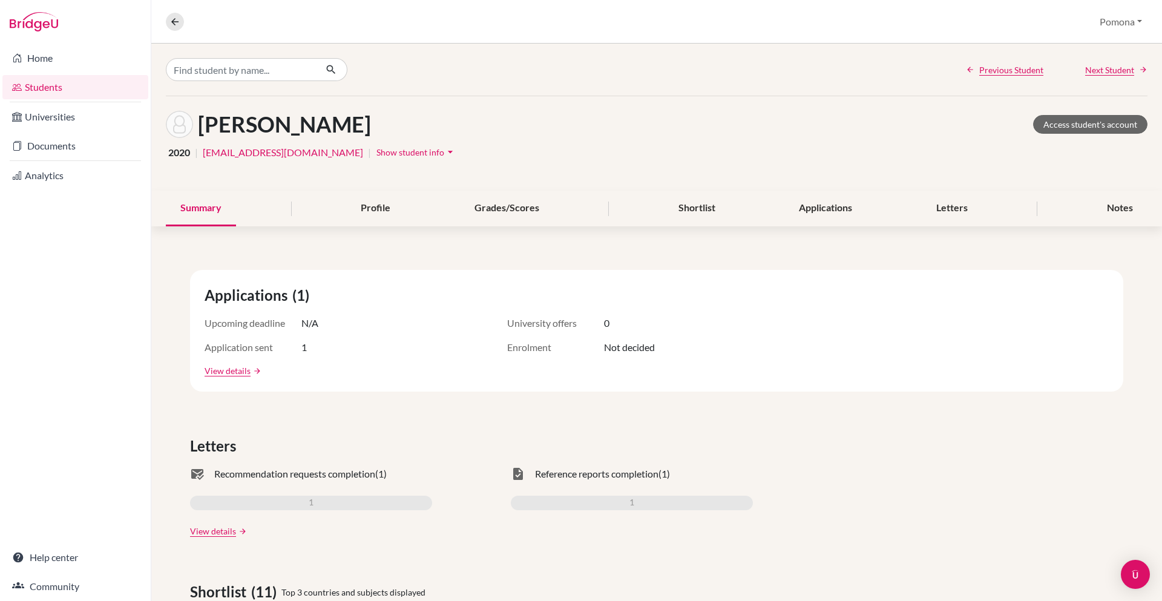
click at [1114, 208] on div "Notes" at bounding box center [1119, 209] width 55 height 36
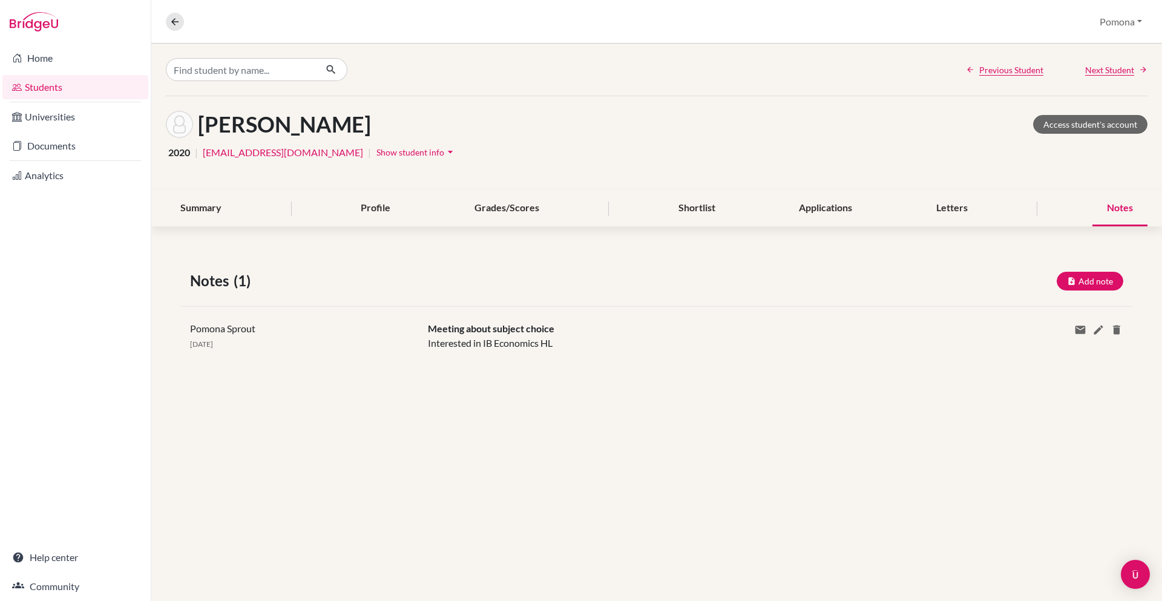
click at [732, 419] on div "Previous Student Next Student [PERSON_NAME] Access student's account 2020 | [EM…" at bounding box center [656, 322] width 1011 height 557
click at [882, 162] on div "[PERSON_NAME] Access student's account 2020 | [EMAIL_ADDRESS][DOMAIN_NAME] | Sh…" at bounding box center [656, 143] width 1011 height 94
click at [82, 67] on link "Home" at bounding box center [75, 58] width 146 height 24
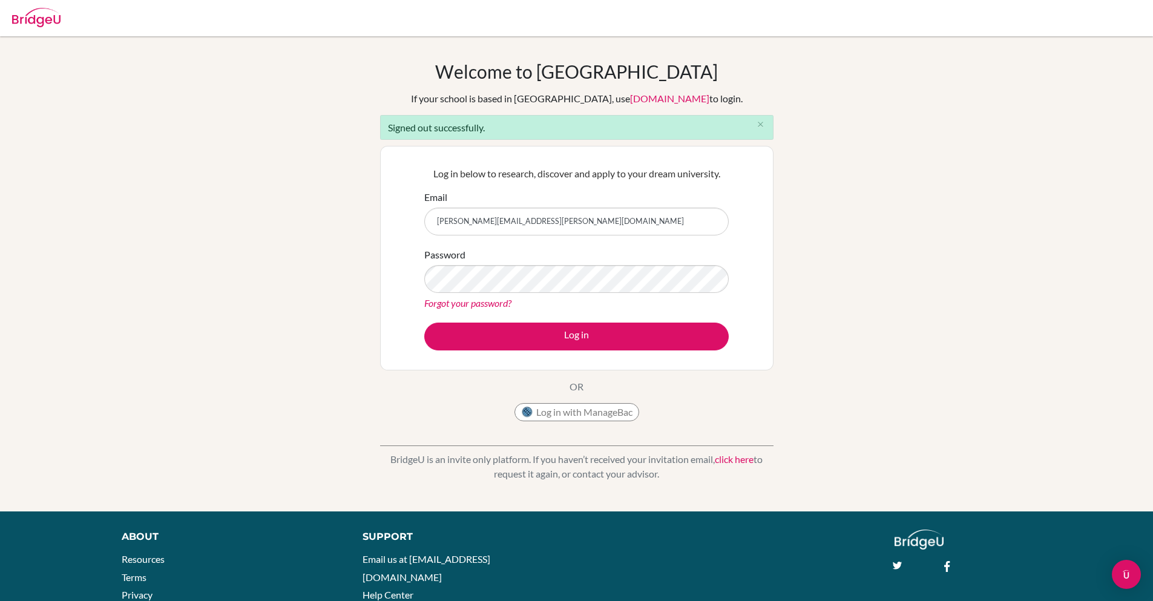
click at [477, 220] on input "[PERSON_NAME][EMAIL_ADDRESS][PERSON_NAME][DOMAIN_NAME]" at bounding box center [576, 222] width 304 height 28
click at [424, 323] on button "Log in" at bounding box center [576, 337] width 304 height 28
type input "[PERSON_NAME][EMAIL_ADDRESS][DOMAIN_NAME]"
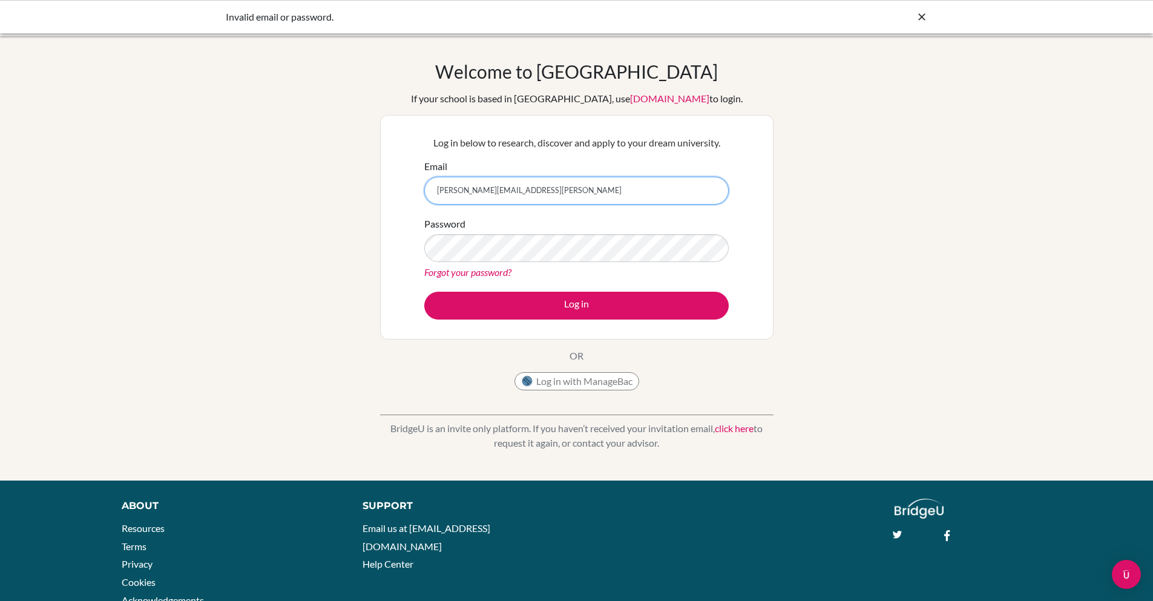
type input "[PERSON_NAME][EMAIL_ADDRESS][PERSON_NAME]"
click at [582, 178] on input "Email" at bounding box center [576, 191] width 304 height 28
click at [467, 189] on input "sanchita@bridge-u.com" at bounding box center [576, 191] width 304 height 28
type input "sanchita+sprout@bridge-u.com"
click at [424, 292] on button "Log in" at bounding box center [576, 306] width 304 height 28
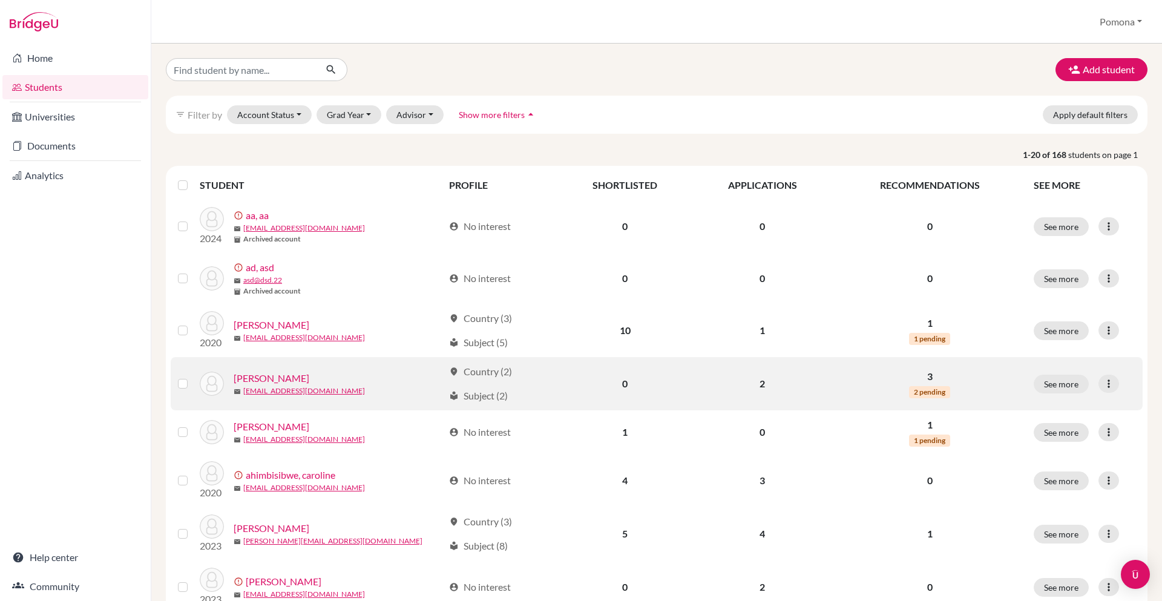
click at [258, 376] on link "Agaba, Meghan" at bounding box center [272, 378] width 76 height 15
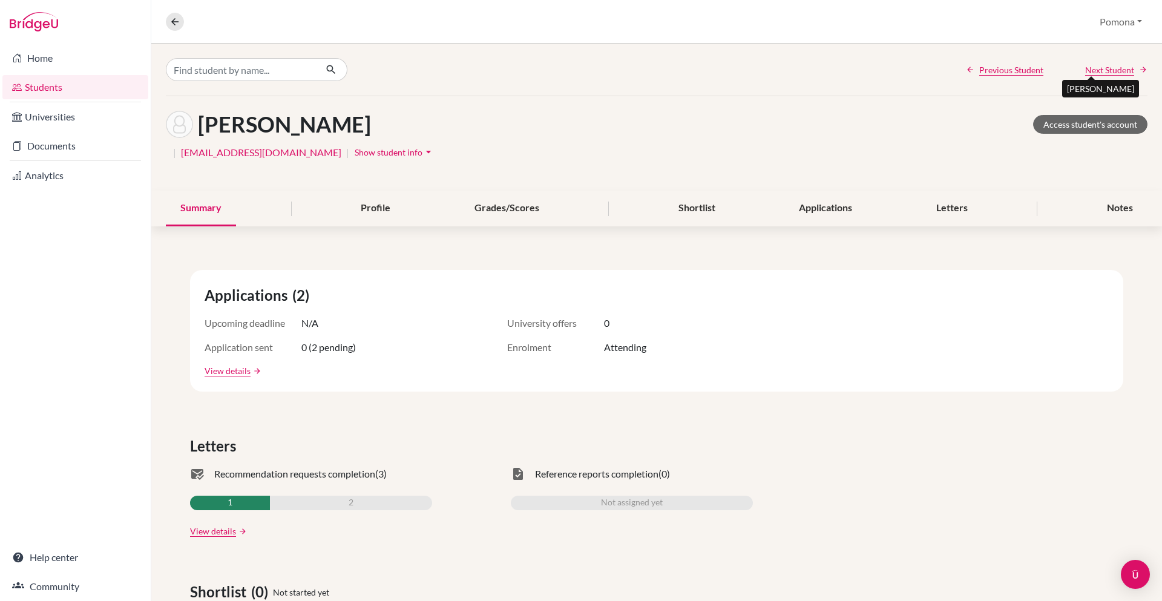
click at [1117, 71] on span "Next Student" at bounding box center [1109, 70] width 49 height 13
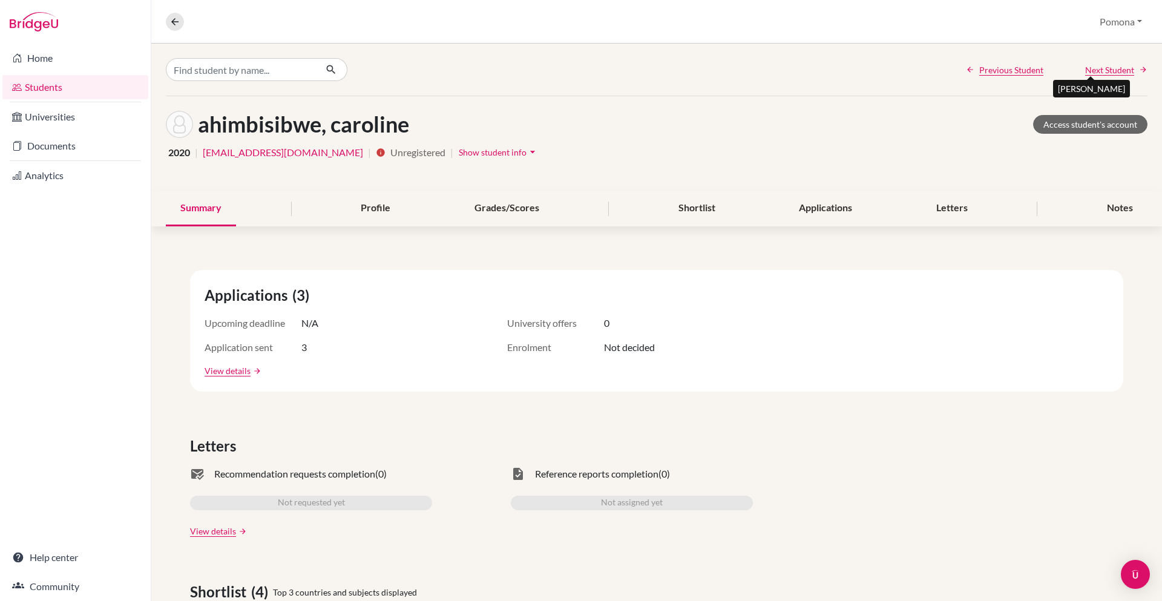
click at [1117, 71] on span "Next Student" at bounding box center [1109, 70] width 49 height 13
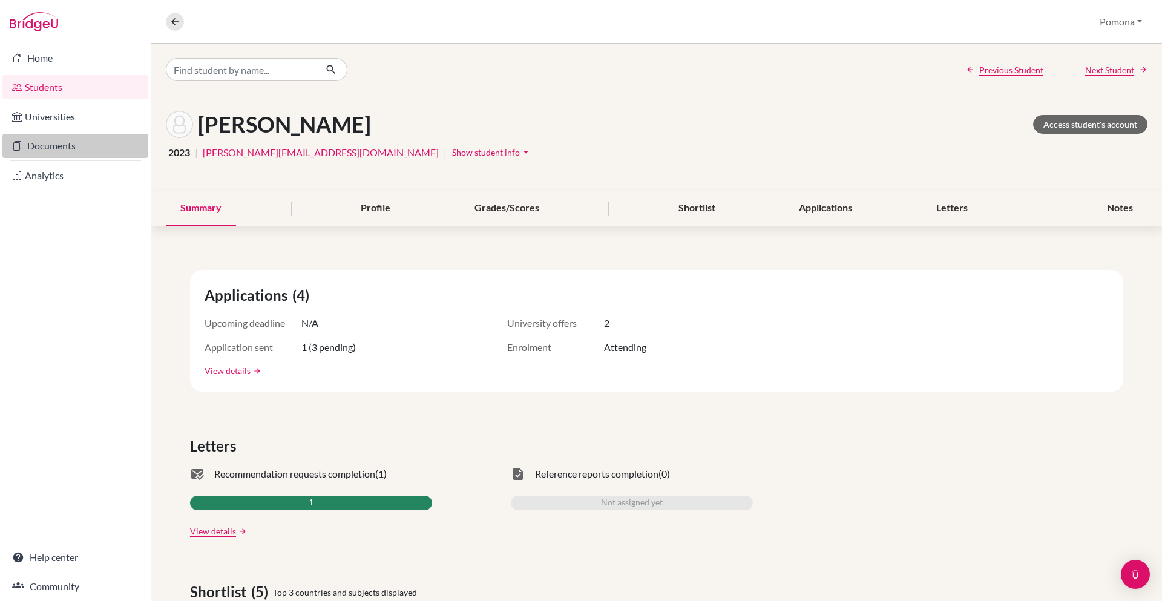
click at [45, 142] on link "Documents" at bounding box center [75, 146] width 146 height 24
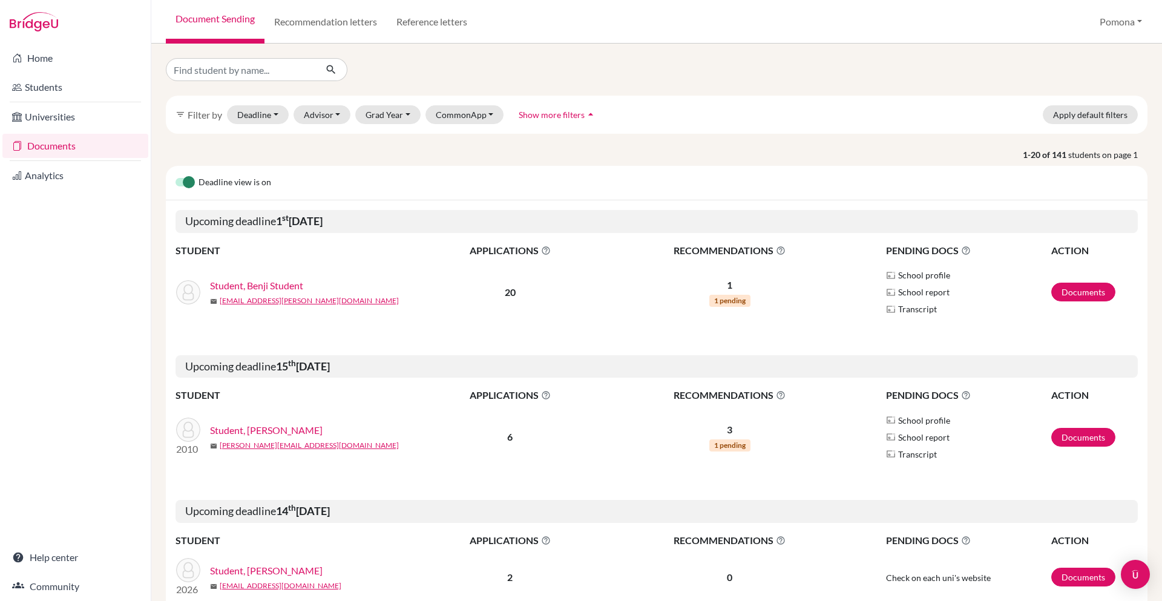
click at [261, 283] on link "Student, Benji Student" at bounding box center [256, 285] width 93 height 15
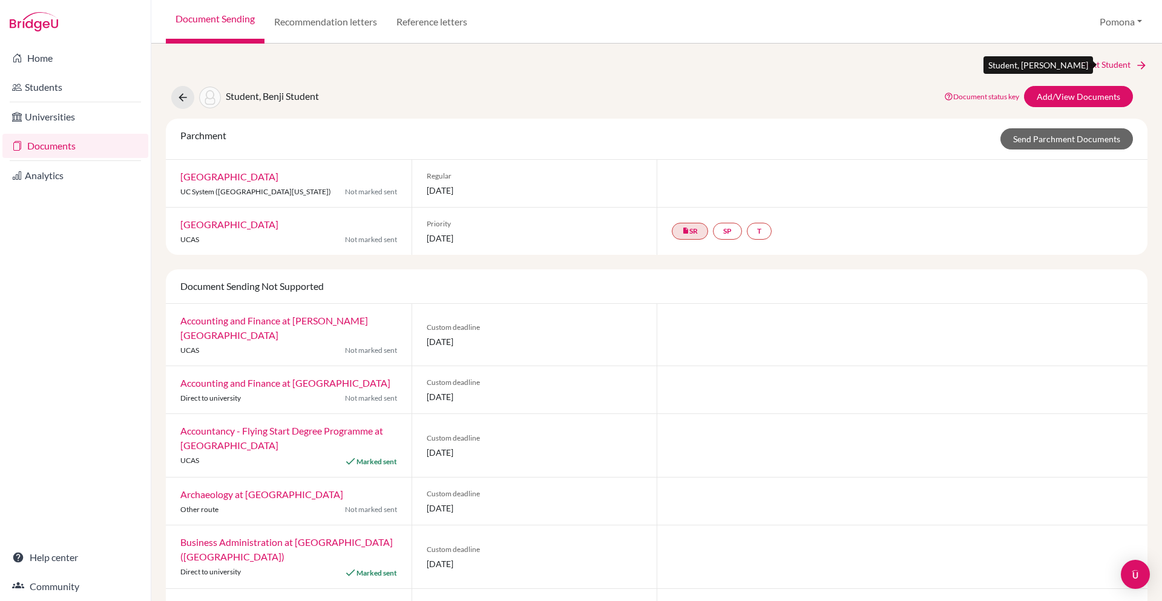
click at [1109, 67] on link "Next Student" at bounding box center [1114, 64] width 66 height 13
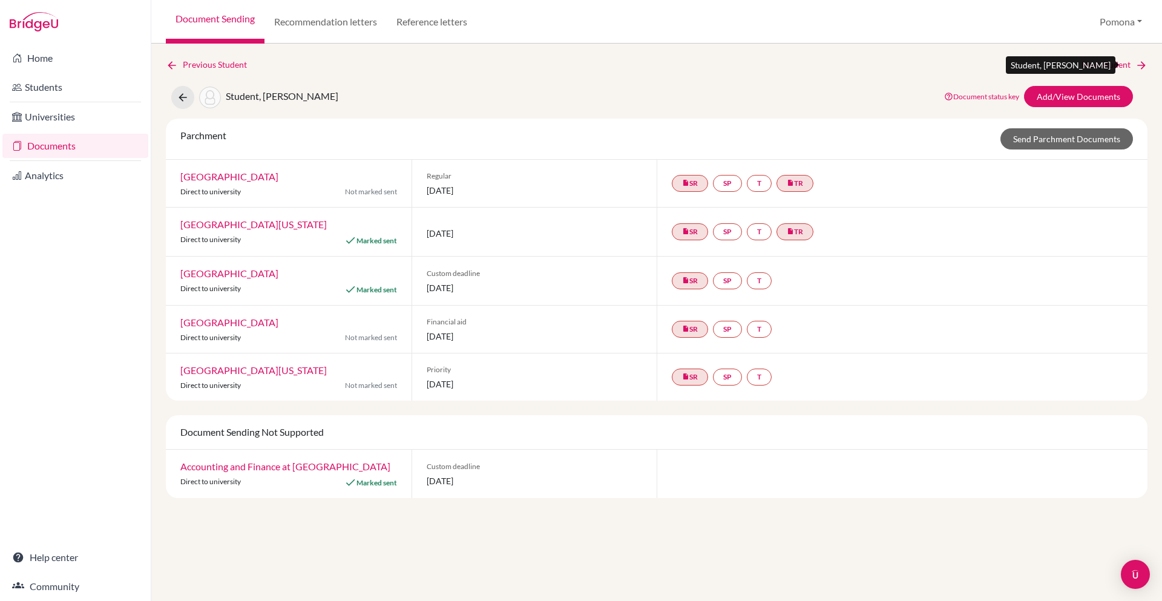
click at [1109, 67] on link "Next Student" at bounding box center [1114, 64] width 66 height 13
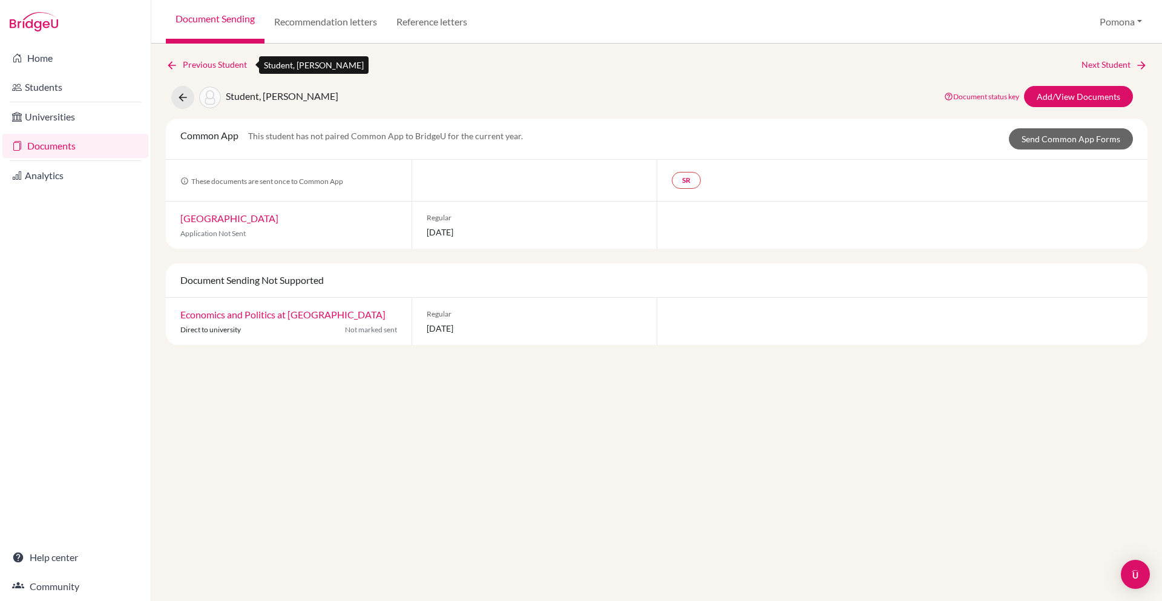
click at [231, 64] on link "Previous Student" at bounding box center [211, 64] width 91 height 13
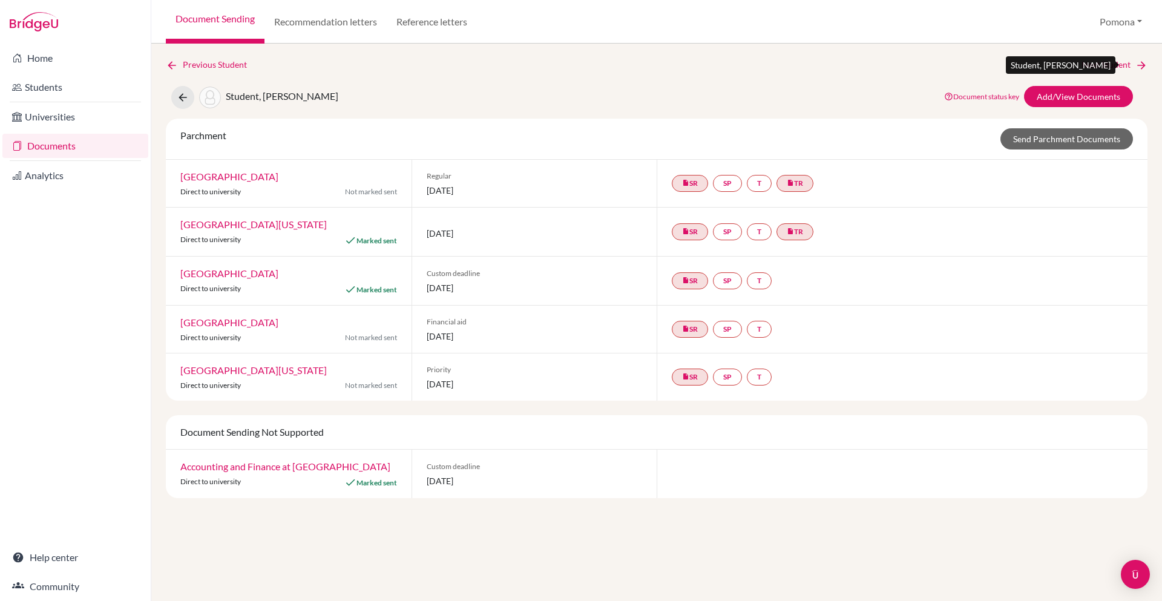
click at [1092, 64] on link "Next Student" at bounding box center [1114, 64] width 66 height 13
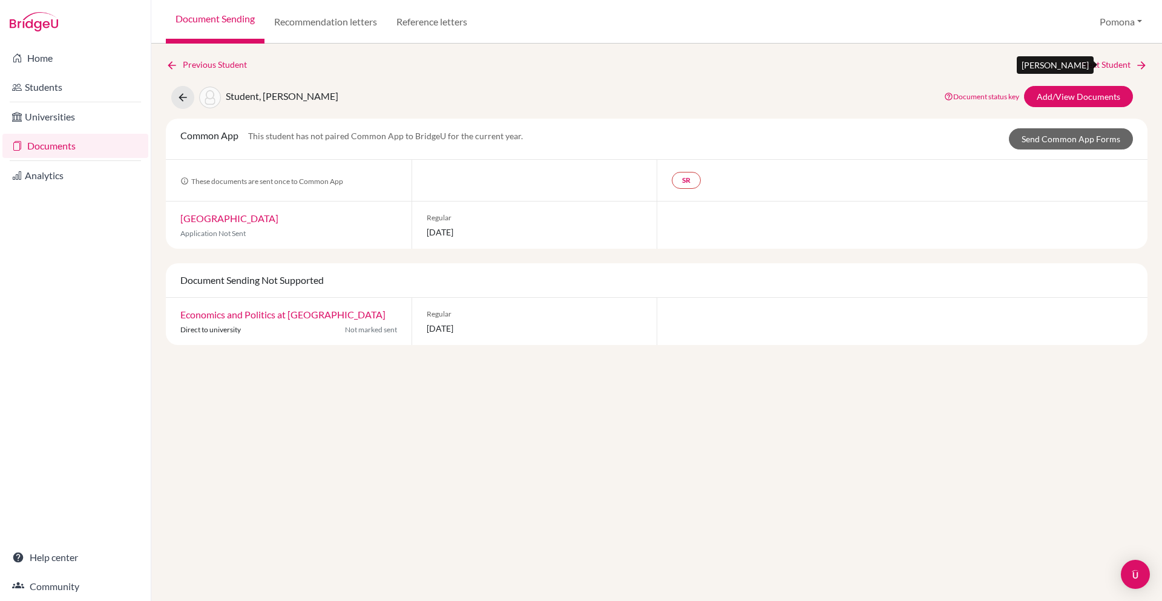
click at [1118, 64] on link "Next Student" at bounding box center [1114, 64] width 66 height 13
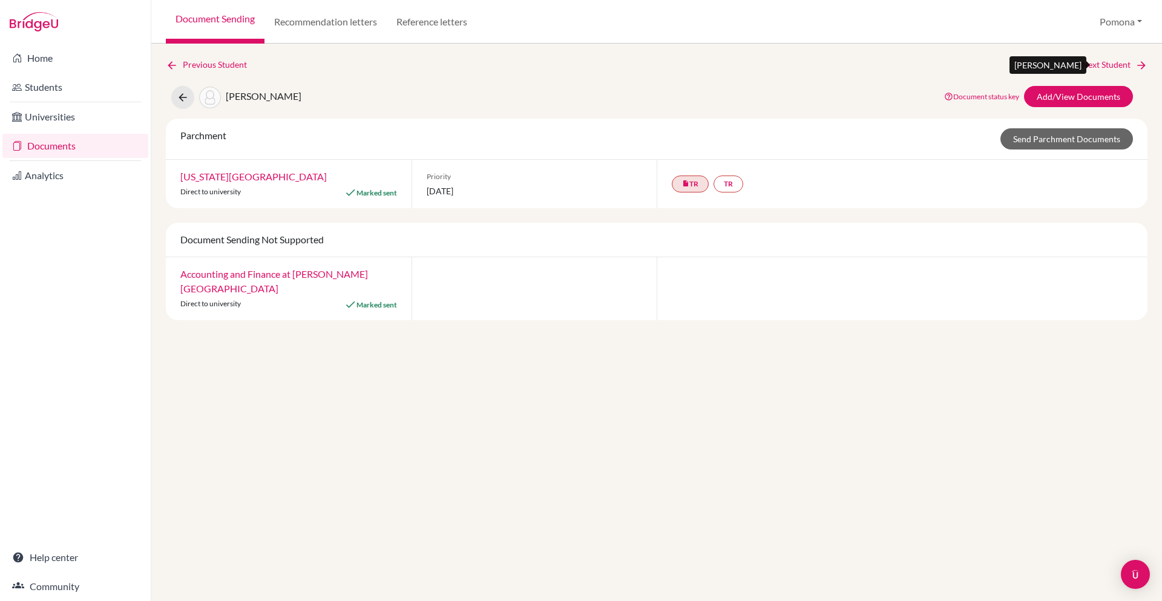
click at [1118, 64] on link "Next Student" at bounding box center [1114, 64] width 66 height 13
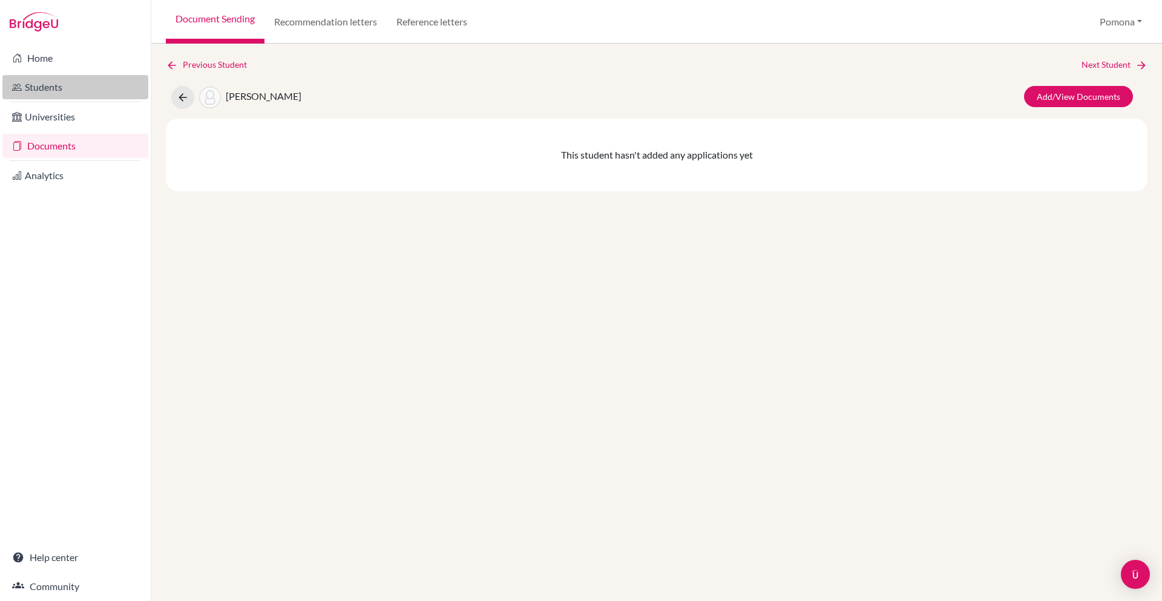
click at [90, 82] on link "Students" at bounding box center [75, 87] width 146 height 24
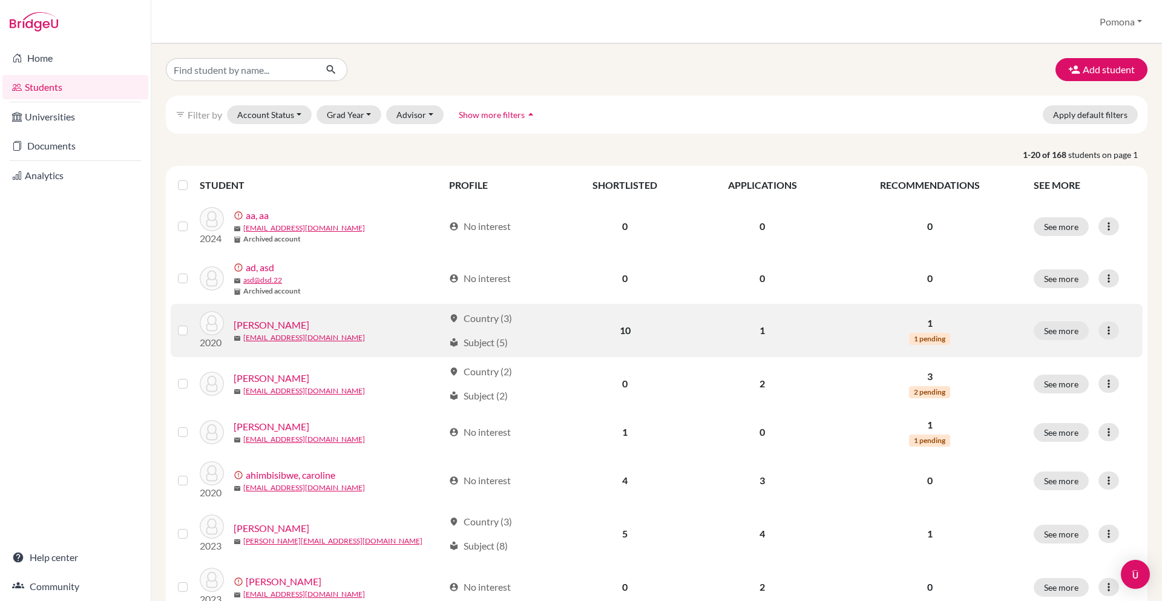
click at [264, 327] on link "[PERSON_NAME]" at bounding box center [272, 325] width 76 height 15
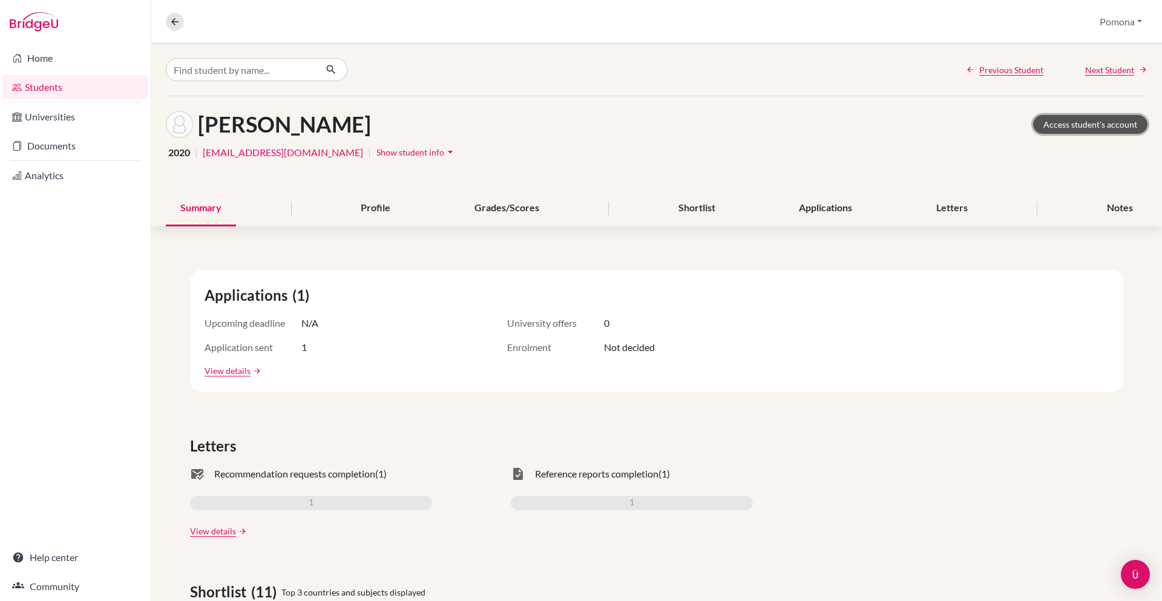
click at [1071, 120] on link "Access student's account" at bounding box center [1090, 124] width 114 height 19
click at [45, 56] on link "Home" at bounding box center [75, 58] width 146 height 24
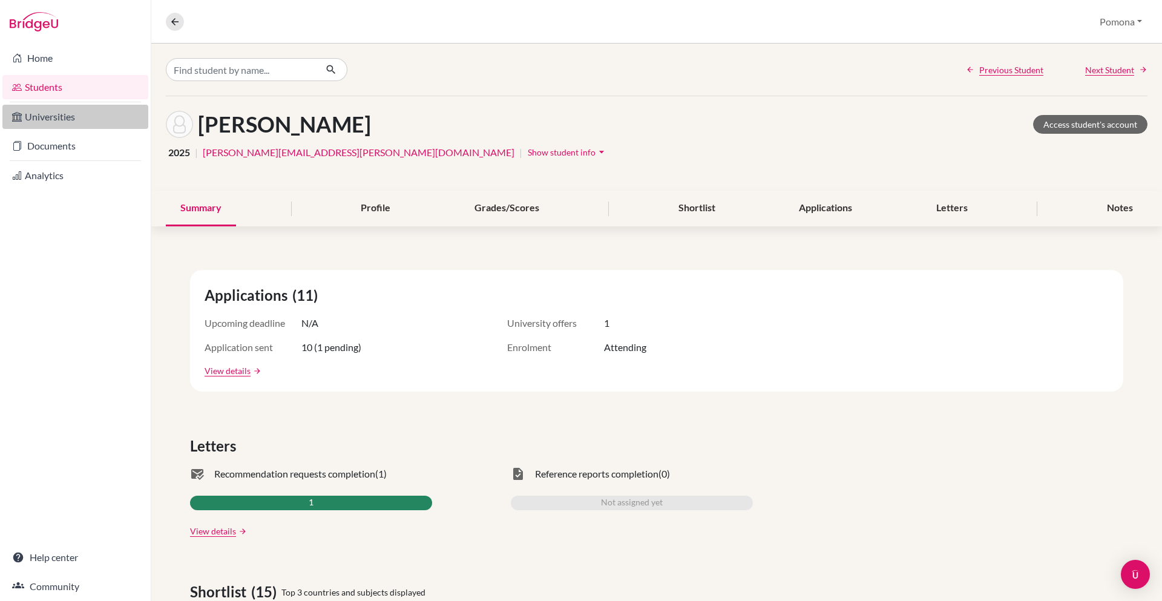
click at [81, 114] on link "Universities" at bounding box center [75, 117] width 146 height 24
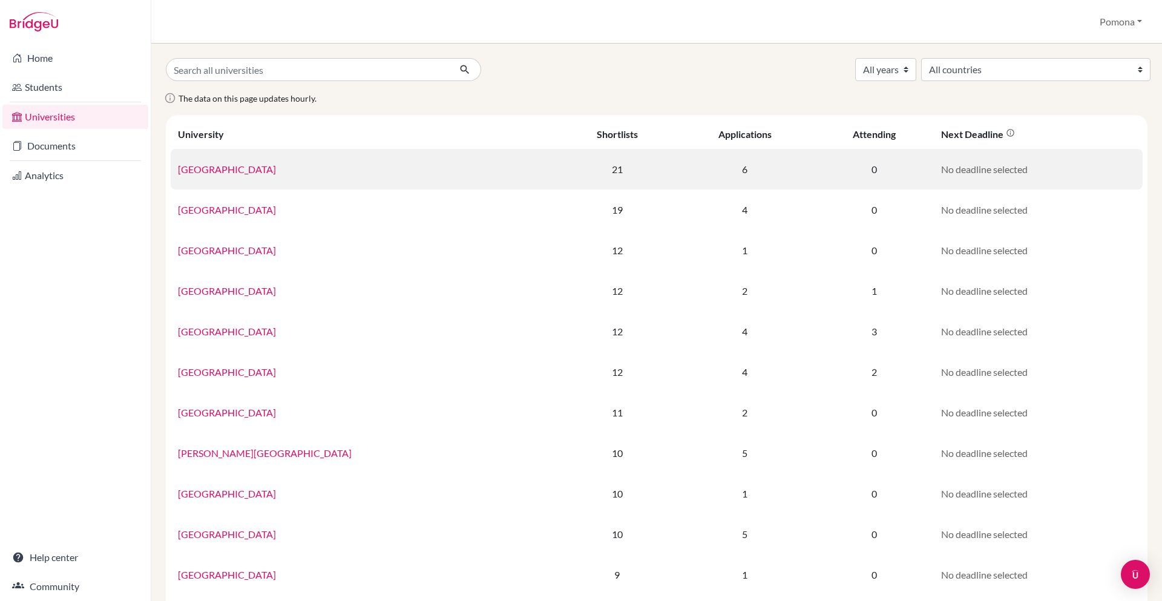
click at [207, 167] on link "University of Bristol" at bounding box center [227, 168] width 98 height 11
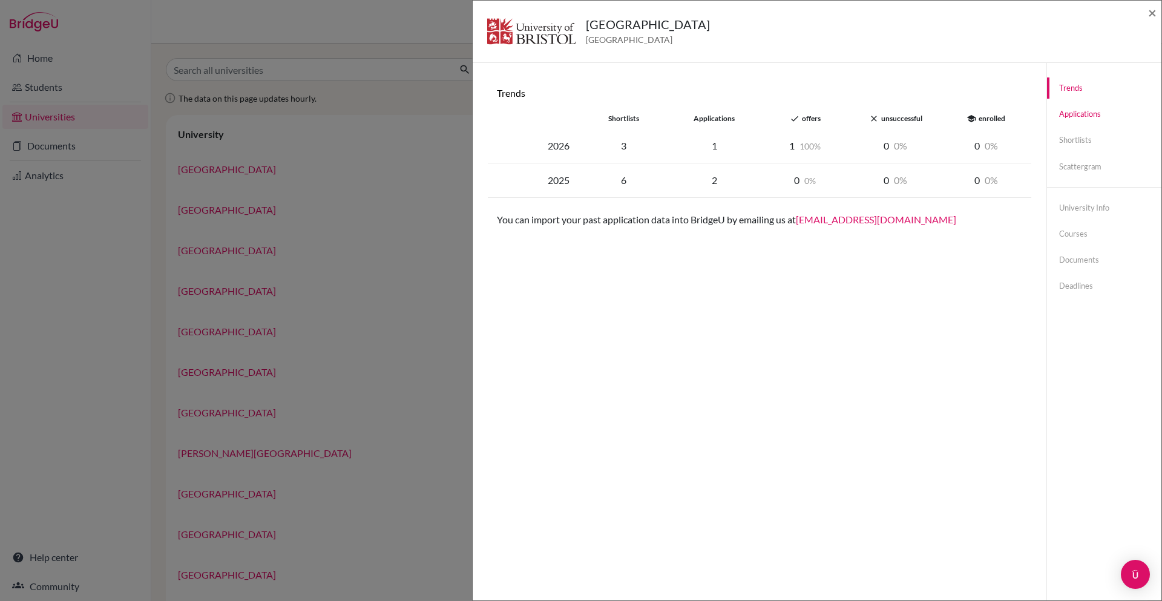
click at [1078, 121] on link "Applications" at bounding box center [1104, 113] width 114 height 21
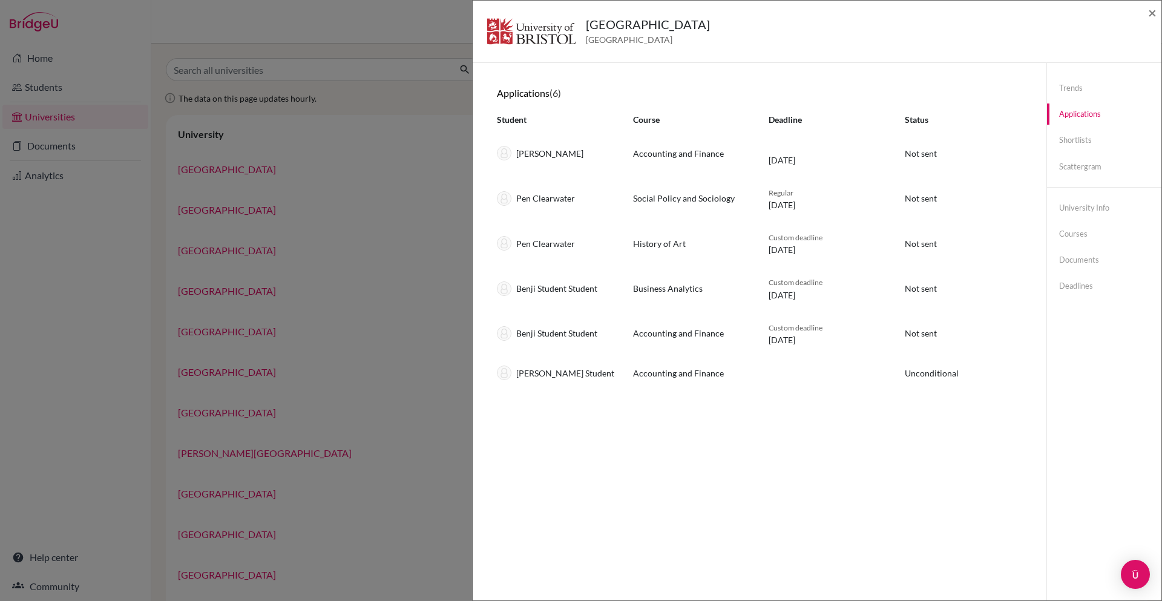
click at [546, 194] on div "Pen Clearwater" at bounding box center [556, 198] width 136 height 15
drag, startPoint x: 546, startPoint y: 194, endPoint x: 986, endPoint y: 199, distance: 440.6
click at [546, 193] on div "Pen Clearwater" at bounding box center [556, 198] width 136 height 15
click at [1085, 172] on link "Scattergram" at bounding box center [1104, 166] width 114 height 21
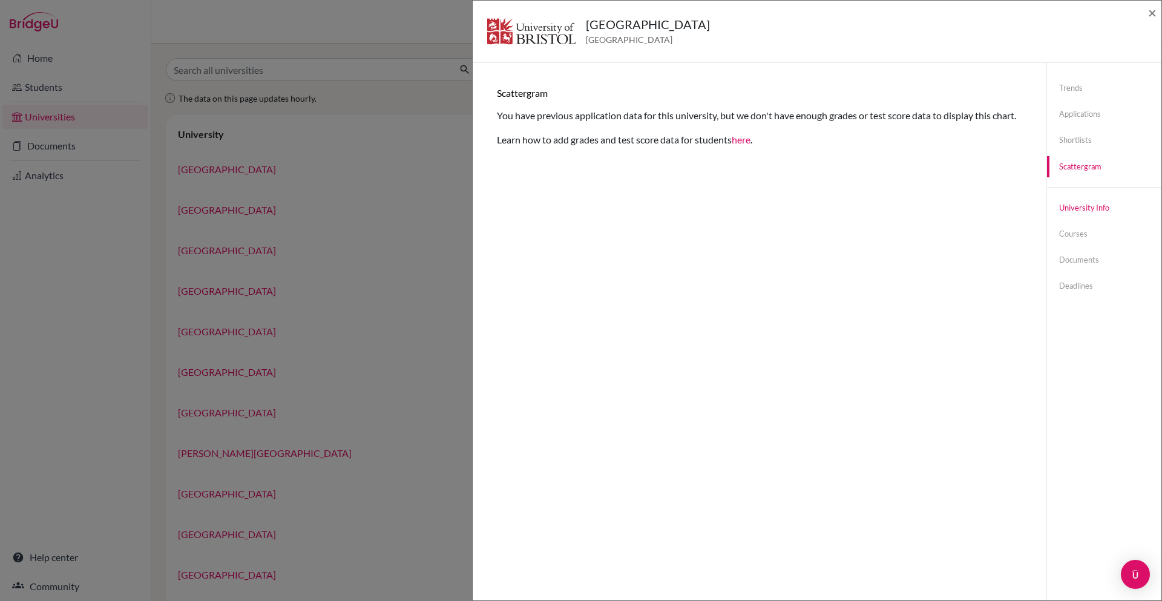
click at [1080, 206] on link "University info" at bounding box center [1104, 207] width 114 height 21
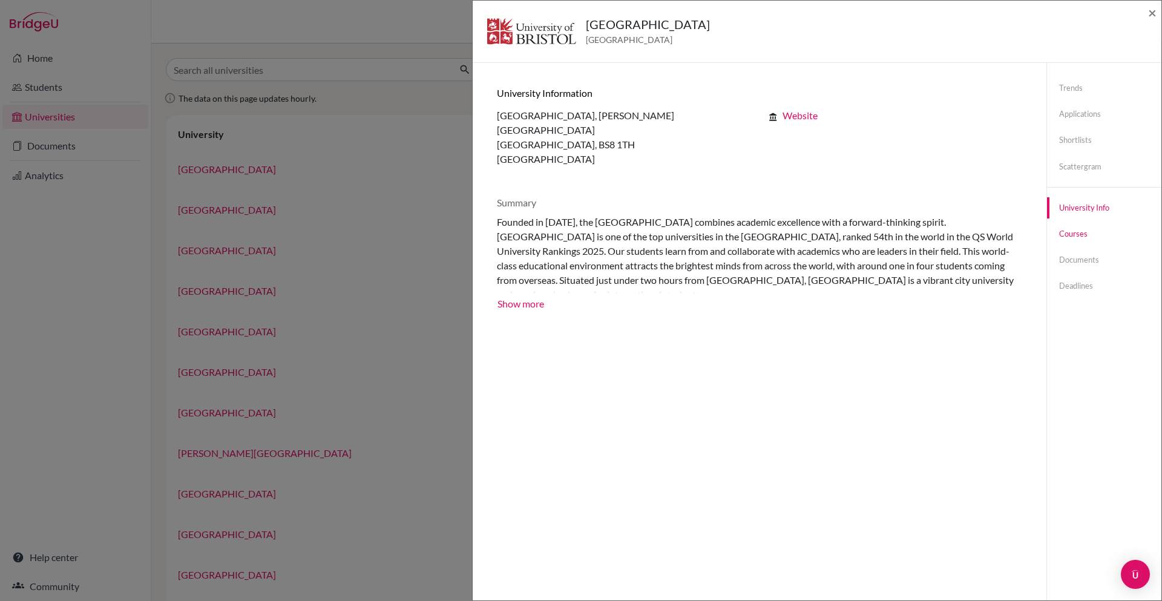
click at [1072, 238] on link "Courses" at bounding box center [1104, 233] width 114 height 21
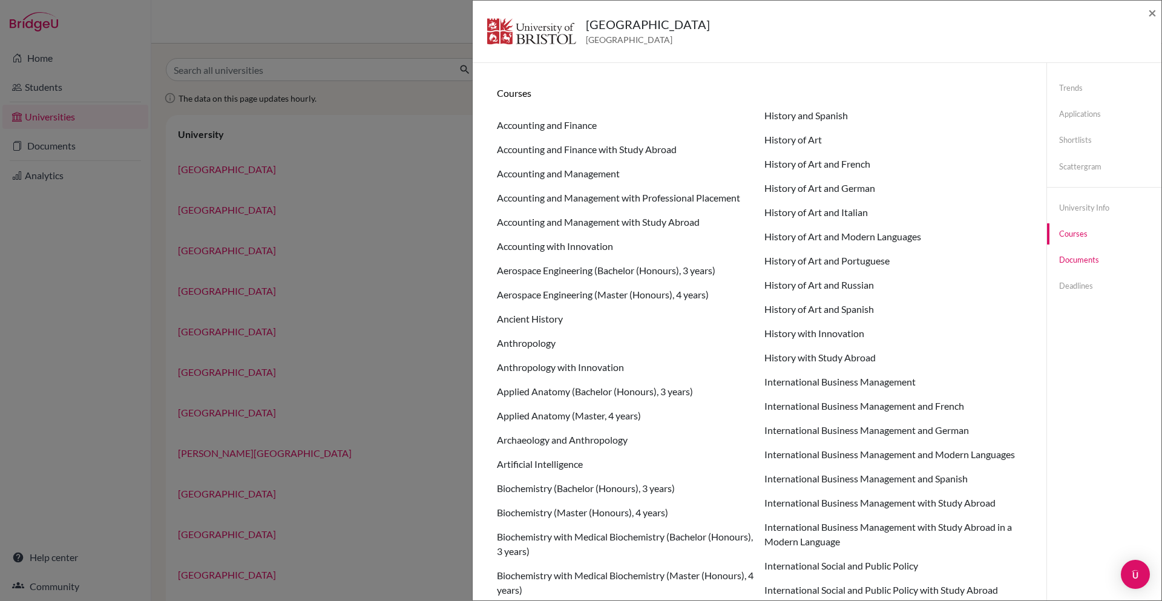
click at [1073, 261] on link "Documents" at bounding box center [1104, 259] width 114 height 21
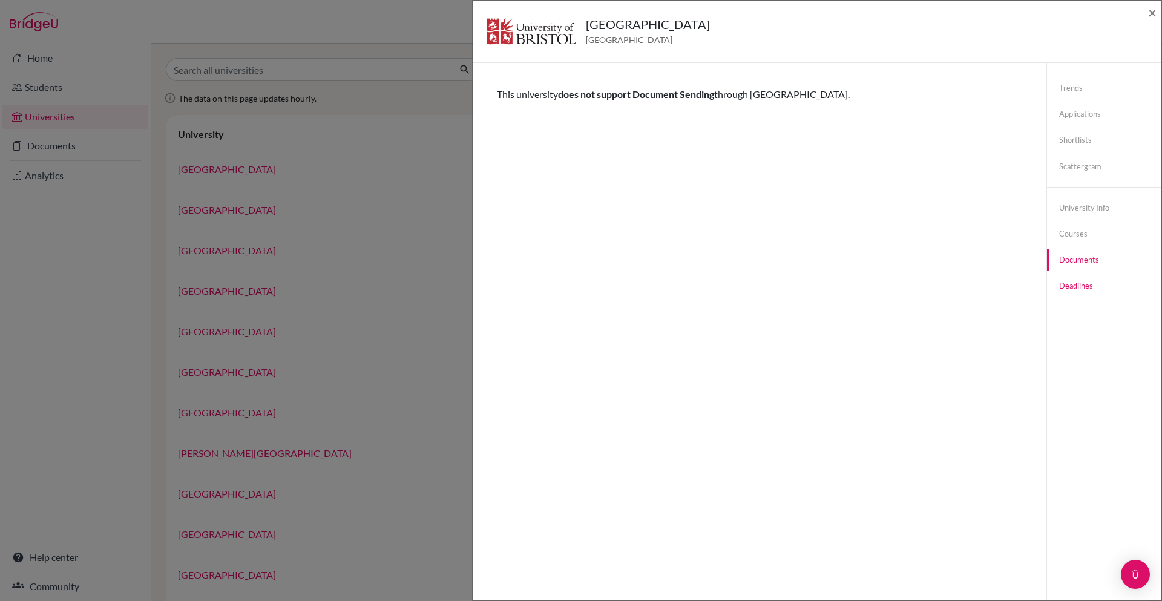
click at [1074, 278] on link "Deadlines" at bounding box center [1104, 285] width 114 height 21
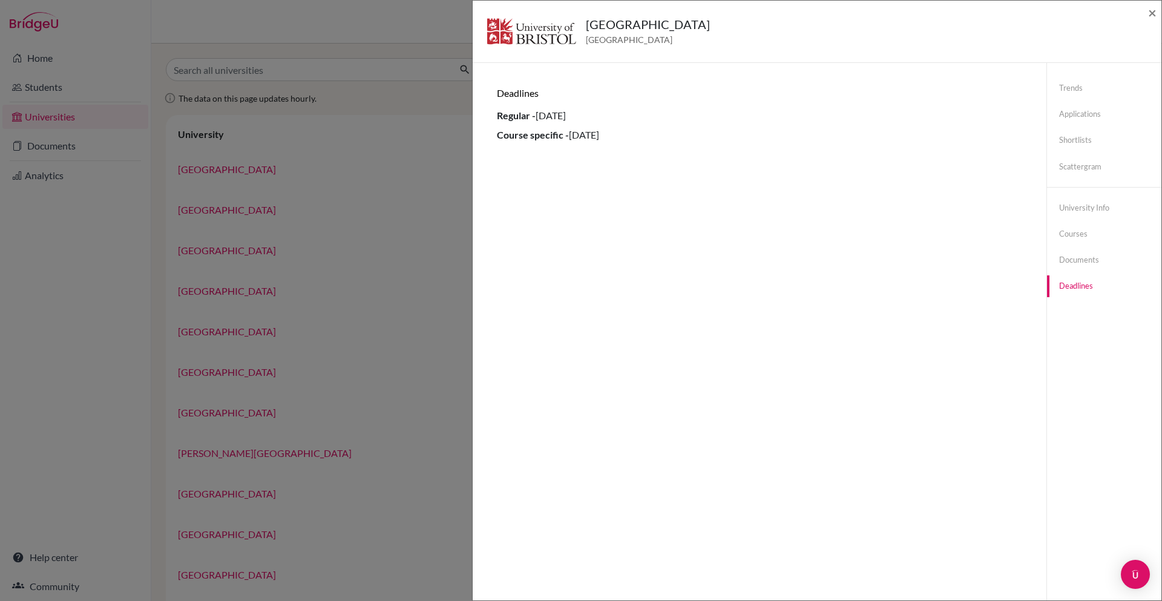
click at [218, 232] on div "University of Bristol United Kingdom × Trends shortlists applications done offe…" at bounding box center [581, 300] width 1162 height 601
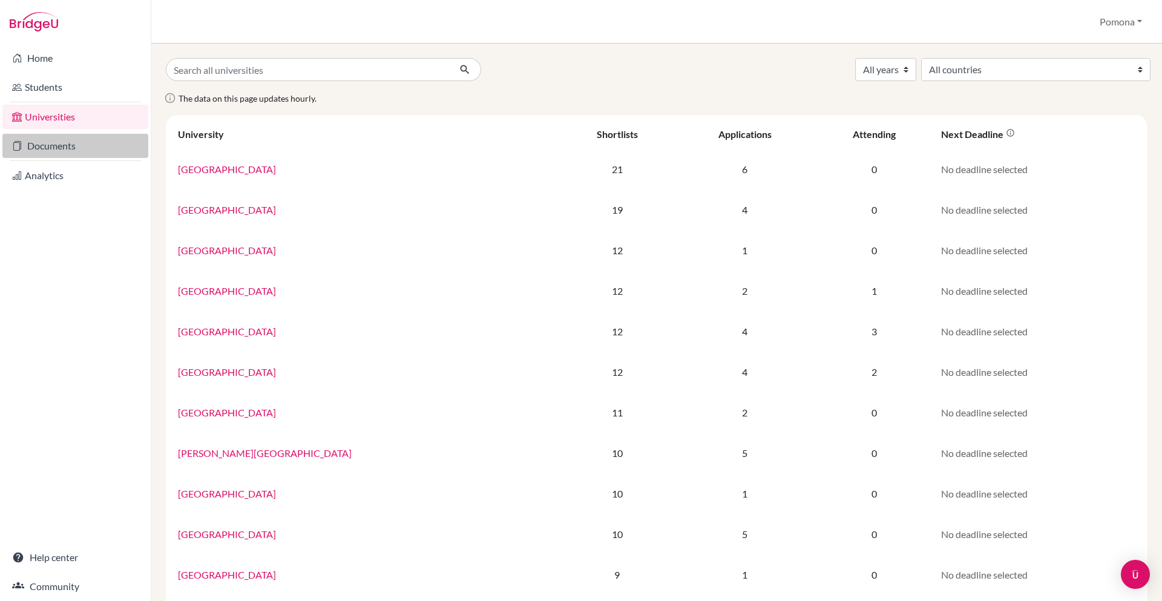
click at [76, 152] on link "Documents" at bounding box center [75, 146] width 146 height 24
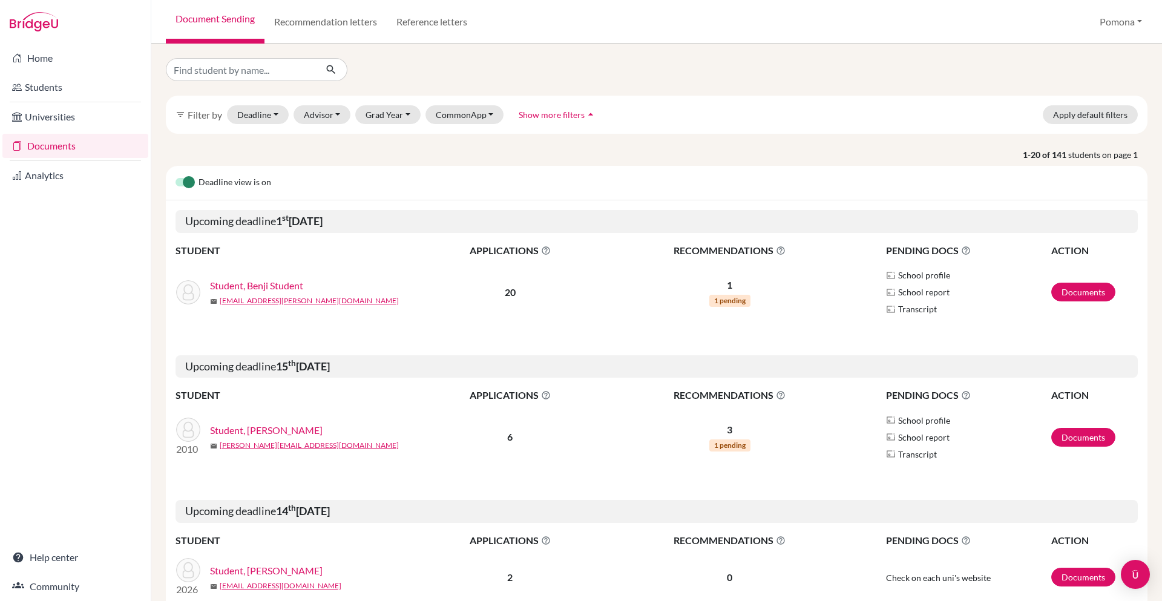
click at [267, 283] on link "Student, Benji Student" at bounding box center [256, 285] width 93 height 15
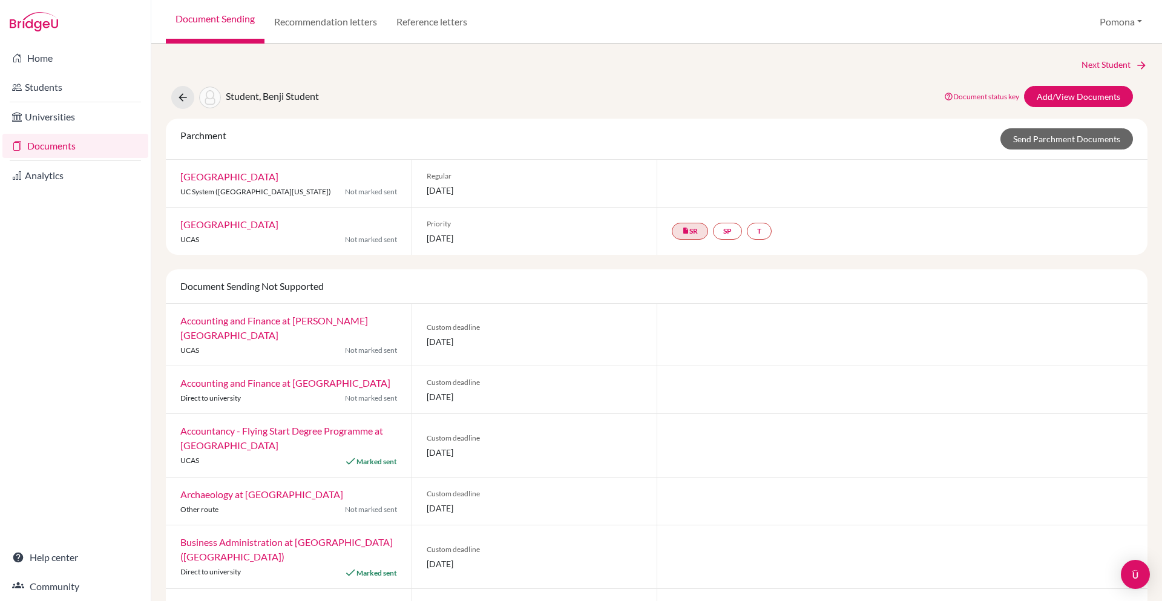
click at [239, 94] on span "Student, Benji Student" at bounding box center [272, 95] width 93 height 11
click at [297, 94] on span "Student, Benji Student" at bounding box center [272, 95] width 93 height 11
click at [298, 94] on span "Student, Benji Student" at bounding box center [272, 95] width 93 height 11
click at [335, 94] on div "Student, Benji Student Document status key TR Requirement. Document not uploade…" at bounding box center [657, 97] width 1000 height 23
click at [271, 94] on span "Student, Benji Student" at bounding box center [272, 95] width 93 height 11
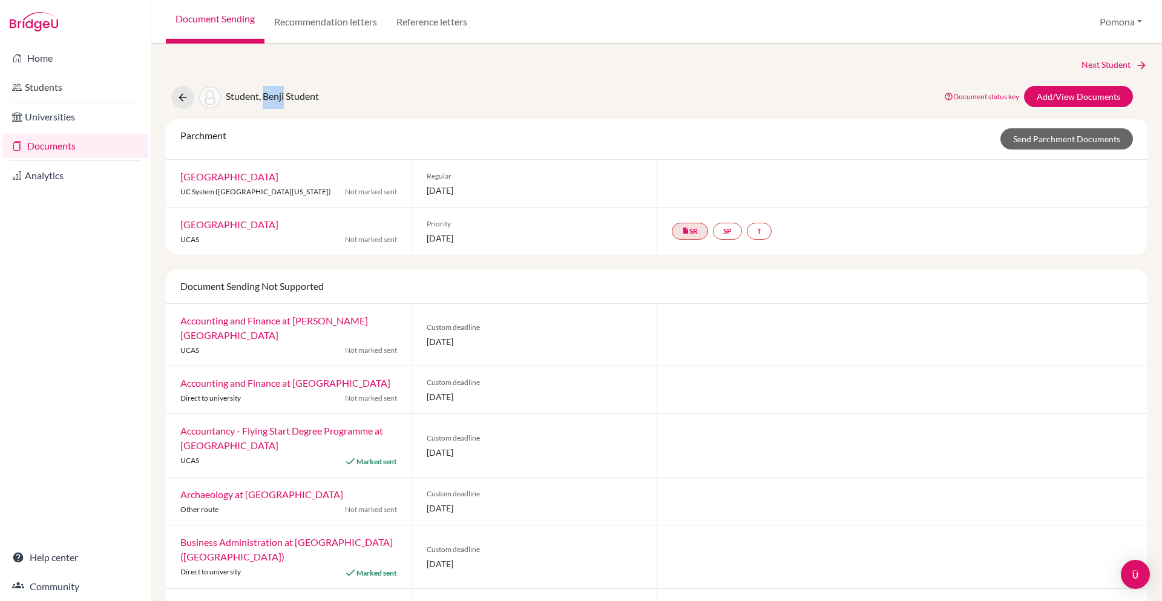
click at [271, 94] on span "Student, Benji Student" at bounding box center [272, 95] width 93 height 11
click at [317, 94] on span "Student, Benji Student" at bounding box center [272, 95] width 93 height 11
click at [77, 171] on link "Analytics" at bounding box center [75, 175] width 146 height 24
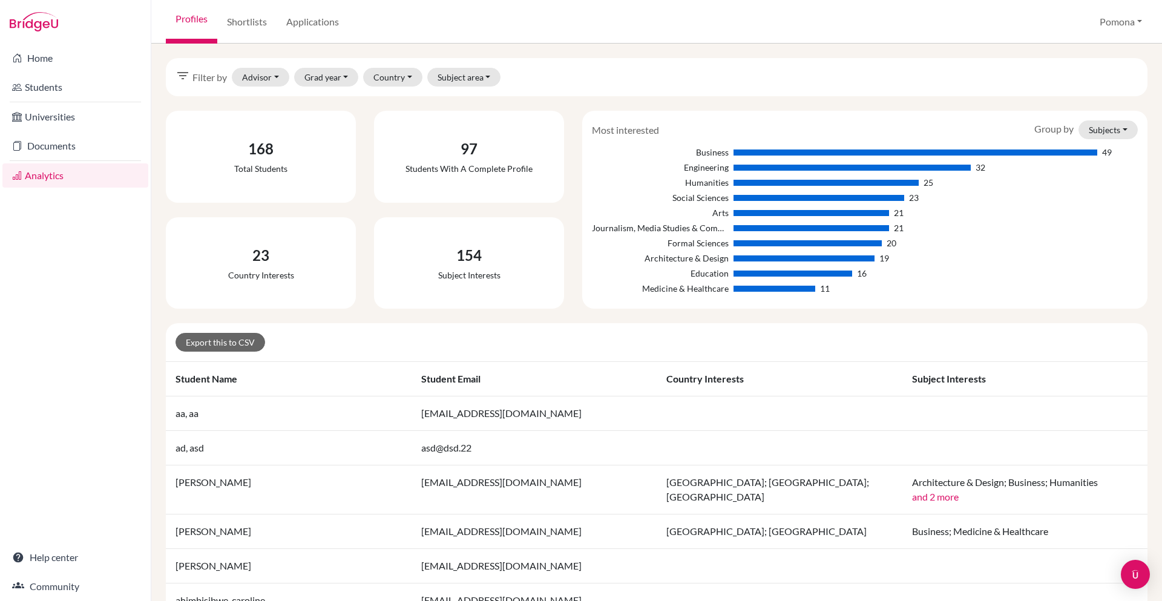
click at [194, 472] on td "[PERSON_NAME]" at bounding box center [289, 489] width 246 height 49
click at [195, 471] on td "[PERSON_NAME]" at bounding box center [289, 489] width 246 height 49
click at [53, 83] on link "Students" at bounding box center [75, 87] width 146 height 24
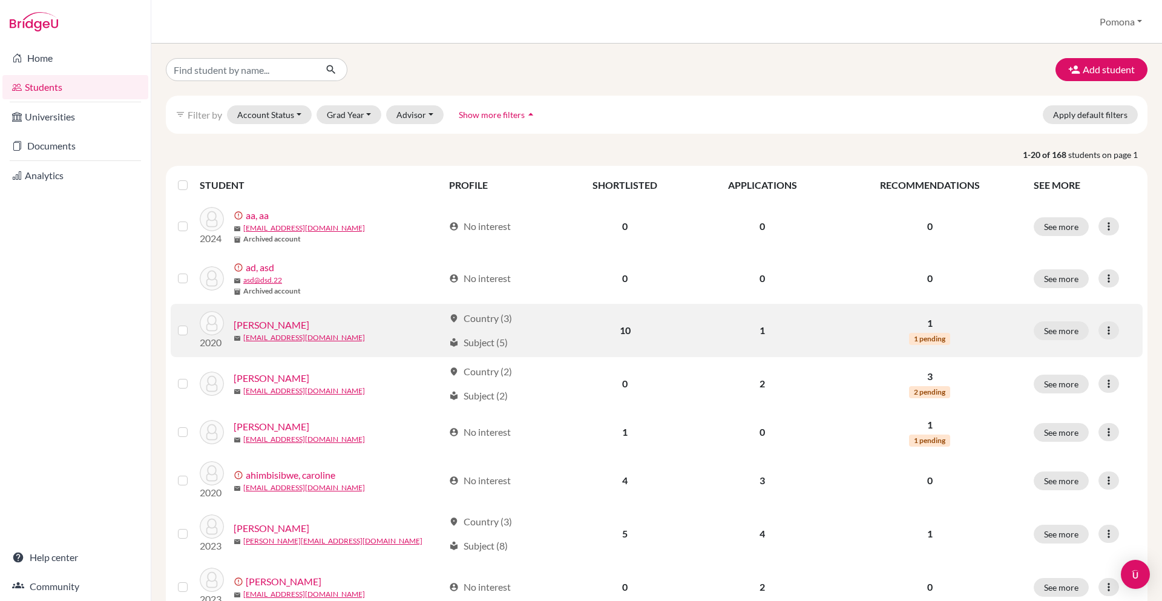
click at [277, 323] on link "[PERSON_NAME]" at bounding box center [272, 325] width 76 height 15
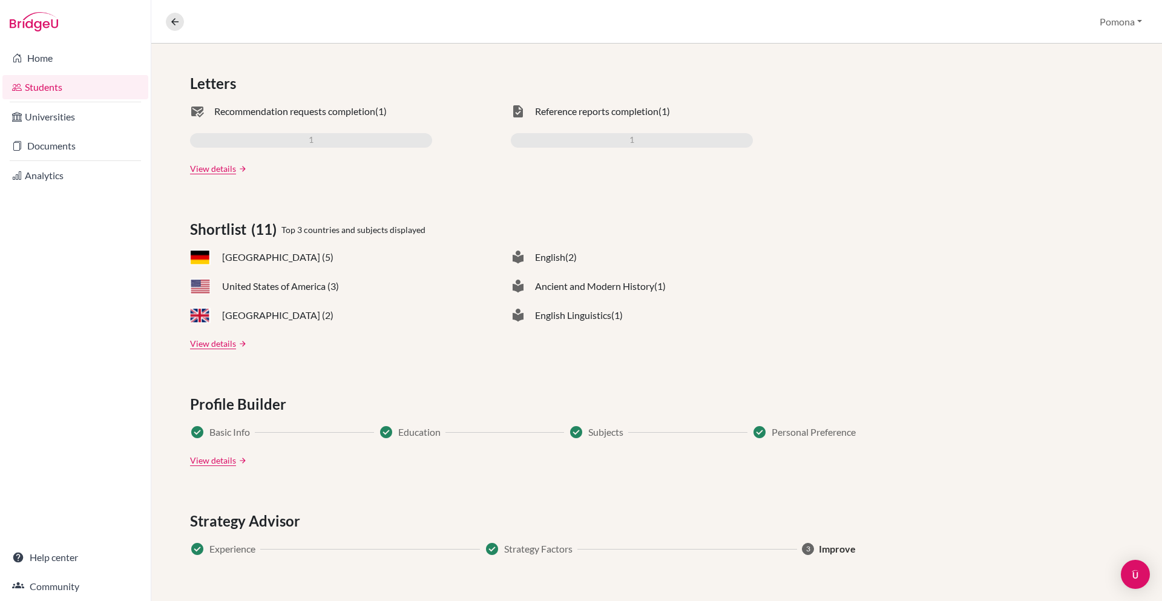
scroll to position [507, 0]
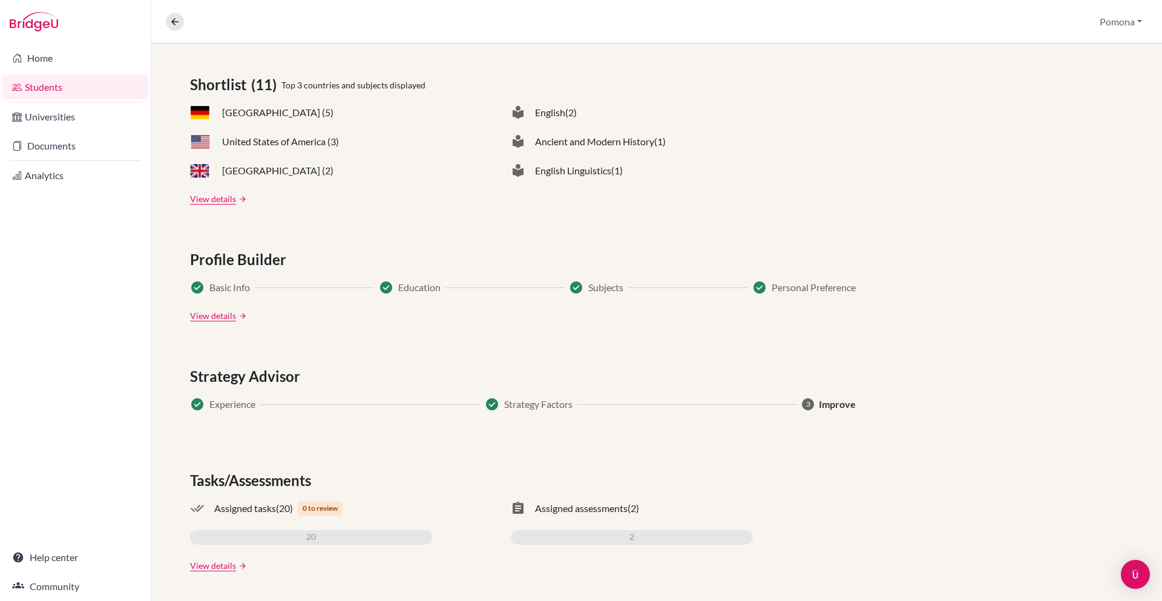
click at [242, 257] on span "Profile Builder" at bounding box center [240, 260] width 101 height 22
click at [261, 370] on span "Strategy Advisor" at bounding box center [247, 377] width 115 height 22
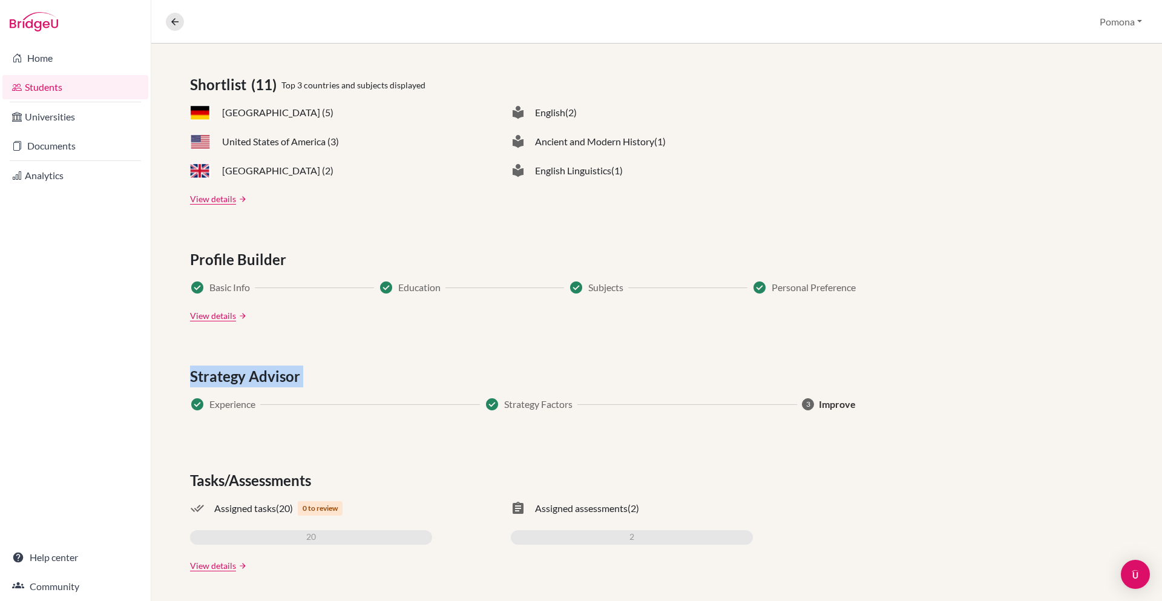
drag, startPoint x: 261, startPoint y: 370, endPoint x: 270, endPoint y: 377, distance: 11.2
click at [261, 370] on span "Strategy Advisor" at bounding box center [247, 377] width 115 height 22
click at [300, 484] on span "Tasks/Assessments" at bounding box center [253, 481] width 126 height 22
click at [299, 484] on span "Tasks/Assessments" at bounding box center [253, 481] width 126 height 22
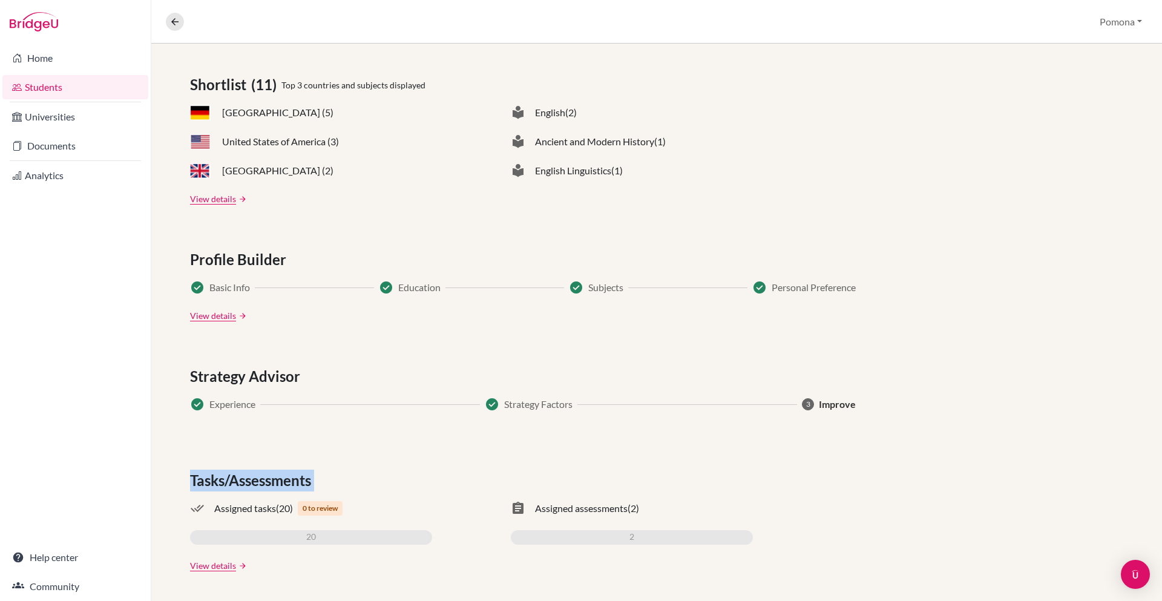
click at [299, 484] on span "Tasks/Assessments" at bounding box center [253, 481] width 126 height 22
click at [381, 477] on div "Tasks/Assessments" at bounding box center [656, 481] width 933 height 22
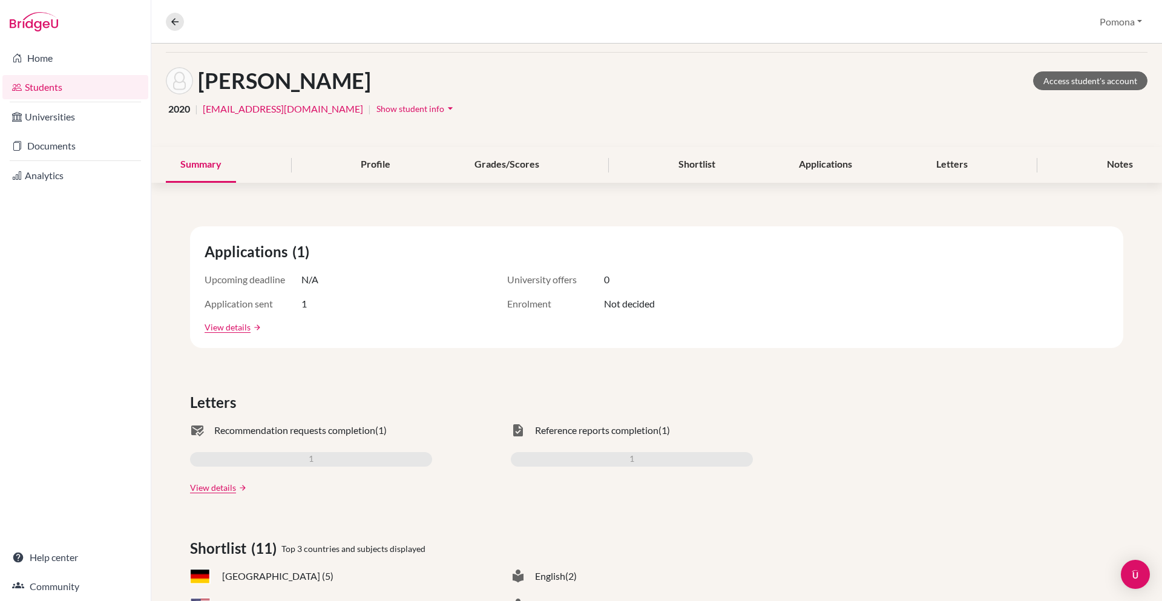
scroll to position [0, 0]
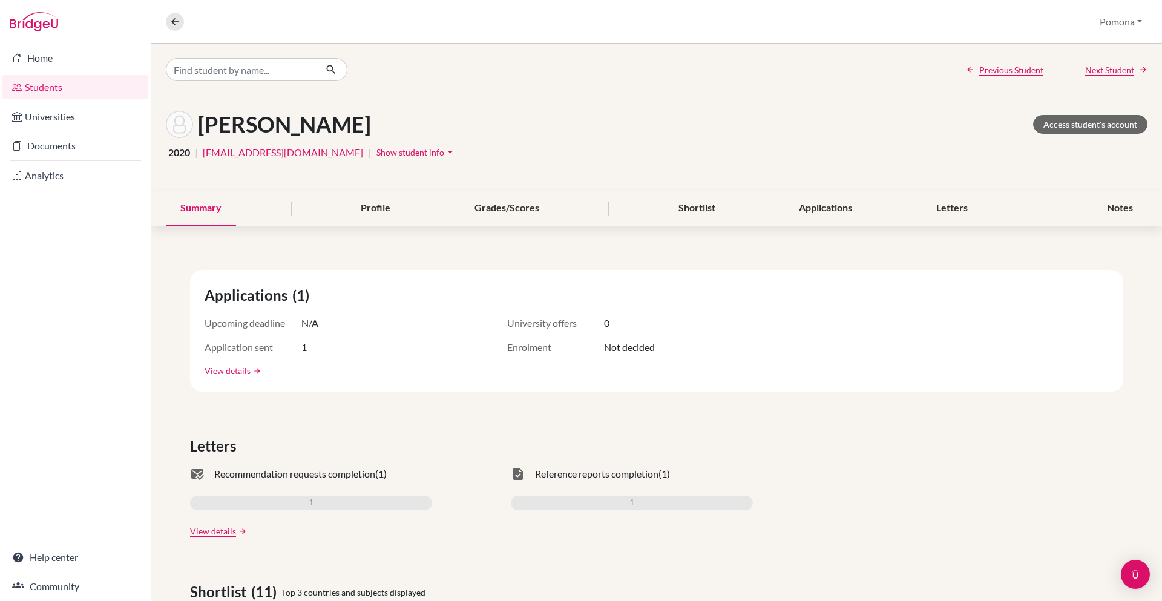
click at [1108, 206] on div "Notes" at bounding box center [1119, 209] width 55 height 36
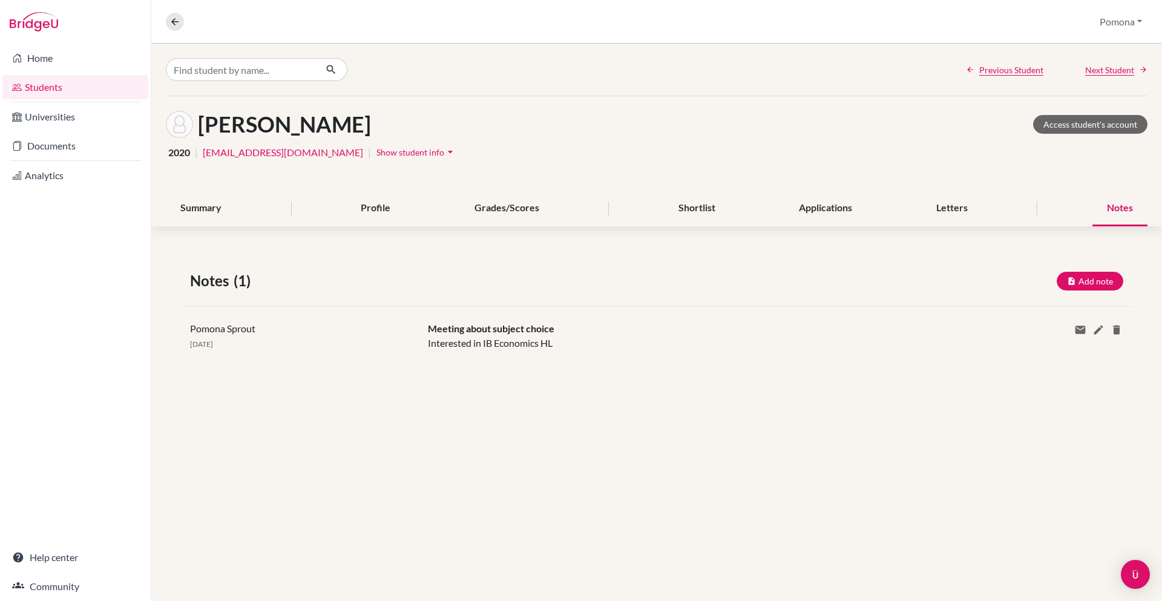
click at [472, 425] on div "Previous Student Next Student [PERSON_NAME] Access student's account 2020 | [EM…" at bounding box center [656, 322] width 1011 height 557
click at [1080, 325] on icon at bounding box center [1080, 330] width 12 height 12
click at [1038, 358] on p "Share via email" at bounding box center [1082, 356] width 133 height 15
click at [1038, 358] on div "Pomona Sprout [DATE] Meeting about subject choice Interested in IB Economics HL…" at bounding box center [656, 335] width 951 height 59
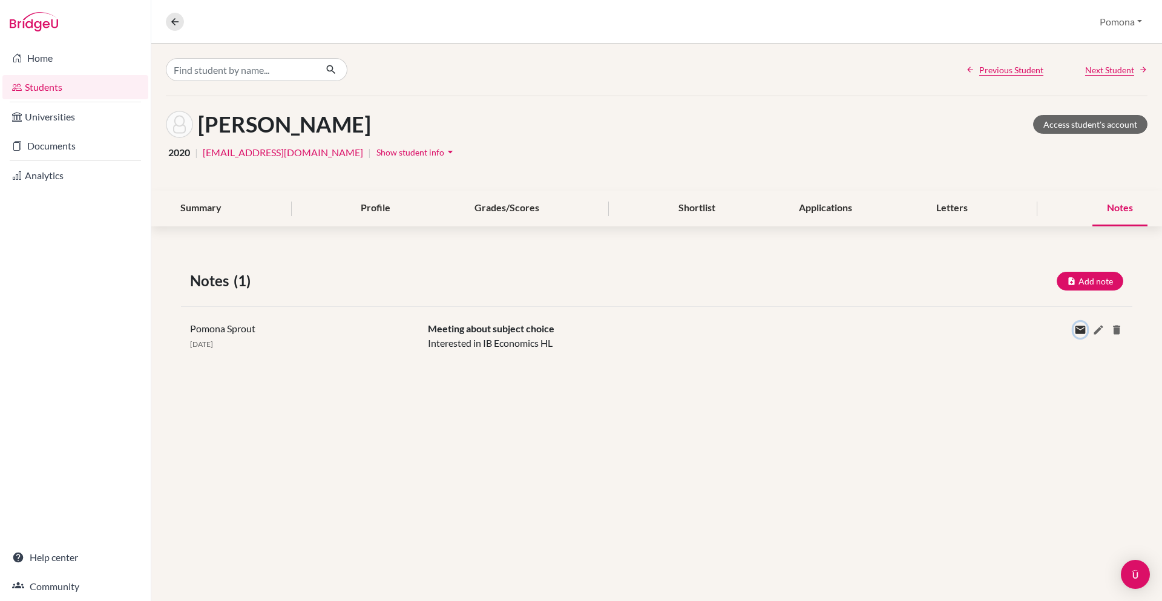
click at [1083, 333] on icon at bounding box center [1080, 330] width 12 height 12
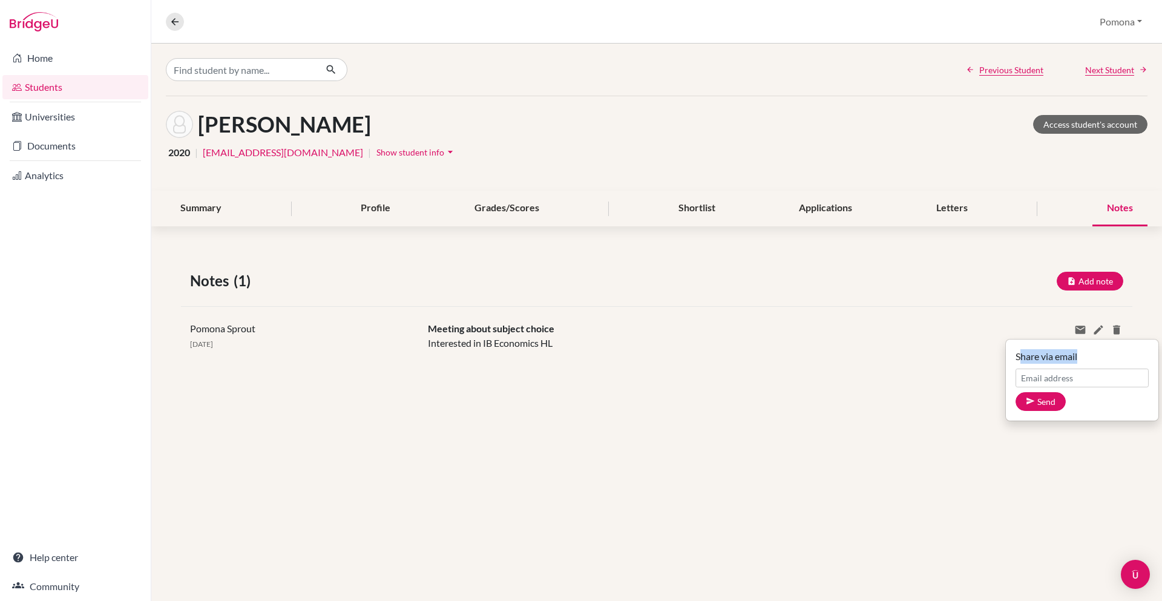
drag, startPoint x: 1022, startPoint y: 358, endPoint x: 1081, endPoint y: 358, distance: 59.3
click at [1081, 358] on p "Share via email" at bounding box center [1082, 356] width 133 height 15
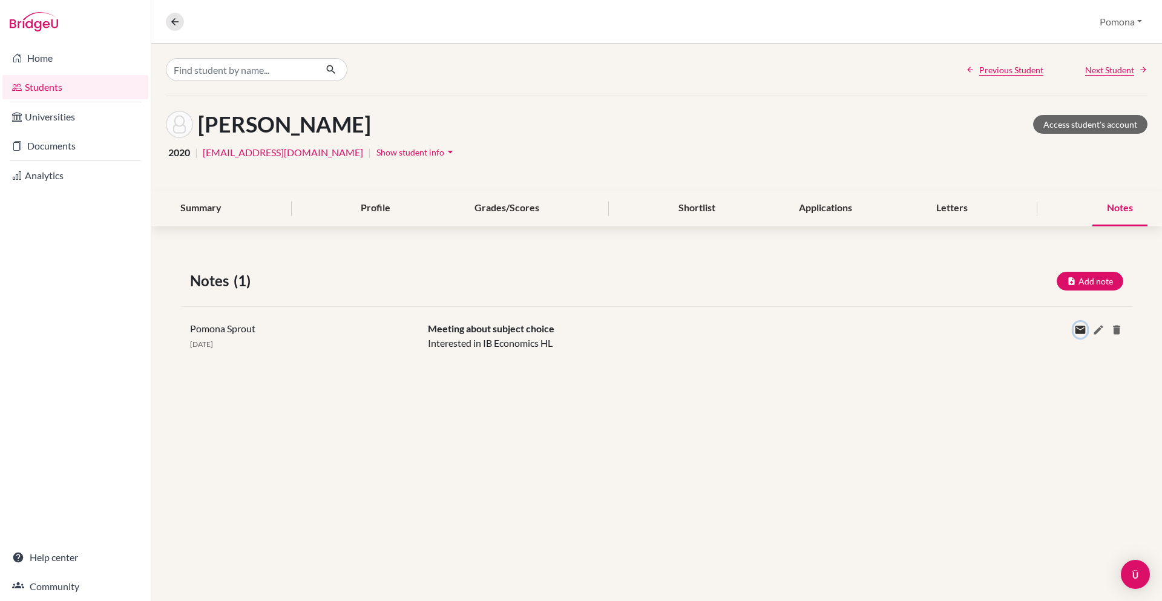
click at [1074, 334] on icon at bounding box center [1080, 330] width 12 height 12
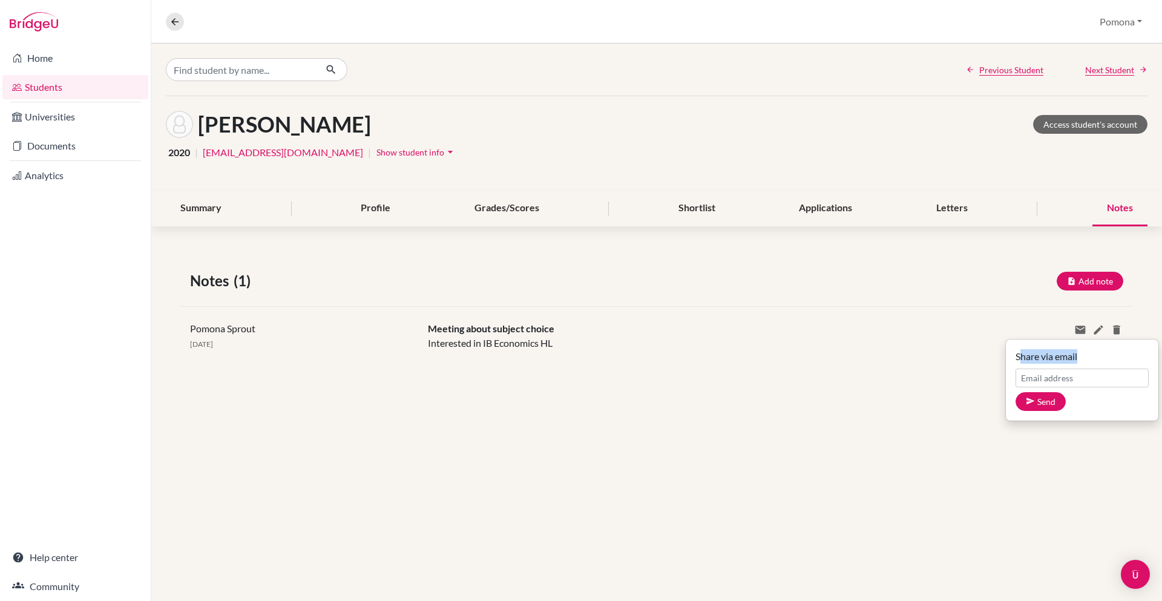
click at [1048, 355] on p "Share via email" at bounding box center [1082, 356] width 133 height 15
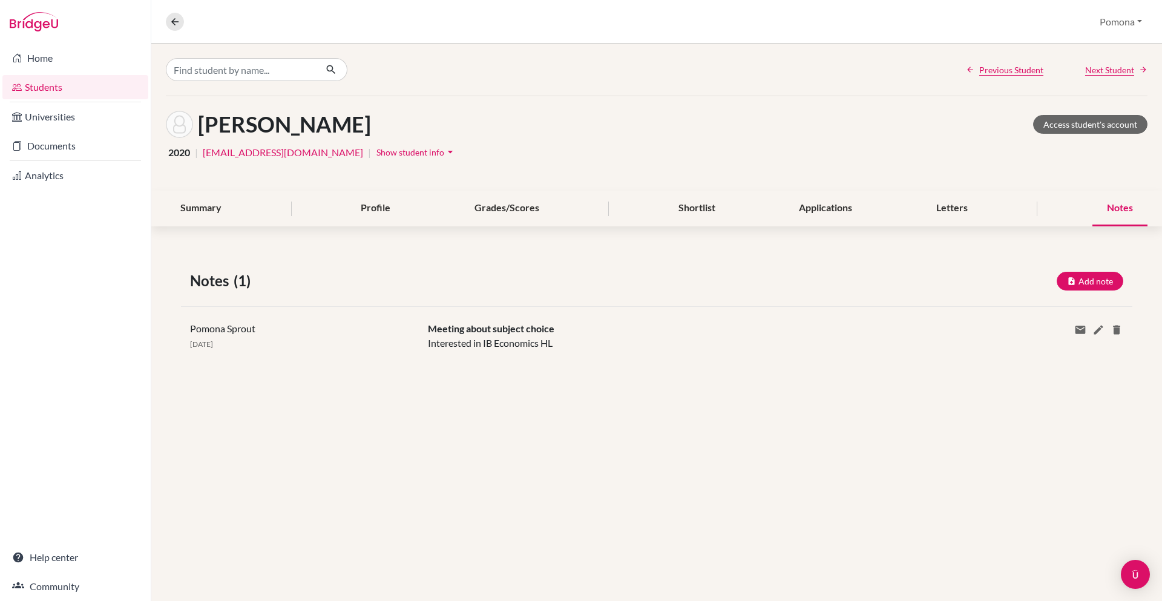
click at [1048, 355] on div "Pomona Sprout [DATE] Meeting about subject choice Interested in IB Economics HL…" at bounding box center [656, 335] width 951 height 59
click at [1078, 332] on icon at bounding box center [1080, 330] width 12 height 12
